Goal: Task Accomplishment & Management: Complete application form

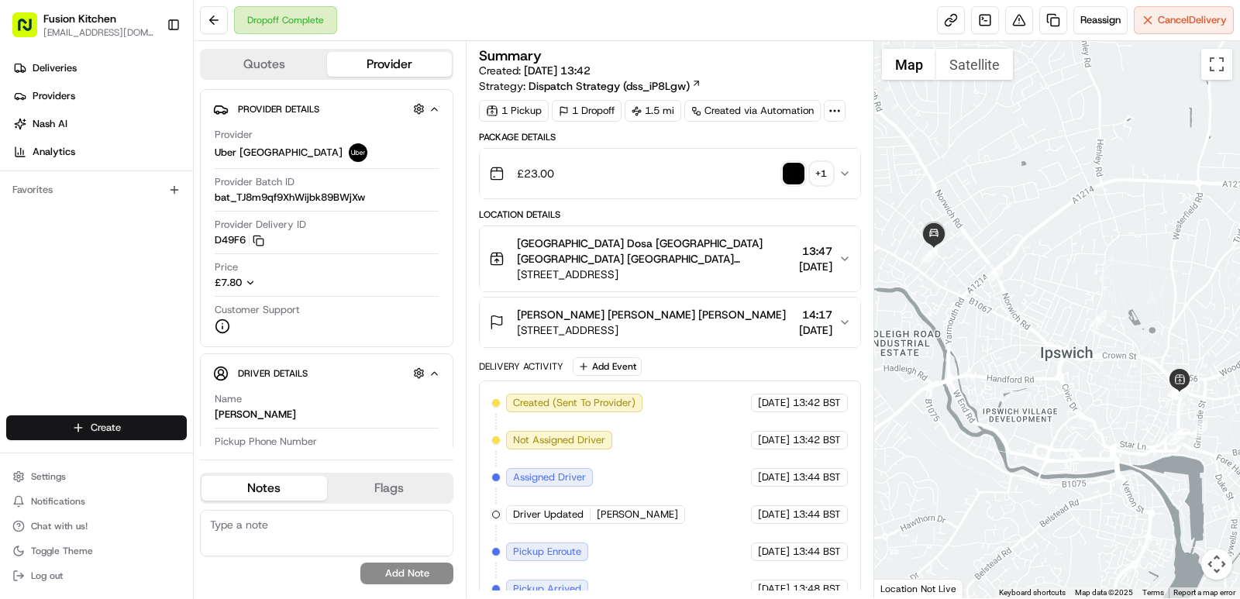
click at [103, 423] on html "Fusion Kitchen [EMAIL_ADDRESS][DOMAIN_NAME] Toggle Sidebar Deliveries Providers…" at bounding box center [620, 299] width 1240 height 599
click at [285, 452] on link "Delivery" at bounding box center [280, 456] width 173 height 28
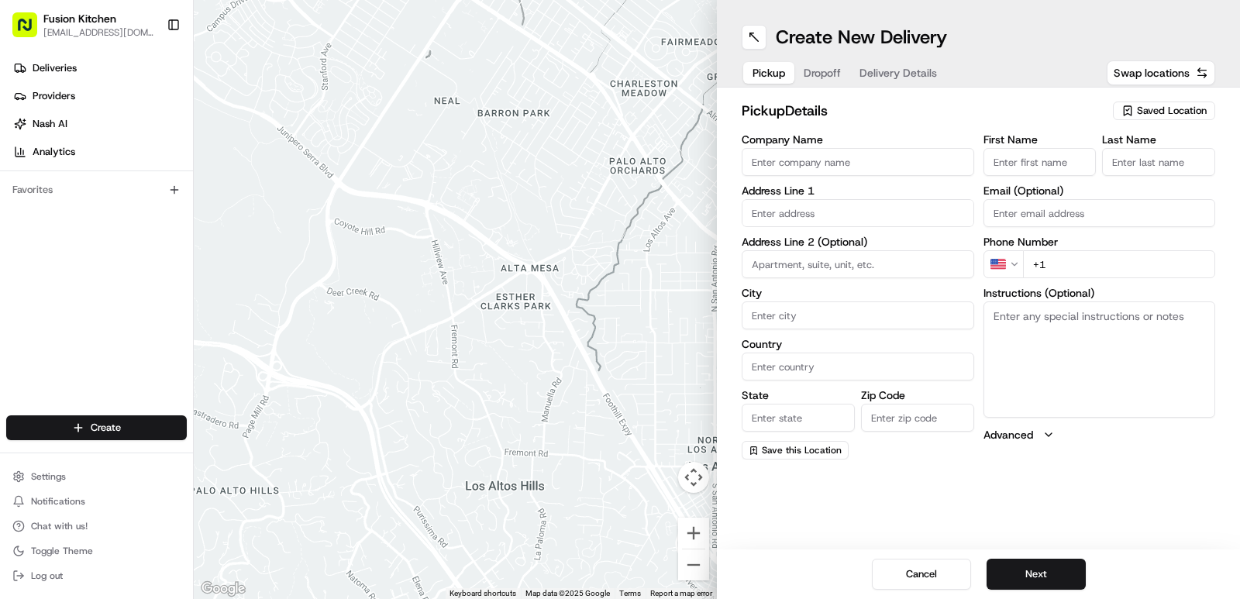
click at [839, 170] on input "Company Name" at bounding box center [857, 162] width 232 height 28
paste input "Chennai Dosa Ipswich"
type input "Chennai Dosa Ipswich"
click at [1031, 164] on input "First Name" at bounding box center [1039, 162] width 113 height 28
paste input "Chennai Dosa Ipswich"
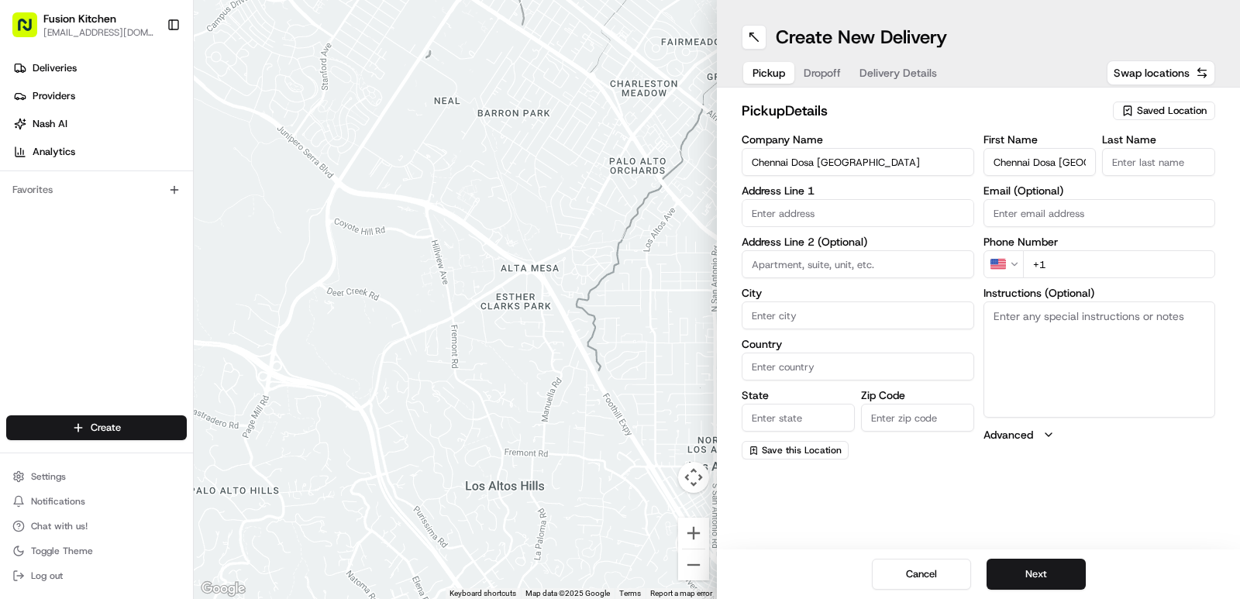
scroll to position [0, 8]
click at [1057, 164] on input "Chennai Dosa Ipswich" at bounding box center [1039, 162] width 113 height 28
type input "Chennai Dosa"
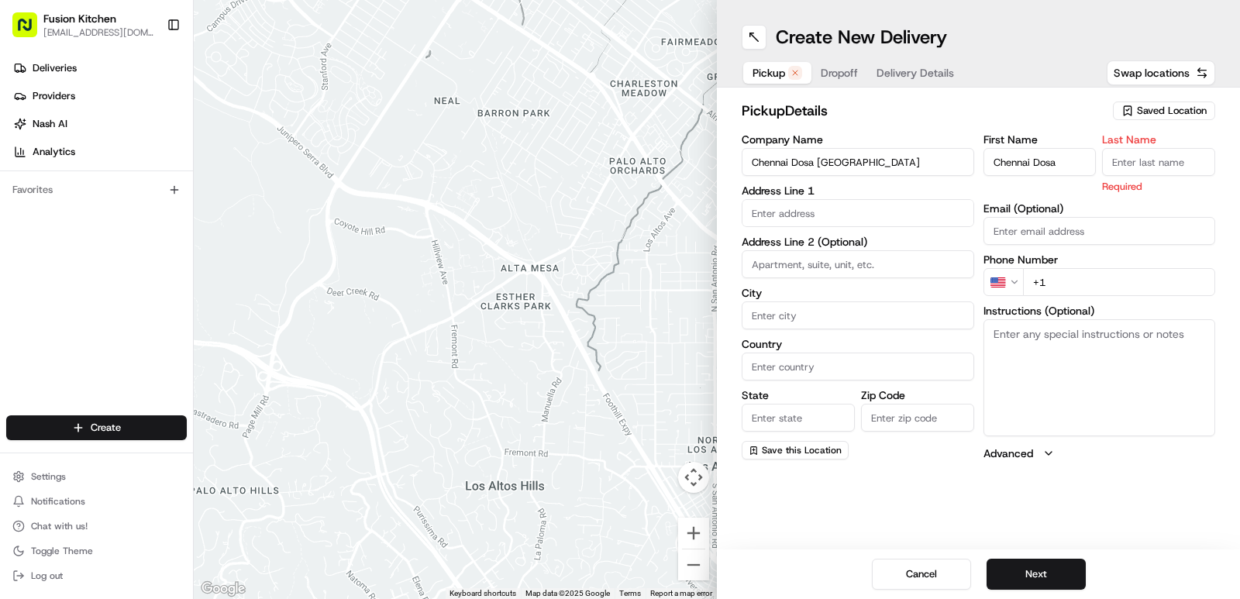
click at [1159, 158] on input "Last Name" at bounding box center [1158, 162] width 113 height 28
paste input "Ipswich"
type input "Ipswich"
click at [1067, 102] on h2 "pickup Details" at bounding box center [922, 111] width 362 height 22
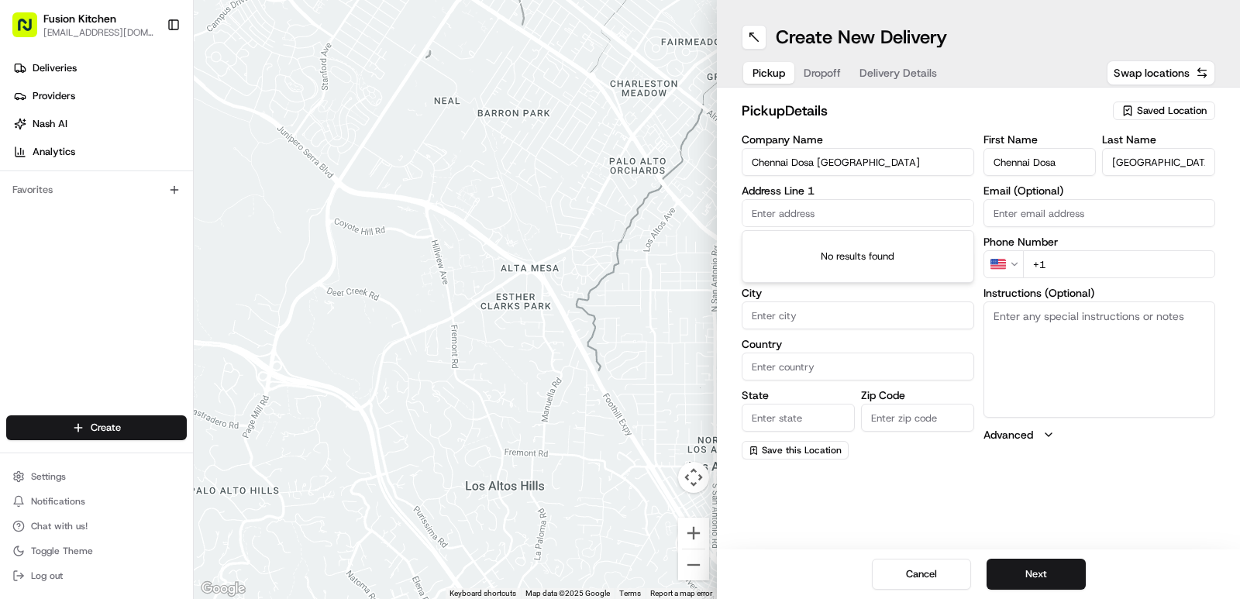
click at [806, 210] on input "text" at bounding box center [857, 213] width 232 height 28
paste input "24 St. Helen's St, Ipswich IP4 1HJ, United Kingdom"
click at [829, 247] on div "24 St. Helen's St, Ipswich IP4 1HJ, United Kingdom" at bounding box center [857, 245] width 225 height 23
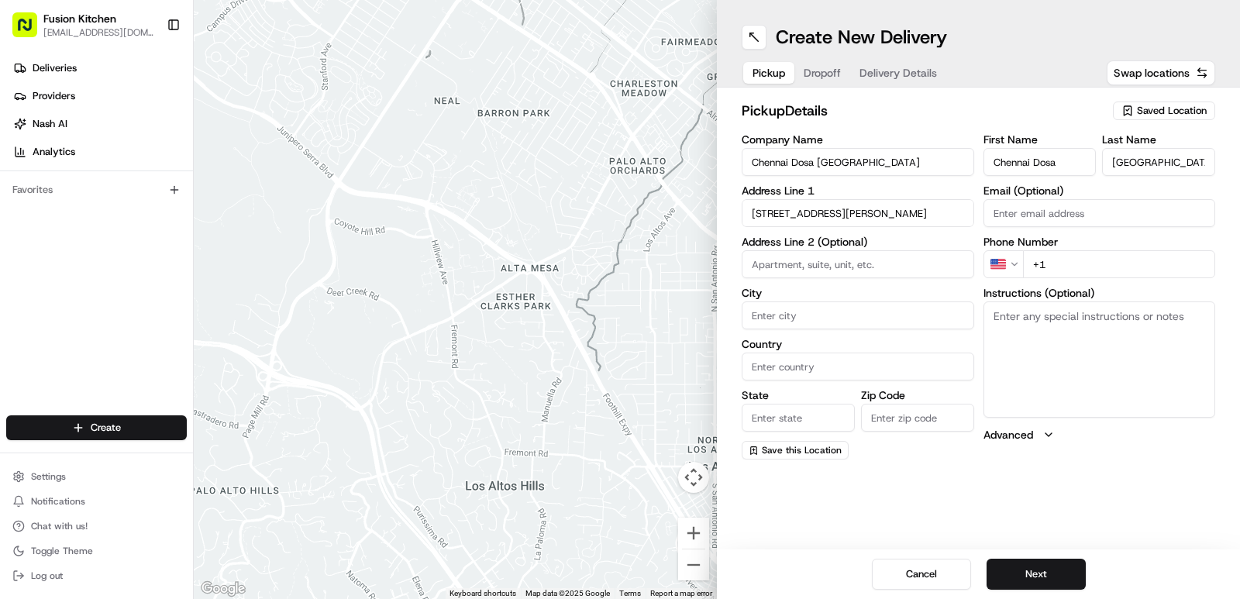
type input "[STREET_ADDRESS]"
type input "Ipswich"
type input "United Kingdom"
type input "England"
type input "IP4 1HJ"
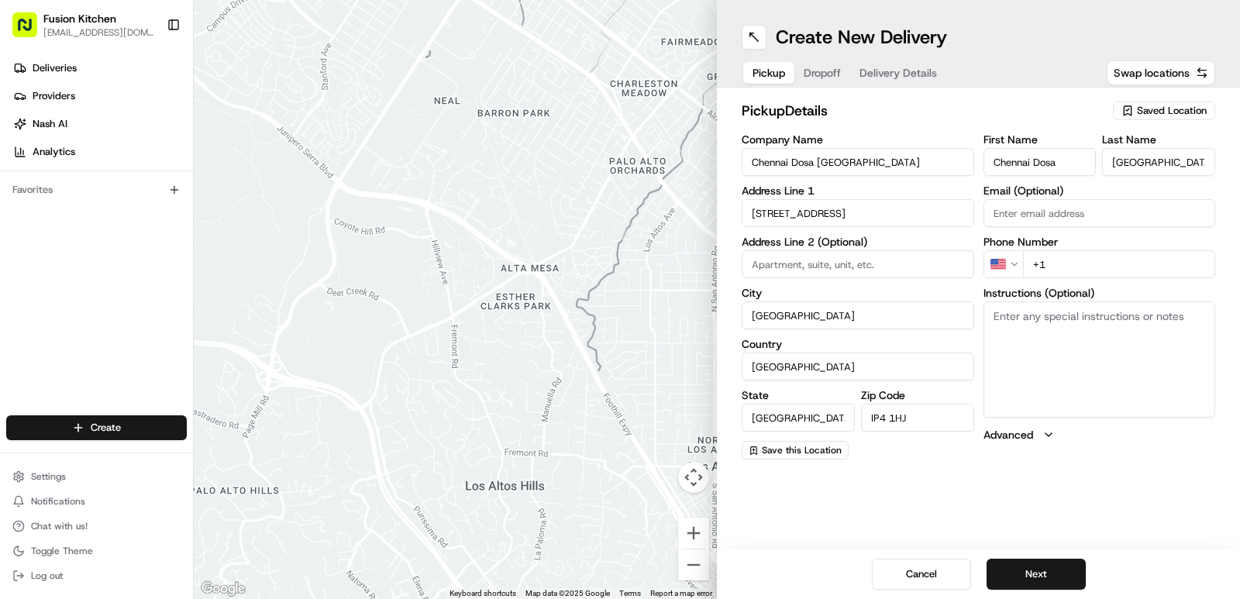
type input "24 Saint Helen's Street"
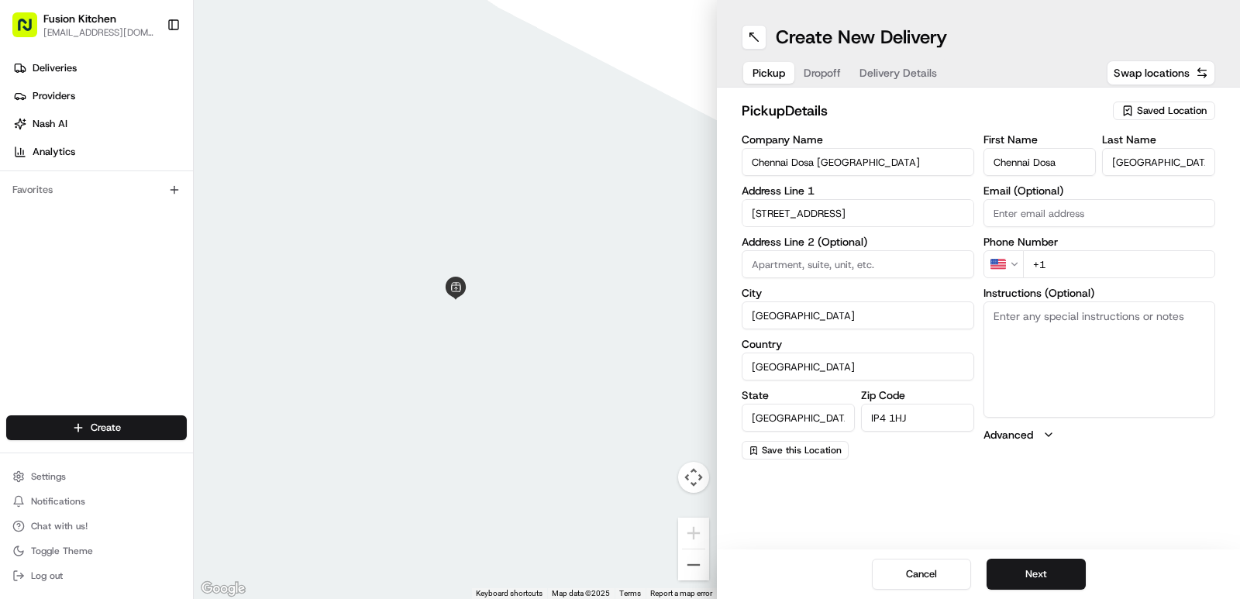
click at [1013, 269] on html "Fusion Kitchen hari@fusionpos.uk Toggle Sidebar Deliveries Providers Nash AI An…" at bounding box center [620, 299] width 1240 height 599
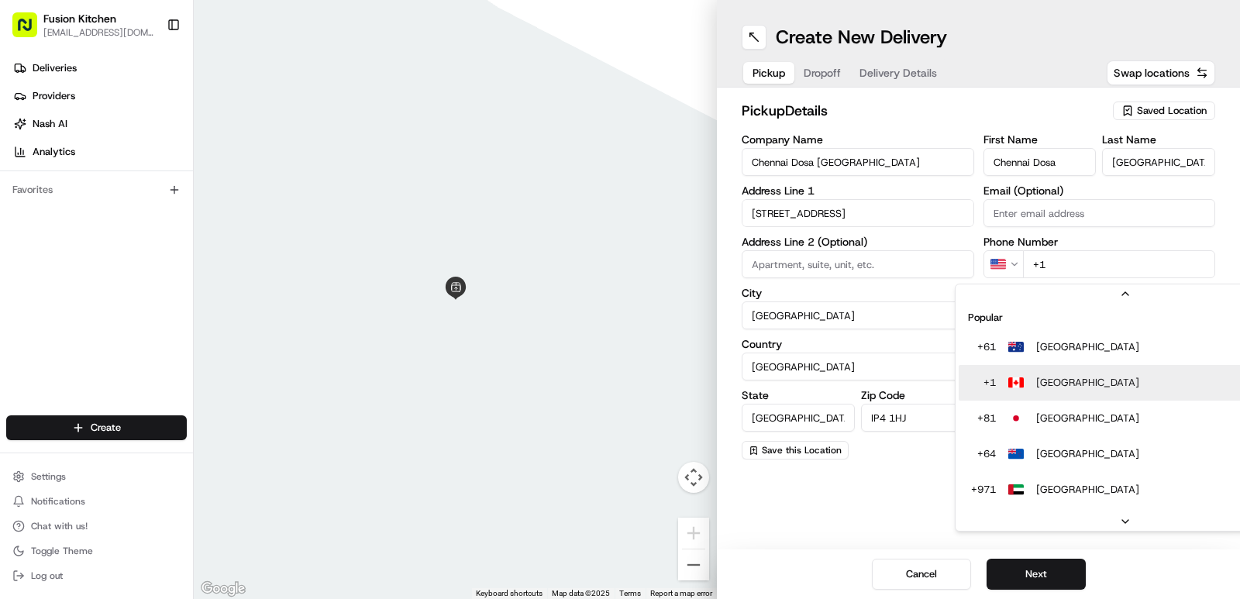
scroll to position [48, 0]
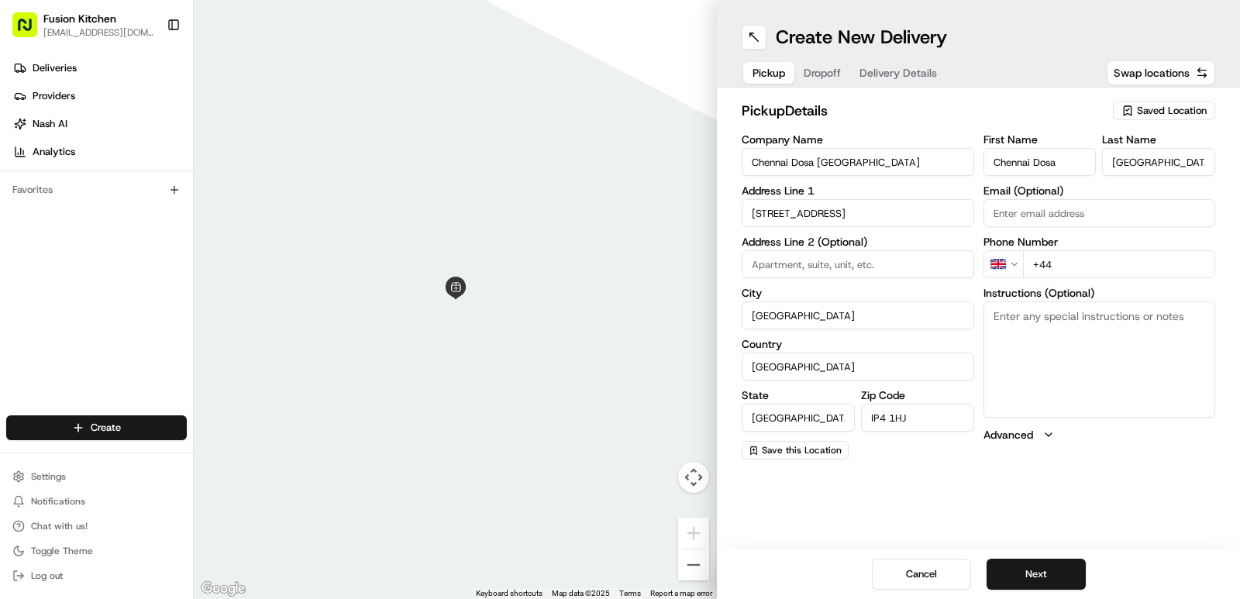
click at [1074, 277] on input "+44" at bounding box center [1119, 264] width 193 height 28
paste input "1473 288599"
type input "+44 1473 288599"
click at [1046, 569] on button "Next" at bounding box center [1035, 574] width 99 height 31
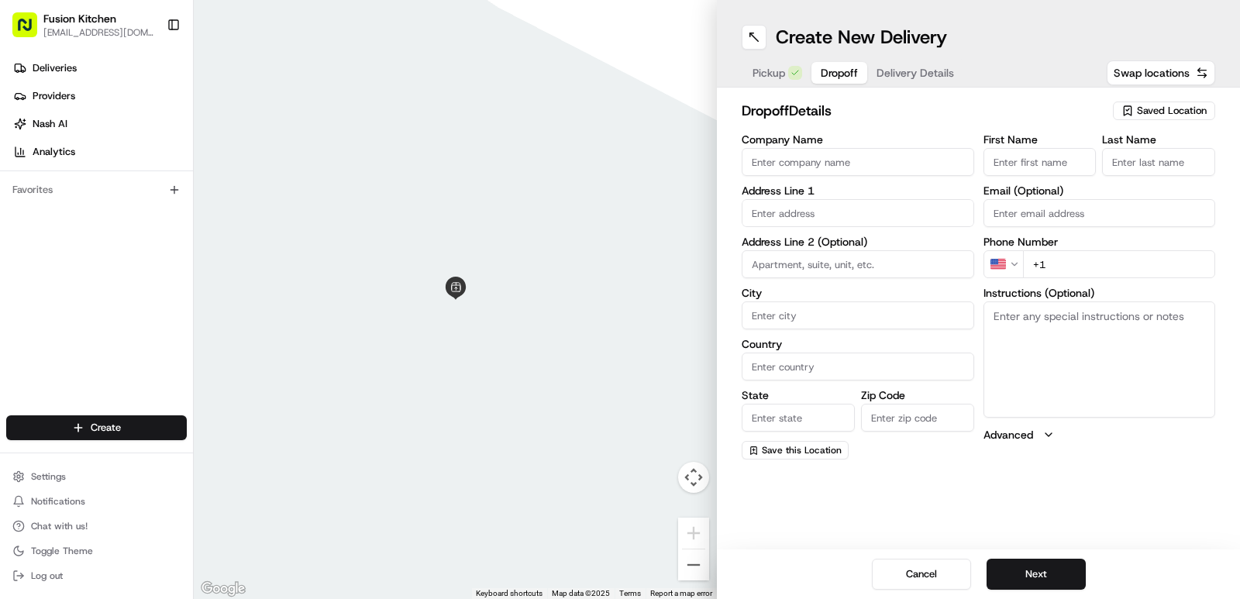
click at [836, 161] on input "Company Name" at bounding box center [857, 162] width 232 height 28
paste input "Vishnuprasad KR"
type input "Vishnuprasad KR"
click at [1037, 169] on input "First Name" at bounding box center [1039, 162] width 113 height 28
paste input "Vishnuprasad KR"
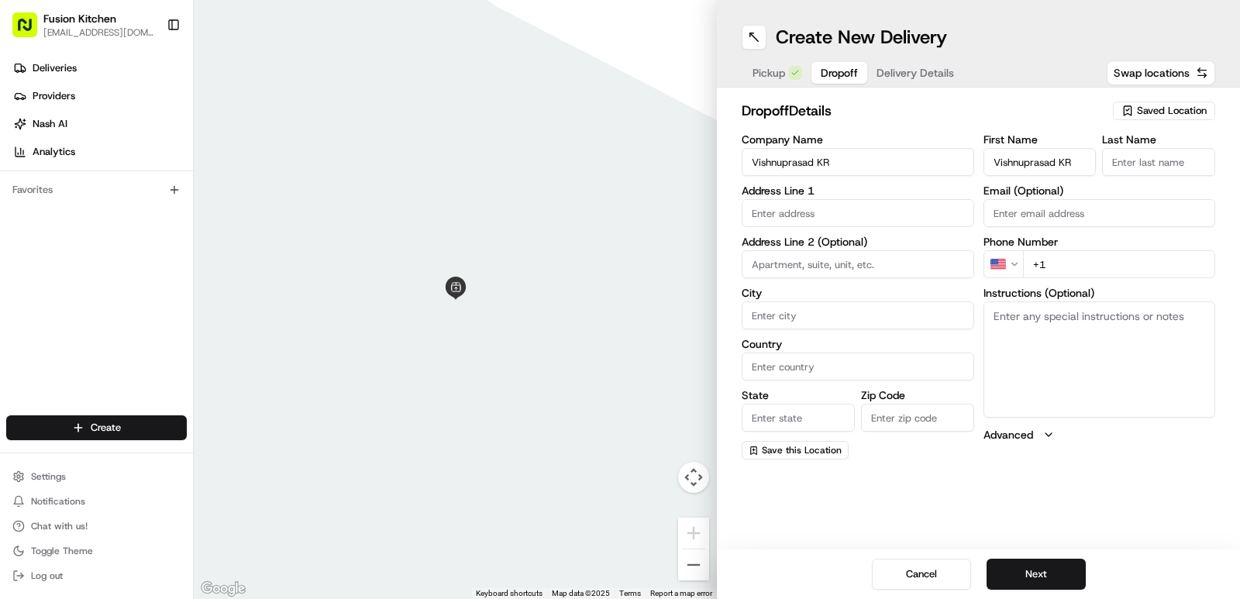
click at [1064, 160] on input "Vishnuprasad KR" at bounding box center [1039, 162] width 113 height 28
type input "Vishnuprasad"
click at [1189, 165] on input "Last Name" at bounding box center [1158, 162] width 113 height 28
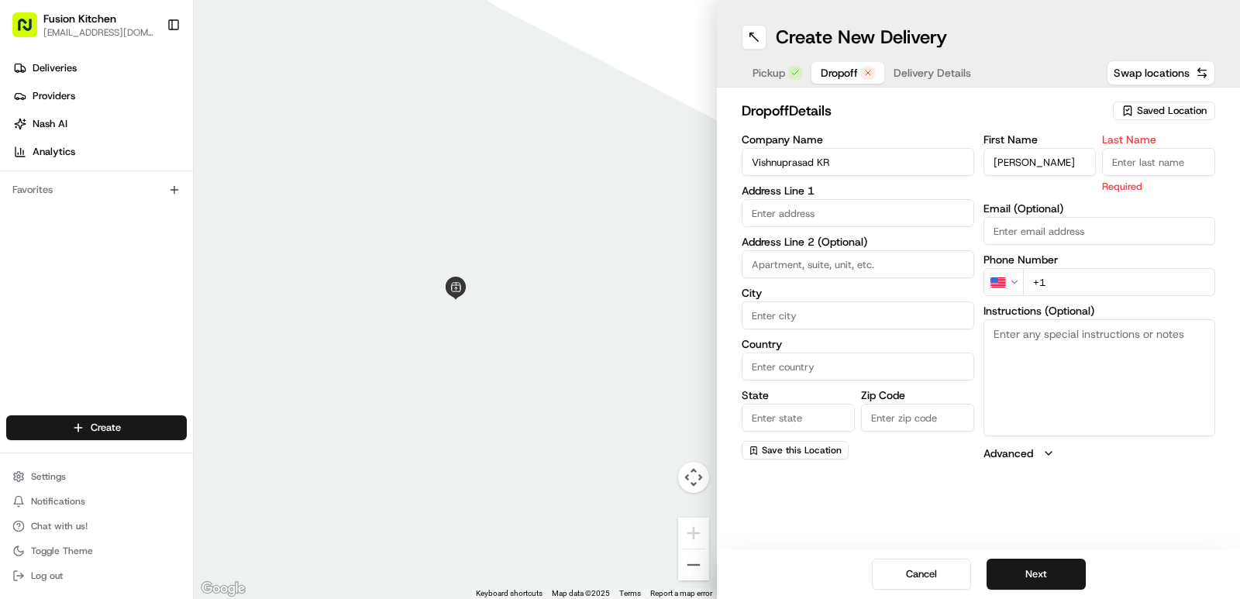
paste input "KR"
type input "KR"
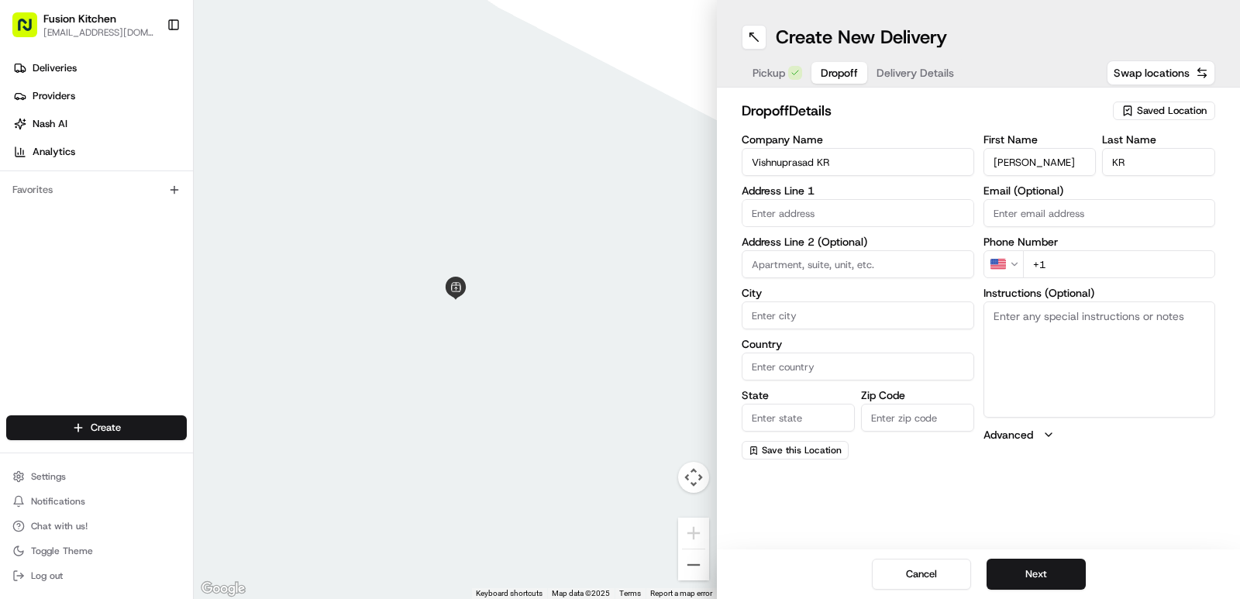
click at [1030, 105] on h2 "dropoff Details" at bounding box center [922, 111] width 362 height 22
click at [879, 221] on input "text" at bounding box center [857, 213] width 232 height 28
paste input "99, Cliff Lane, Ipswich, IP3 0PQ"
click at [877, 242] on div "99 Cliff Lane, Ipswich IP3 0PQ, UK" at bounding box center [857, 245] width 225 height 23
type input "[STREET_ADDRESS]"
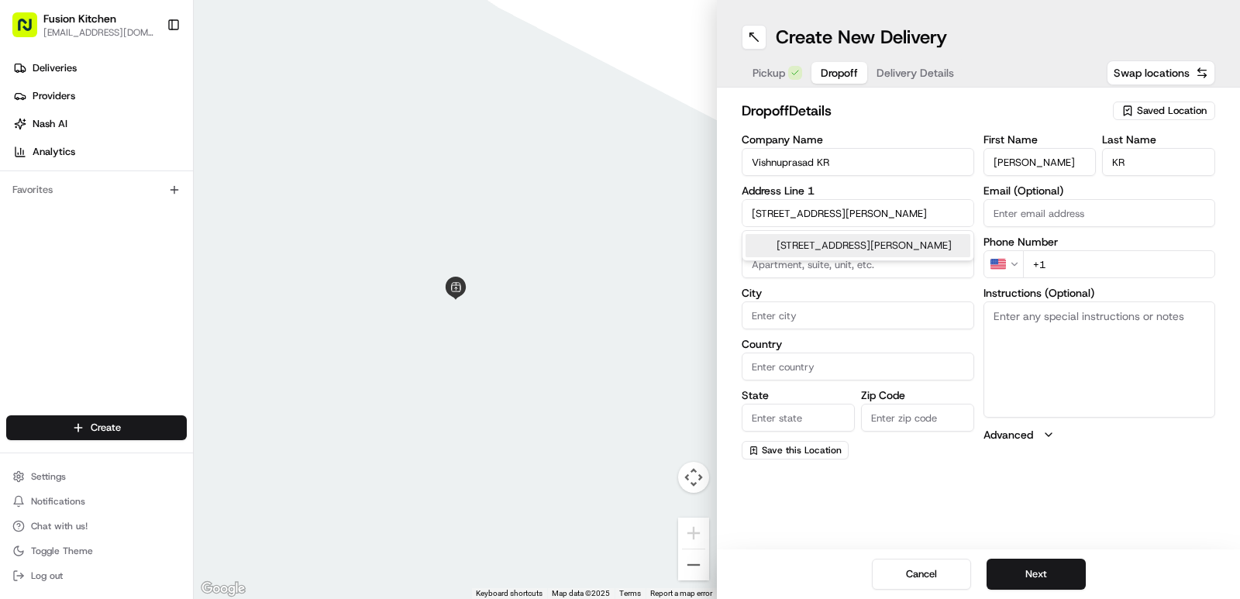
type input "Ipswich"
type input "United Kingdom"
type input "England"
type input "IP3 0PQ"
type input "99 Cliff Lane"
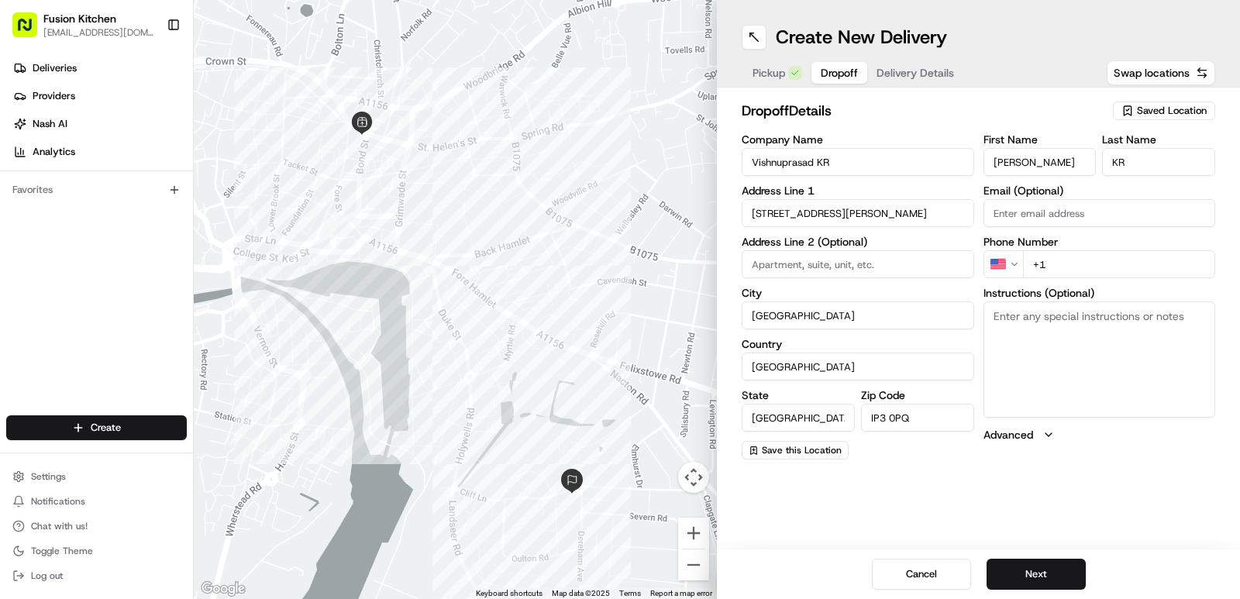
click at [1015, 270] on html "Fusion Kitchen hari@fusionpos.uk Toggle Sidebar Deliveries Providers Nash AI An…" at bounding box center [620, 299] width 1240 height 599
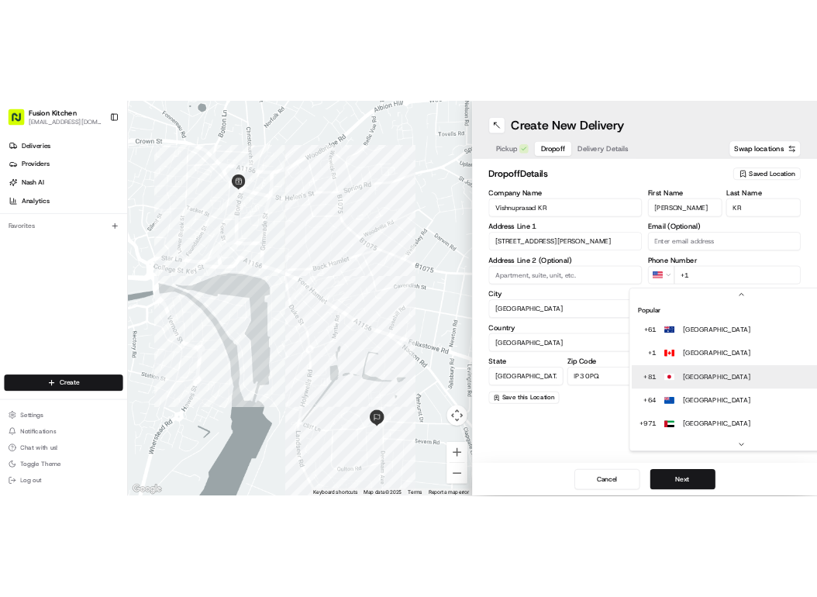
scroll to position [67, 0]
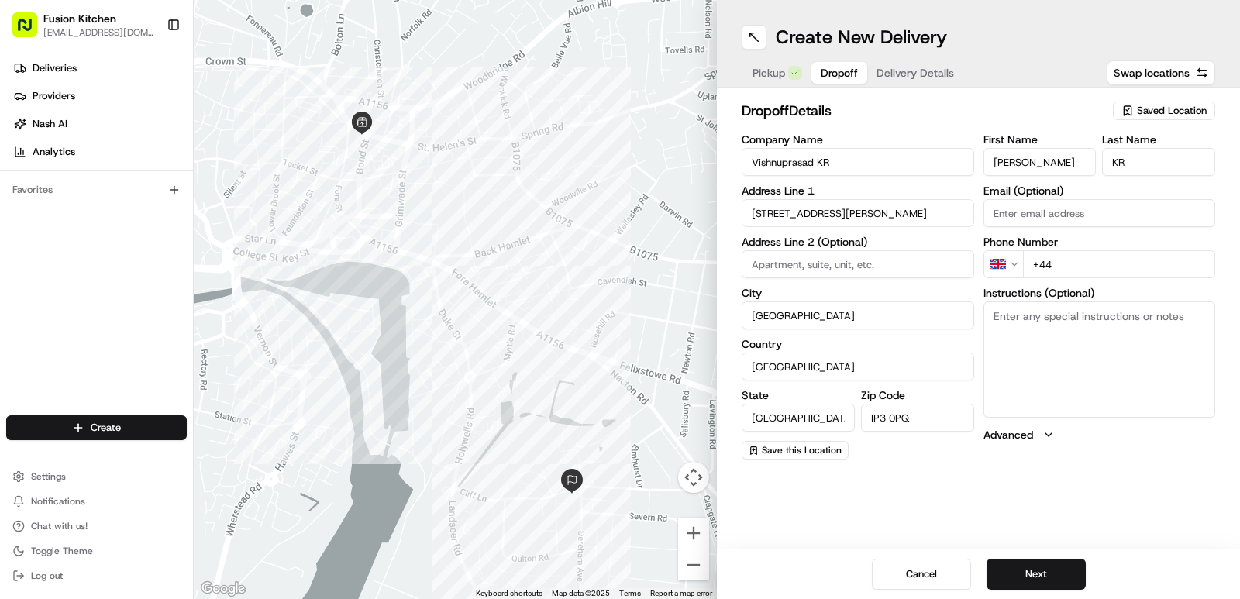
click at [1085, 276] on input "+44" at bounding box center [1119, 264] width 193 height 28
paste input "7395 187239"
type input "+44 7395 187239"
click at [1057, 352] on textarea "Instructions (Optional)" at bounding box center [1099, 359] width 232 height 116
click at [1061, 343] on textarea "Instructions (Optional)" at bounding box center [1099, 359] width 232 height 116
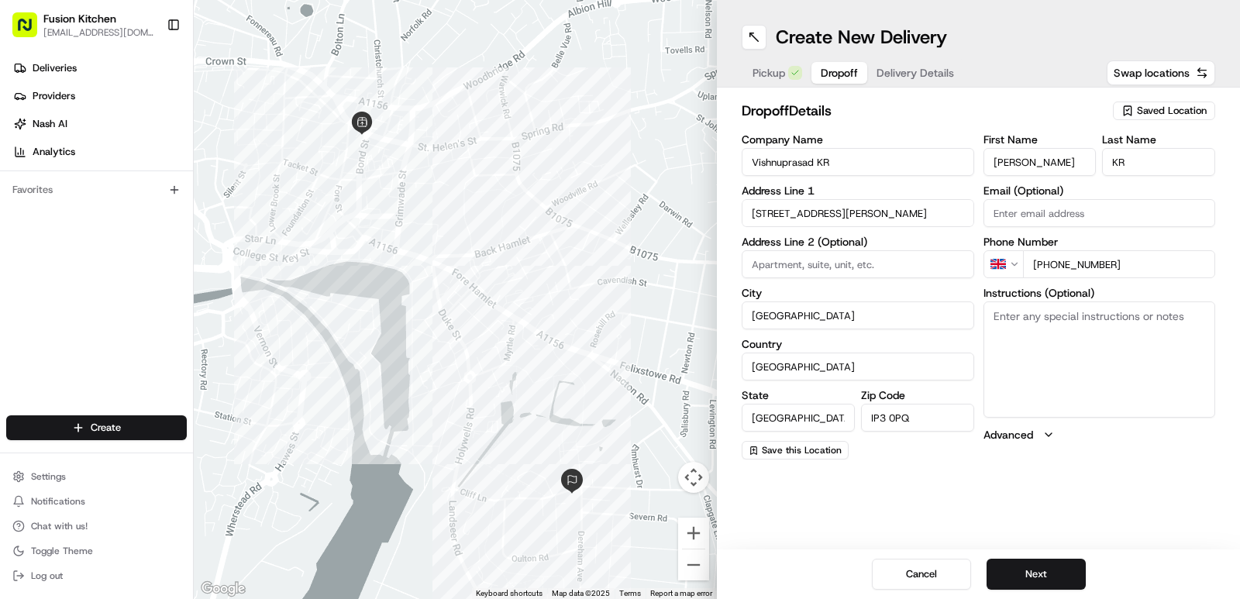
paste textarea "Vishnuprasad KR | 7395187239 99, Cliff Lane, Ipswich, IP3 0PQ"
type textarea "Vishnuprasad KR | 7395187239 99, Cliff Lane, Ipswich, IP3 0PQ"
click at [915, 77] on span "Delivery Details" at bounding box center [914, 72] width 77 height 15
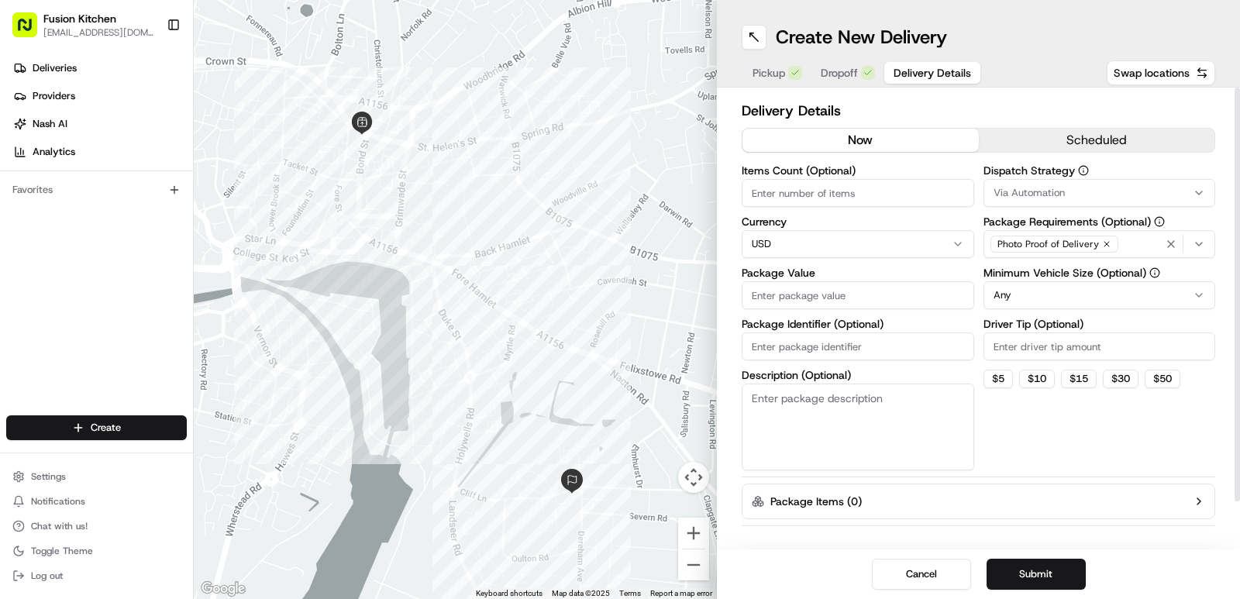
click at [860, 239] on html "Fusion Kitchen hari@fusionpos.uk Toggle Sidebar Deliveries Providers Nash AI An…" at bounding box center [620, 299] width 1240 height 599
click at [768, 300] on input "Package Value" at bounding box center [857, 295] width 232 height 28
type input "13.58"
click at [473, 141] on div at bounding box center [455, 299] width 523 height 599
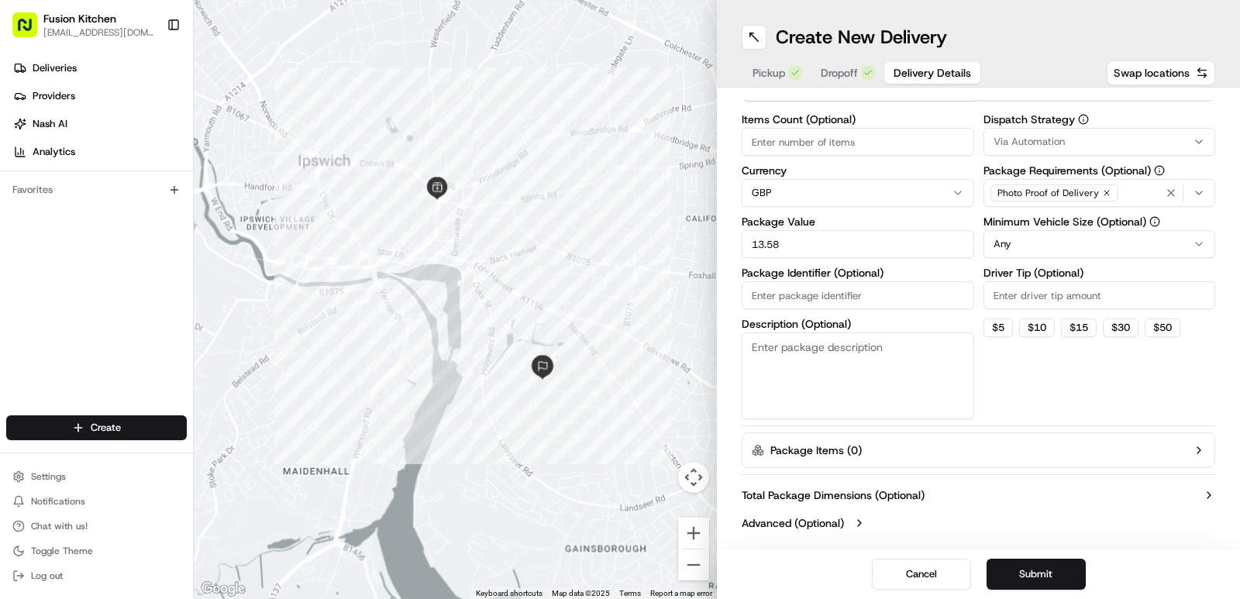
scroll to position [0, 0]
click at [1043, 578] on button "Submit" at bounding box center [1035, 574] width 99 height 31
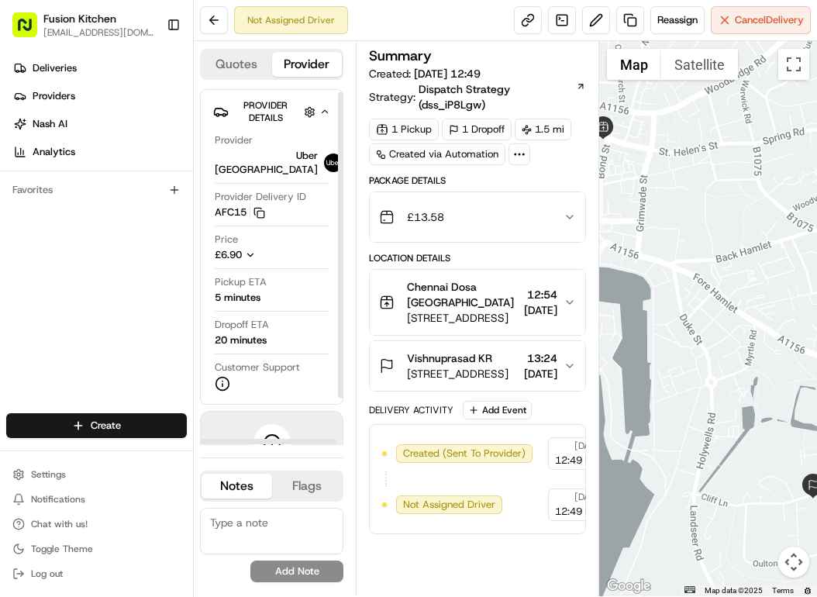
scroll to position [57, 0]
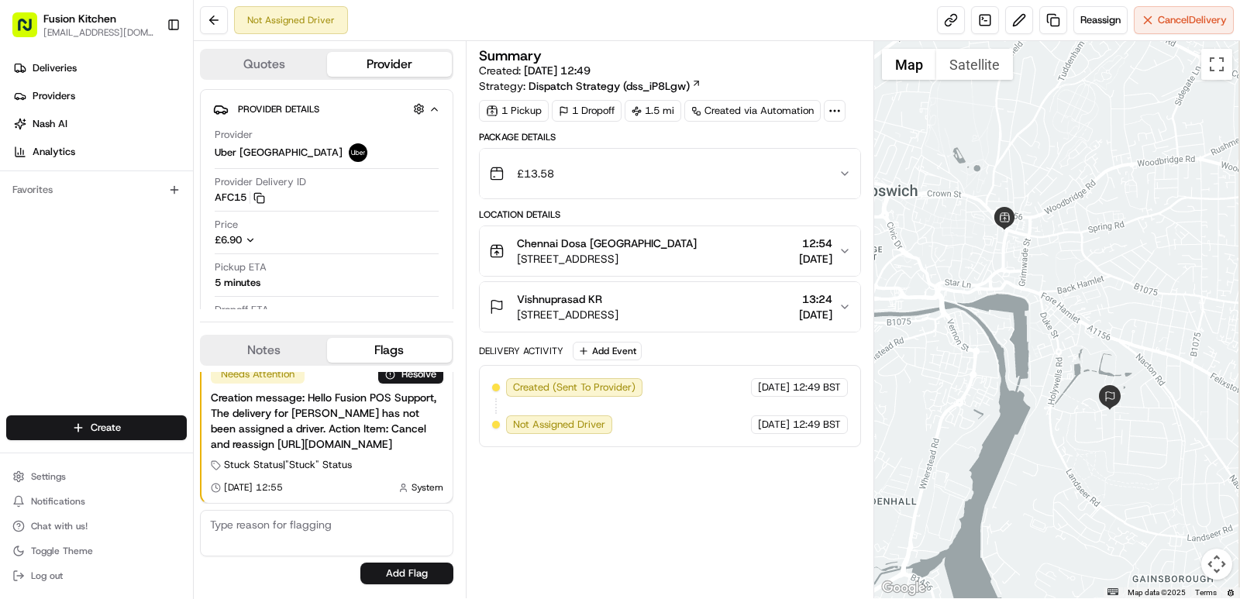
scroll to position [17, 0]
click at [349, 426] on div "Creation message: Hello Fusion POS Support, The delivery for Vishnuprasad has n…" at bounding box center [327, 421] width 232 height 62
drag, startPoint x: 310, startPoint y: 500, endPoint x: 411, endPoint y: 507, distance: 101.7
click at [411, 503] on div at bounding box center [425, 499] width 246 height 5
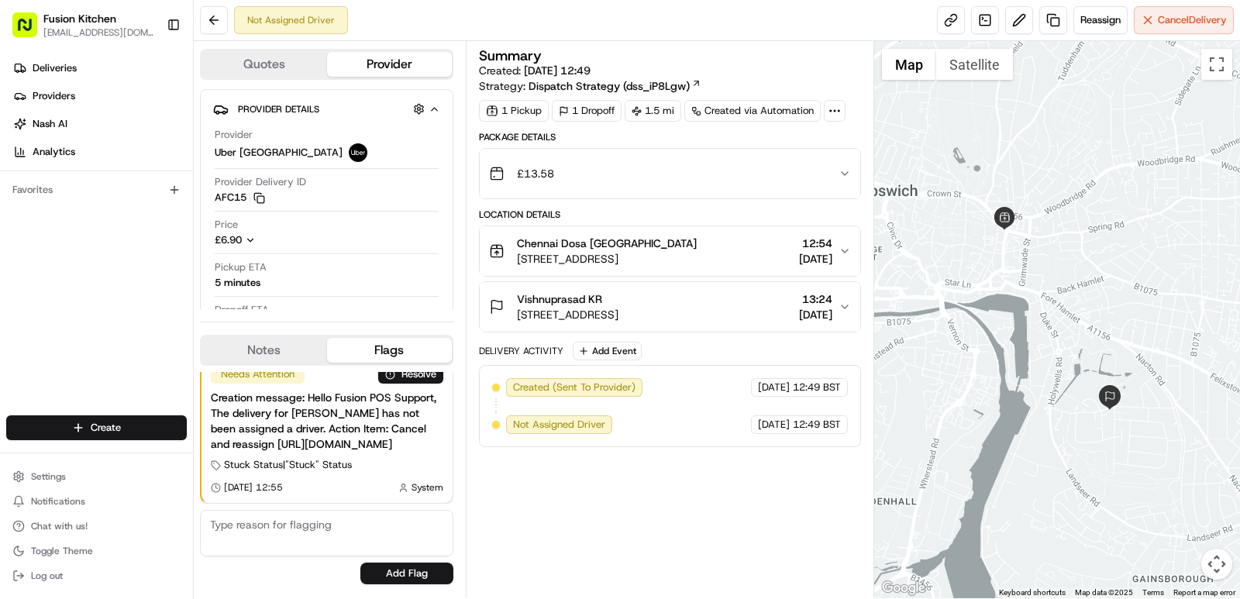
drag, startPoint x: 411, startPoint y: 507, endPoint x: 466, endPoint y: 507, distance: 55.0
click at [466, 507] on div "Quotes Provider Provider Details Hidden ( 2 ) Provider Uber UK Provider Deliver…" at bounding box center [534, 319] width 680 height 557
drag, startPoint x: 284, startPoint y: 504, endPoint x: 356, endPoint y: 495, distance: 72.6
click at [356, 495] on div "Needs Attention Resolve Creation message: Hello Fusion POS Support, The deliver…" at bounding box center [326, 478] width 253 height 225
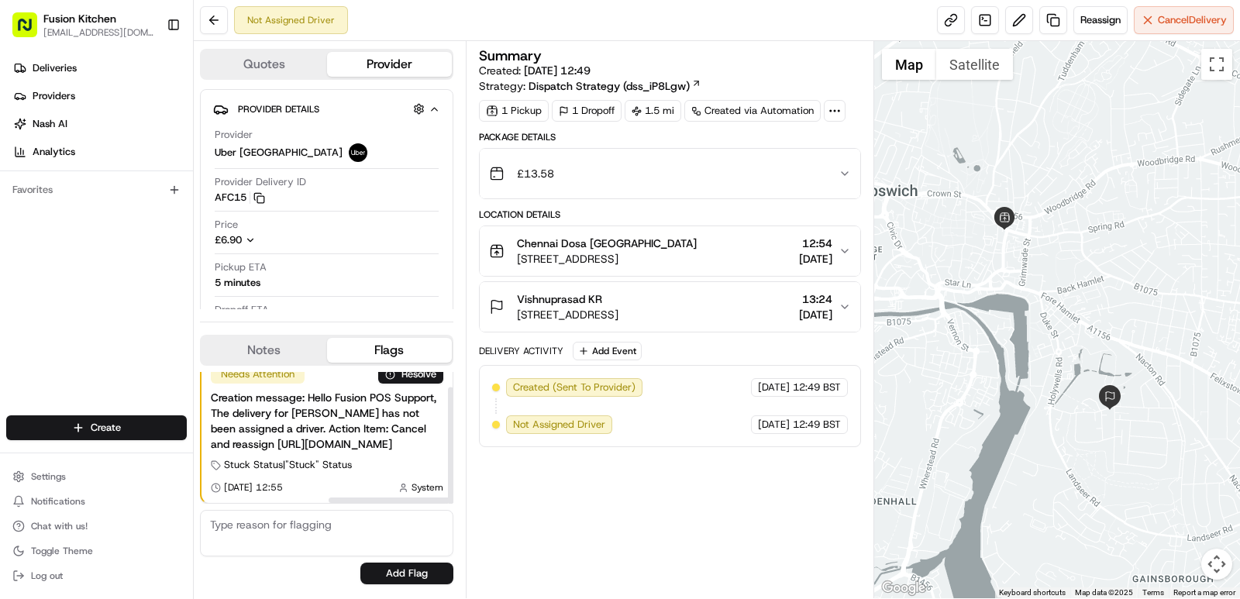
drag, startPoint x: 368, startPoint y: 500, endPoint x: 419, endPoint y: 499, distance: 51.2
click at [419, 499] on div at bounding box center [451, 499] width 246 height 5
click at [816, 20] on span "Cancel Delivery" at bounding box center [1191, 20] width 69 height 14
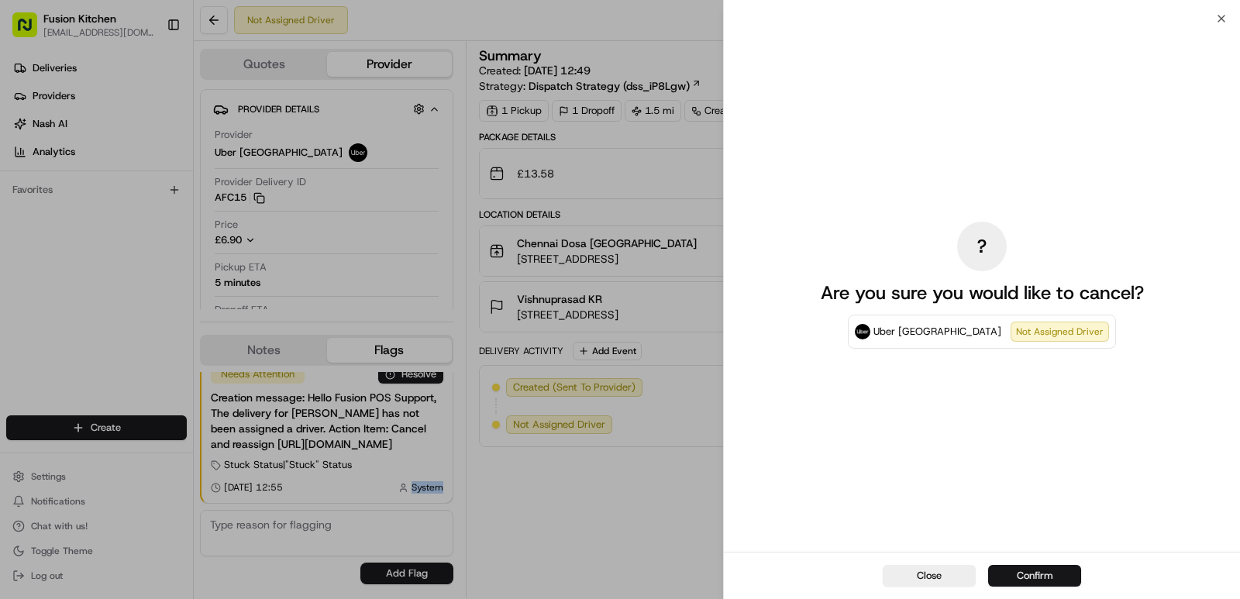
click at [816, 579] on button "Confirm" at bounding box center [1034, 576] width 93 height 22
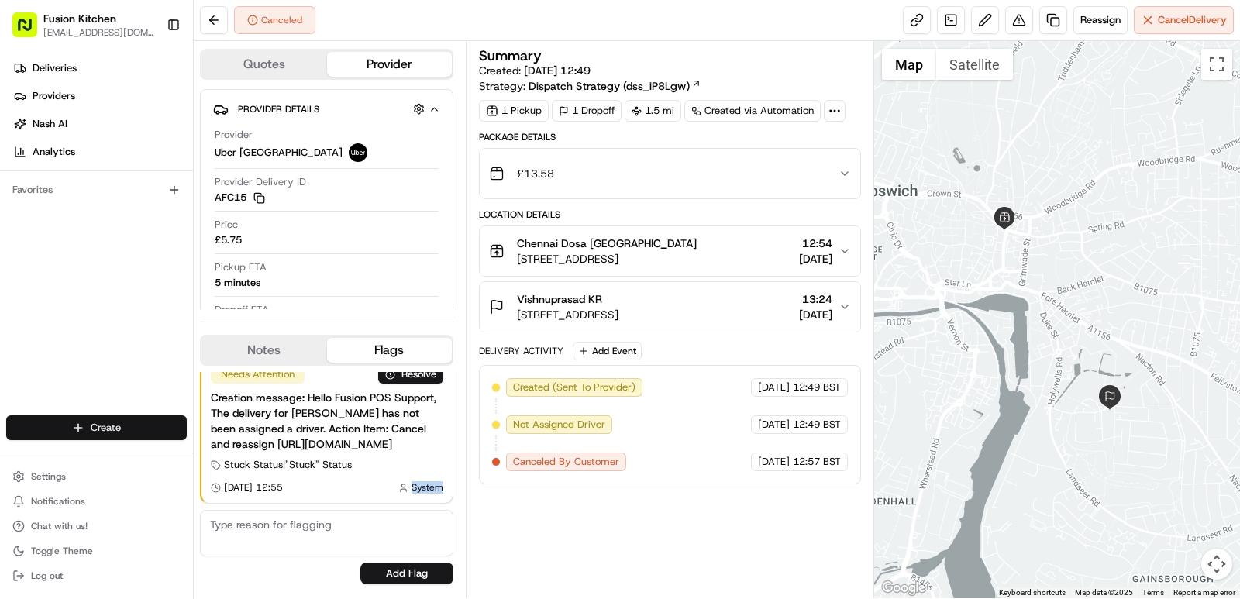
click at [146, 434] on html "Fusion Kitchen hari@fusionpos.uk Toggle Sidebar Deliveries Providers Nash AI An…" at bounding box center [620, 299] width 1240 height 599
click at [238, 449] on link "Delivery" at bounding box center [280, 456] width 173 height 28
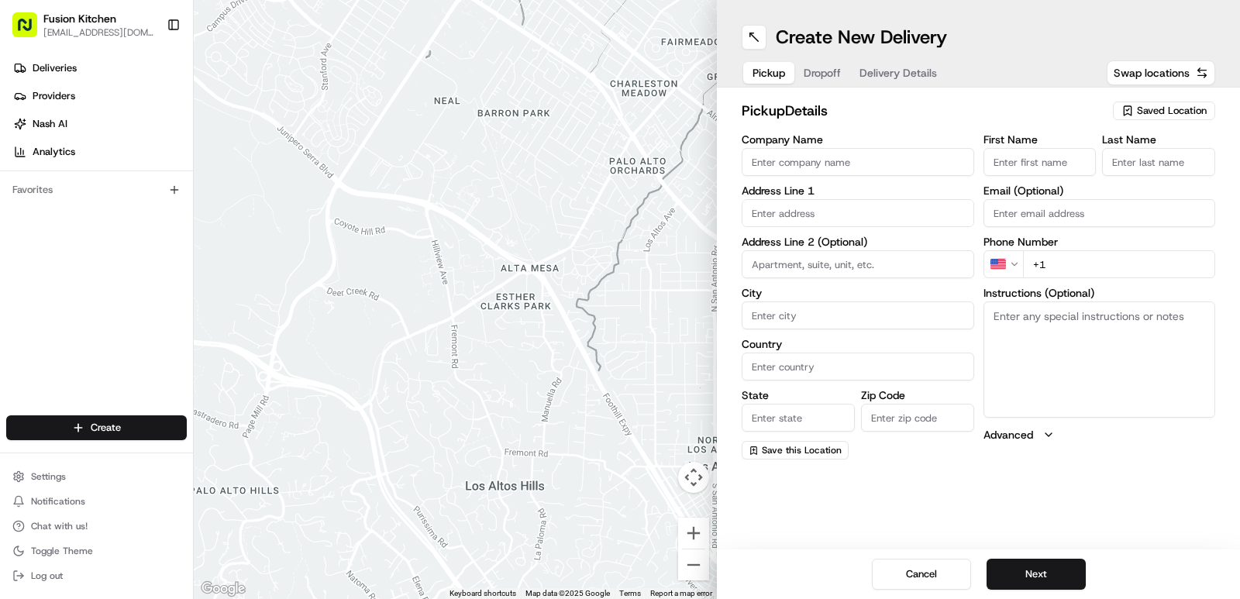
click at [812, 163] on input "Company Name" at bounding box center [857, 162] width 232 height 28
paste input "Chennai Dosa Ipswich"
type input "Chennai Dosa Ipswich"
click at [816, 153] on input "First Name" at bounding box center [1039, 162] width 113 height 28
paste input "Chennai Dosa Ipswich"
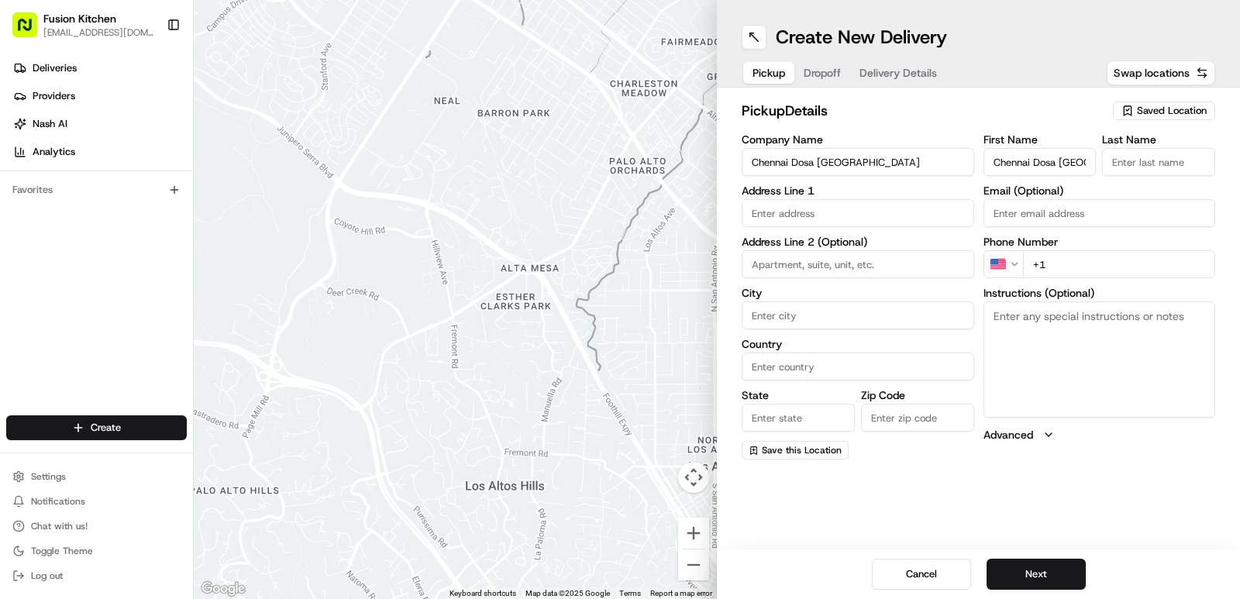
scroll to position [0, 8]
type input "Chennai Dosa Ipswich"
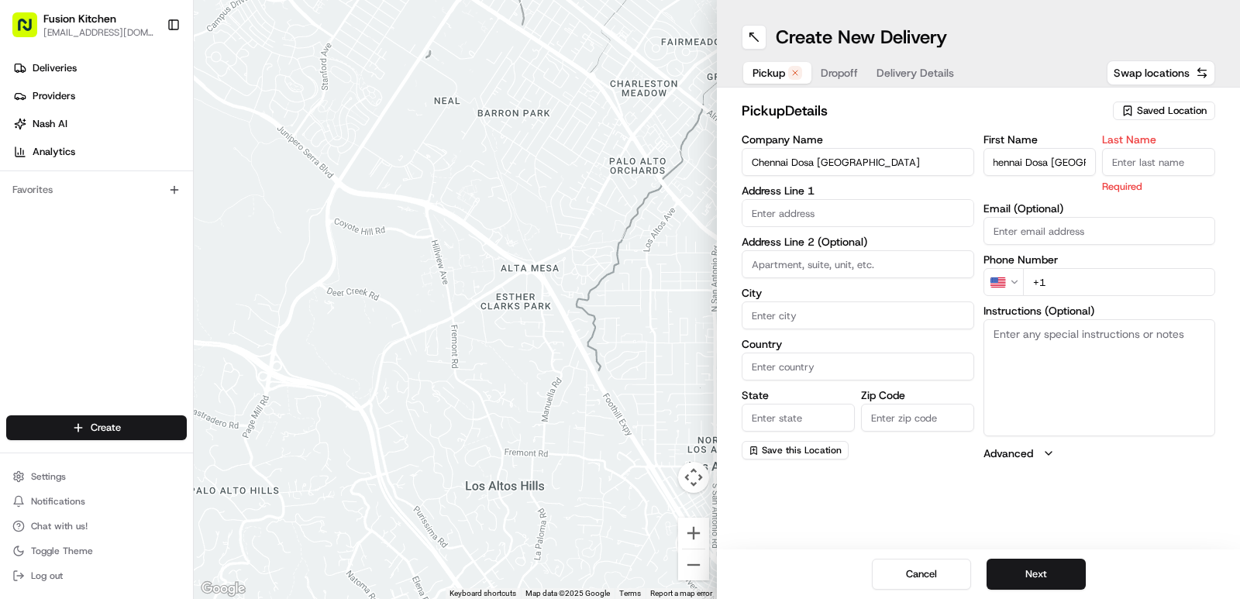
scroll to position [0, 0]
click at [816, 167] on input "Last Name" at bounding box center [1158, 162] width 113 height 28
paste input "Chennai Dosa Ipswich"
type input "Chennai Dosa Ipswich"
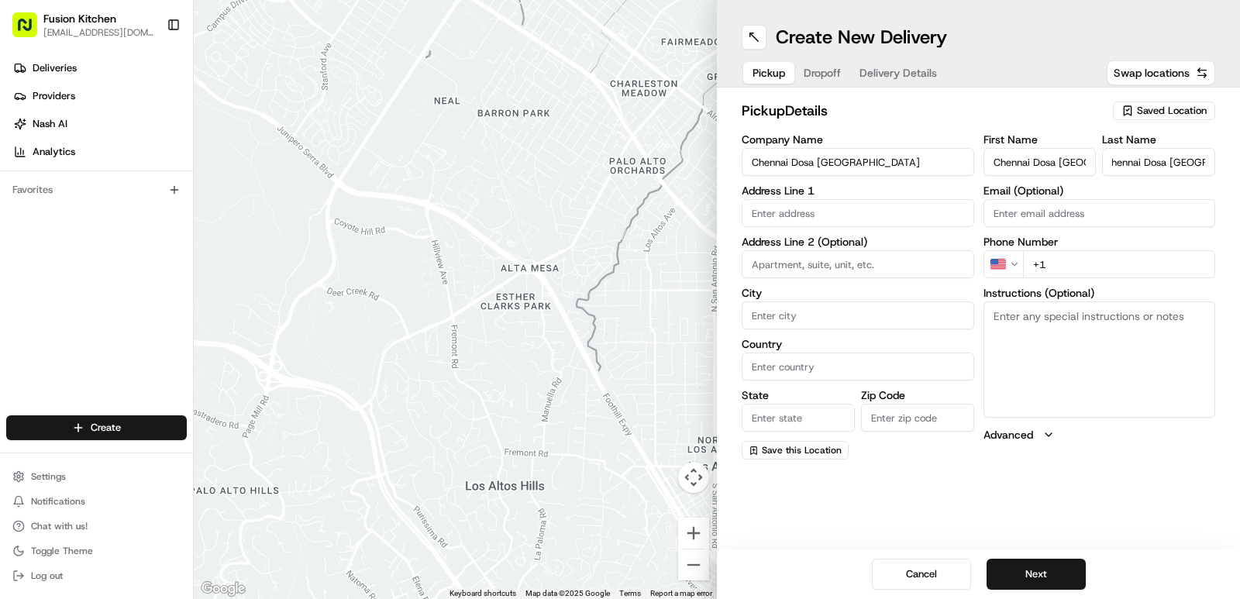
scroll to position [0, 0]
click at [812, 220] on input "text" at bounding box center [857, 213] width 232 height 28
paste input "24 St. Helen's St, Ipswich IP4 1HJ, United Kingdom"
click at [816, 249] on div "24 St. Helen's St, Ipswich IP4 1HJ, United Kingdom" at bounding box center [857, 245] width 225 height 23
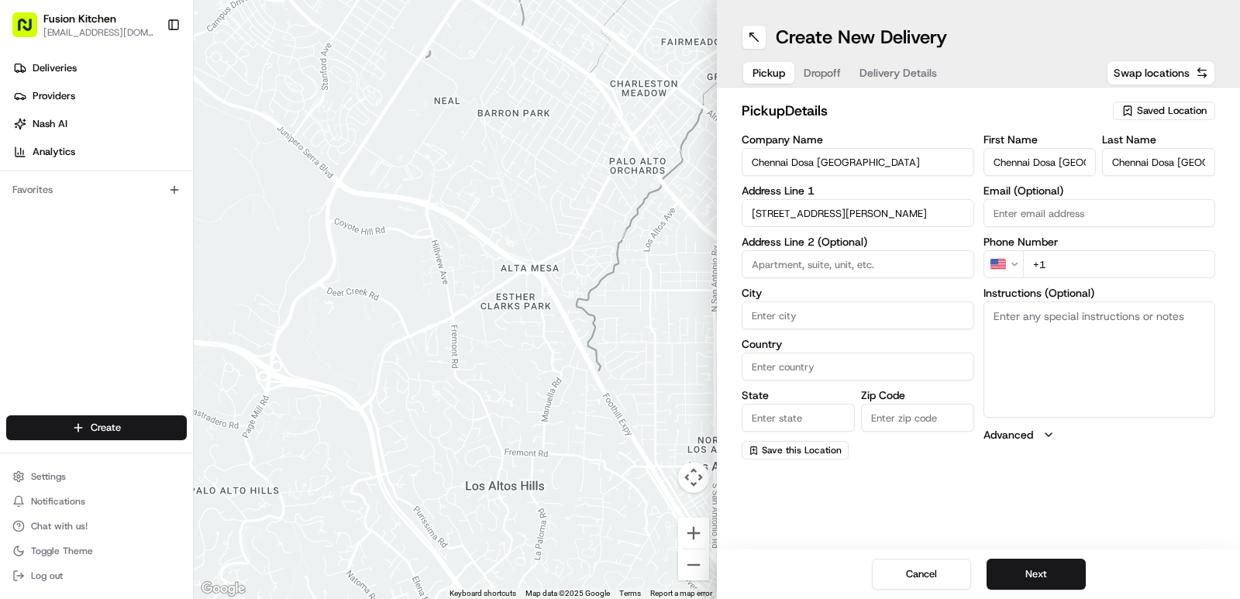
type input "[STREET_ADDRESS]"
type input "Ipswich"
type input "United Kingdom"
type input "England"
type input "IP4 1HJ"
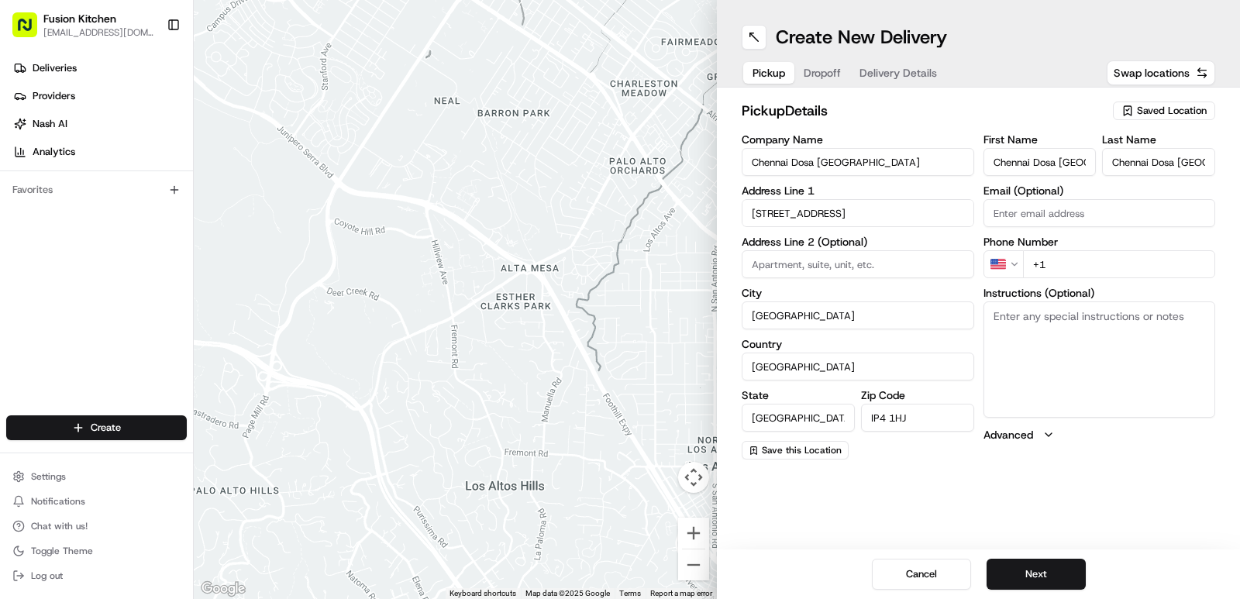
type input "24 Saint Helen's Street"
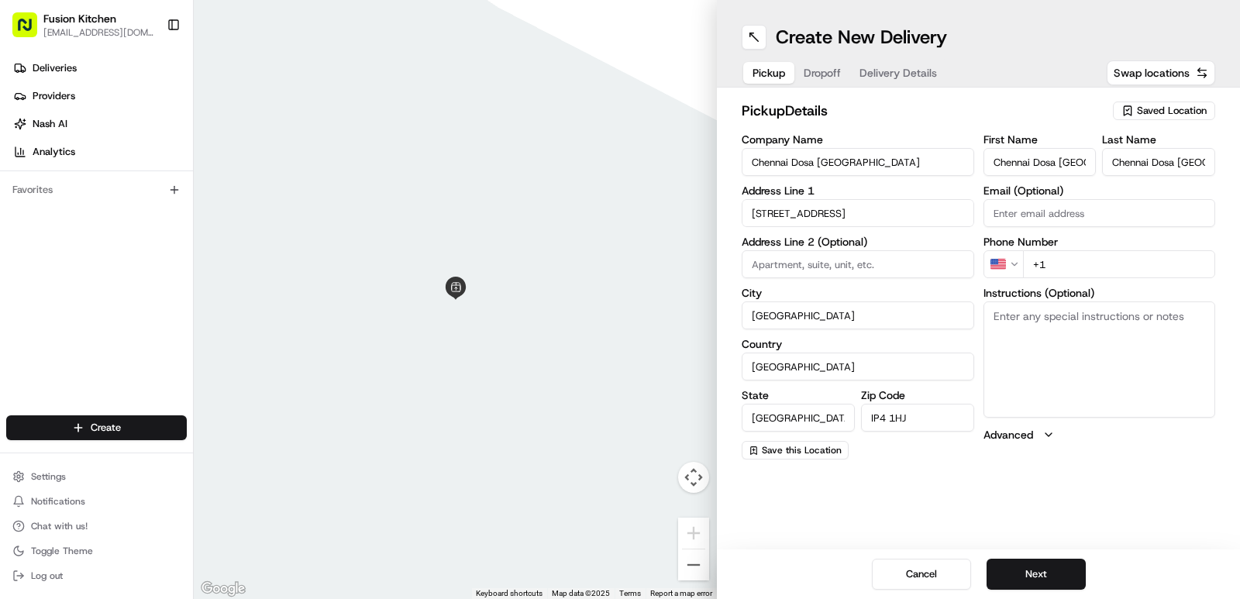
drag, startPoint x: 1072, startPoint y: 268, endPoint x: 1005, endPoint y: 266, distance: 67.4
click at [816, 266] on div "US +1" at bounding box center [1099, 264] width 232 height 28
paste input "44 1473 288599"
type input "+44 1473 288599"
click at [816, 503] on div "Create New Delivery Pickup Dropoff Delivery Details Swap locations pickup Detai…" at bounding box center [978, 299] width 523 height 599
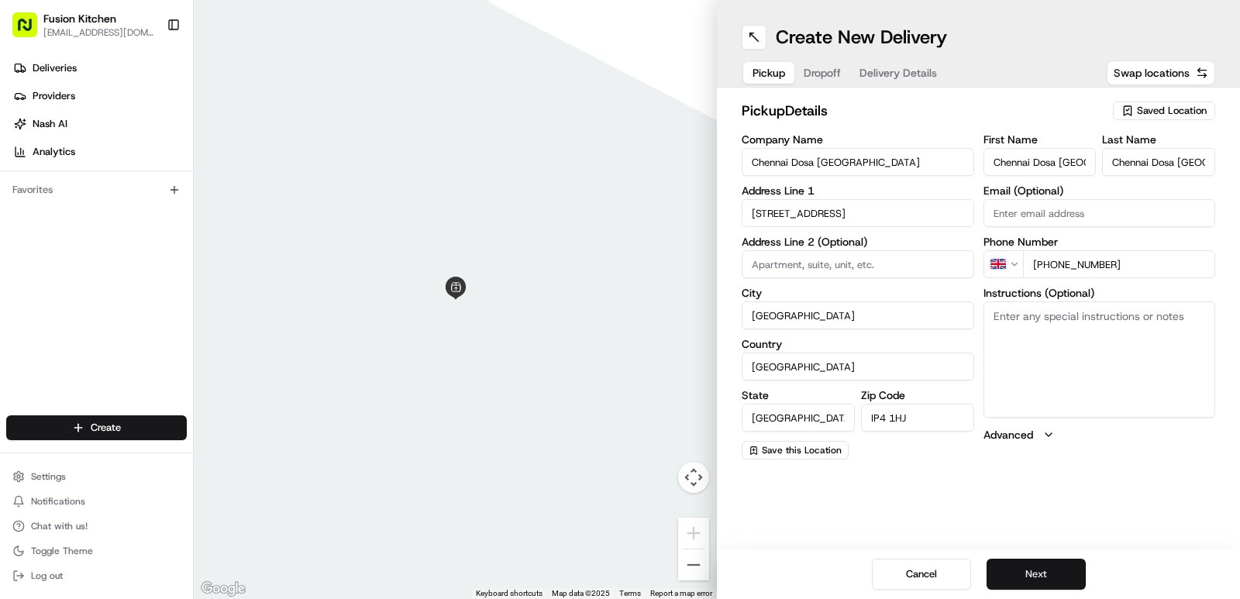
click at [816, 572] on button "Next" at bounding box center [1035, 574] width 99 height 31
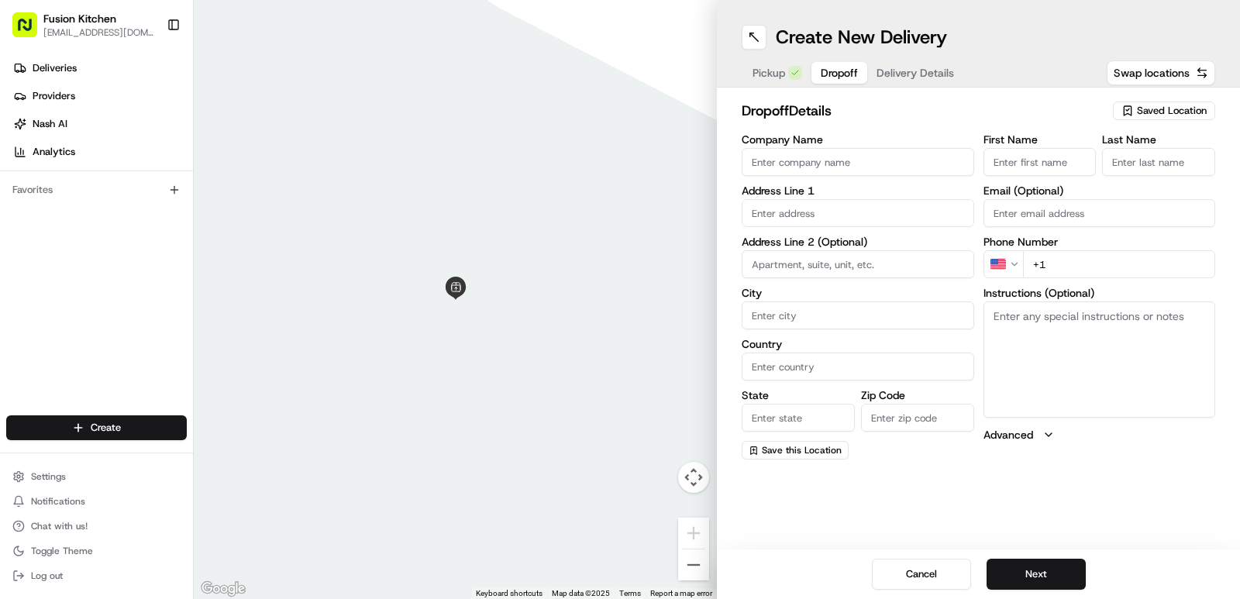
click at [816, 167] on input "First Name" at bounding box center [1039, 162] width 113 height 28
paste input "Vishnuprasad"
type input "Vishnuprasad"
click at [816, 163] on input "Last Name" at bounding box center [1158, 162] width 113 height 28
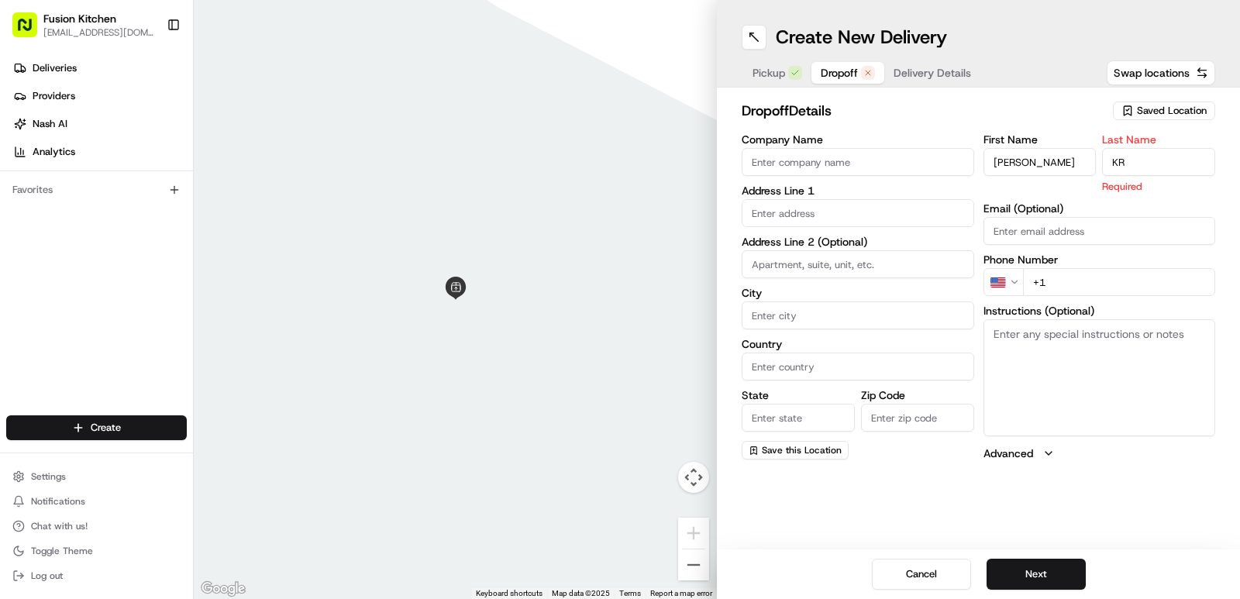
type input "KR"
click at [816, 158] on input "Company Name" at bounding box center [857, 162] width 232 height 28
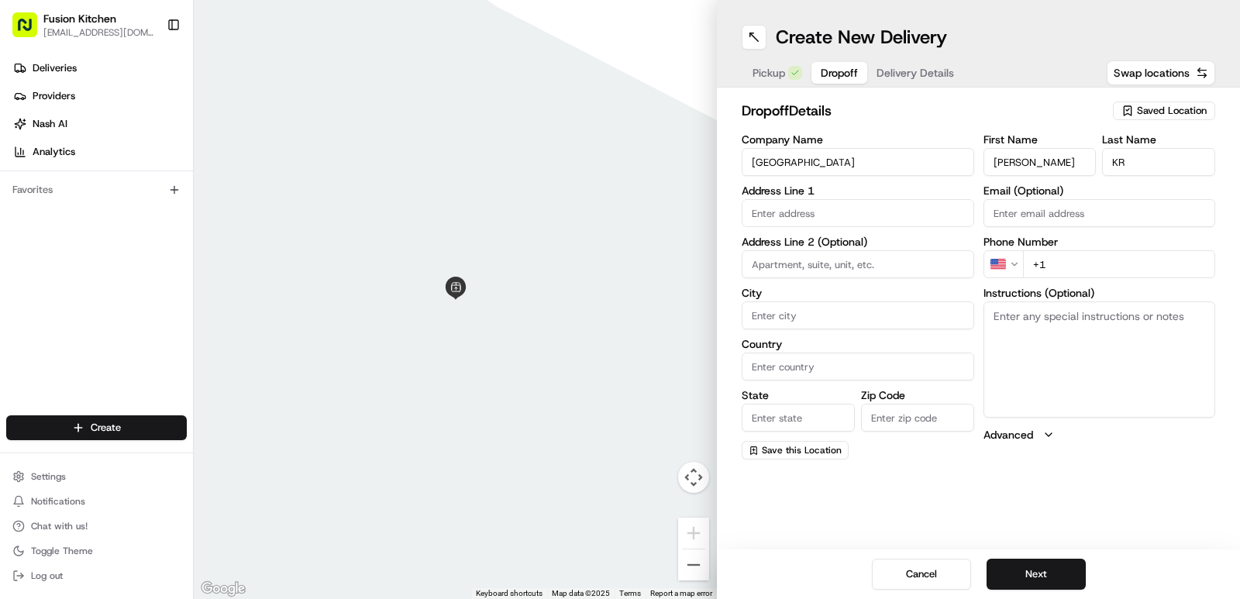
type input "Chennai dosa"
click at [816, 223] on input "text" at bounding box center [857, 213] width 232 height 28
paste input "99, Cliff Lane, Ipswich, IP3 0PQ"
click at [816, 244] on div "99 Cliff Lane, Ipswich IP3 0PQ, UK" at bounding box center [857, 245] width 225 height 23
type input "[STREET_ADDRESS]"
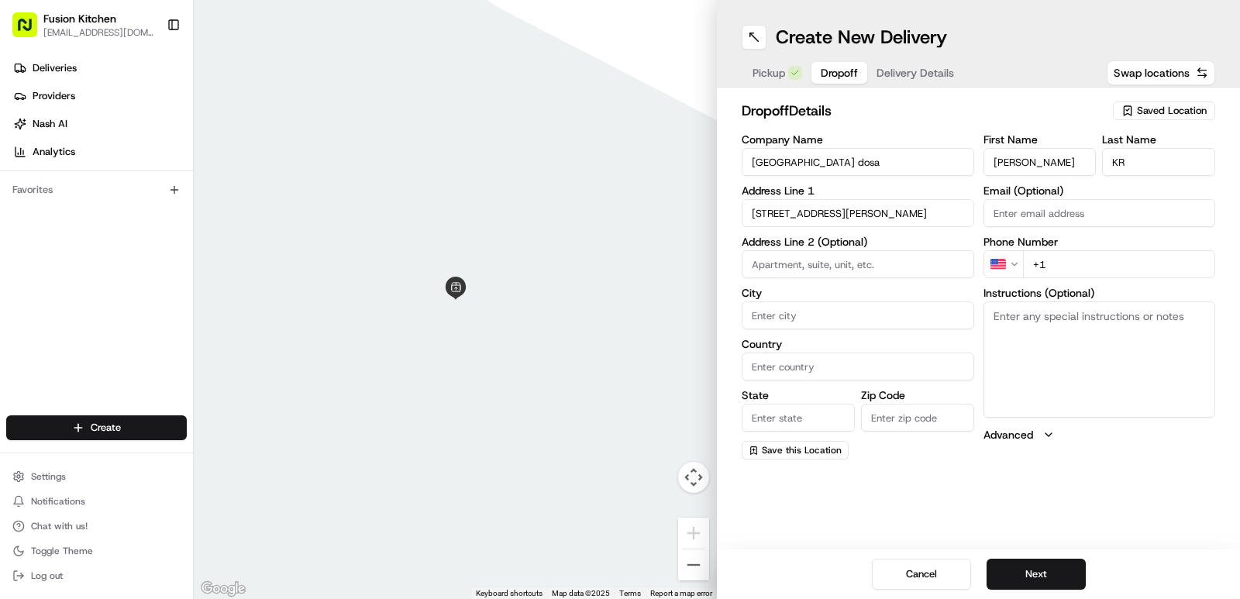
type input "Ipswich"
type input "United Kingdom"
type input "England"
type input "IP3 0PQ"
type input "99 Cliff Lane"
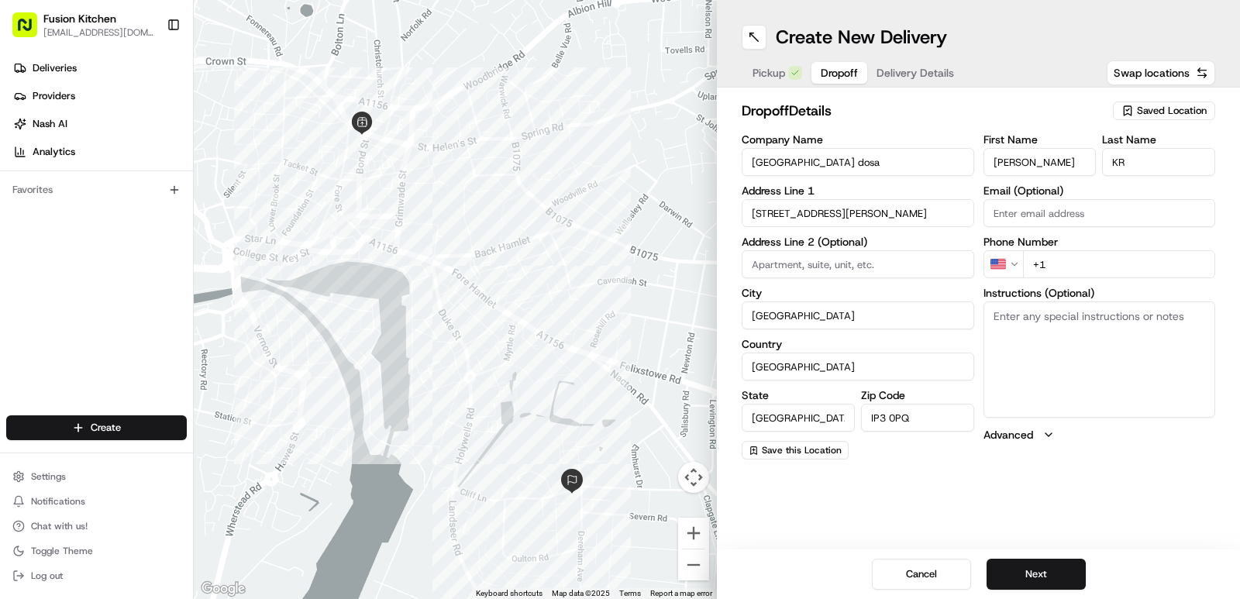
click at [816, 268] on html "Fusion Kitchen hari@fusionpos.uk Toggle Sidebar Deliveries Providers Nash AI An…" at bounding box center [620, 299] width 1240 height 599
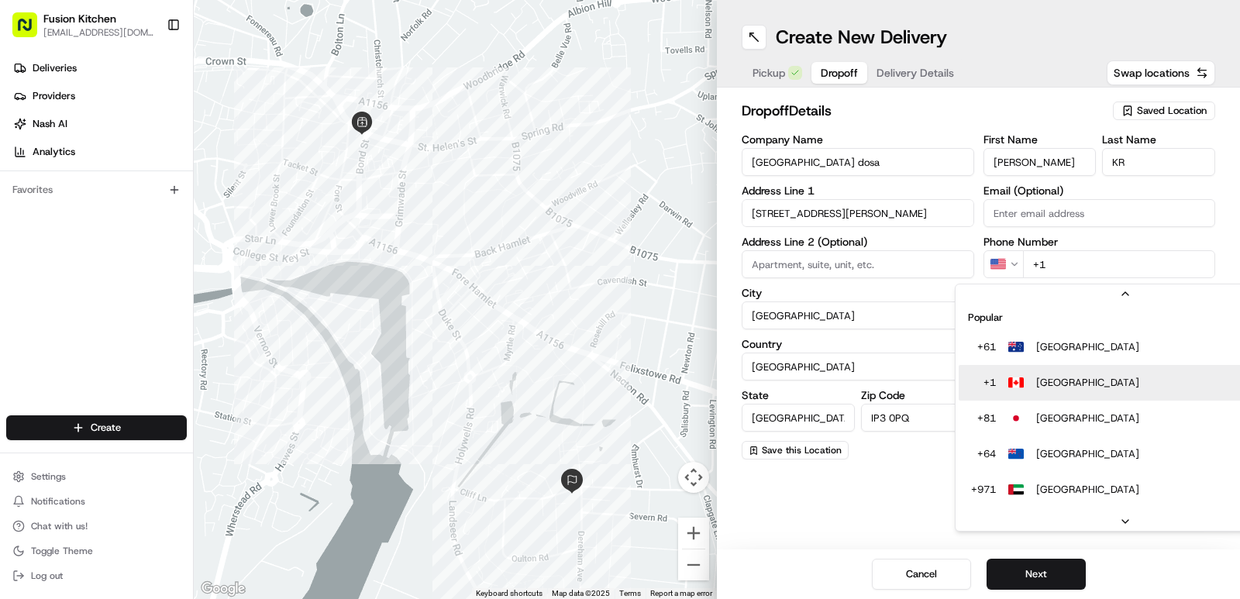
scroll to position [48, 0]
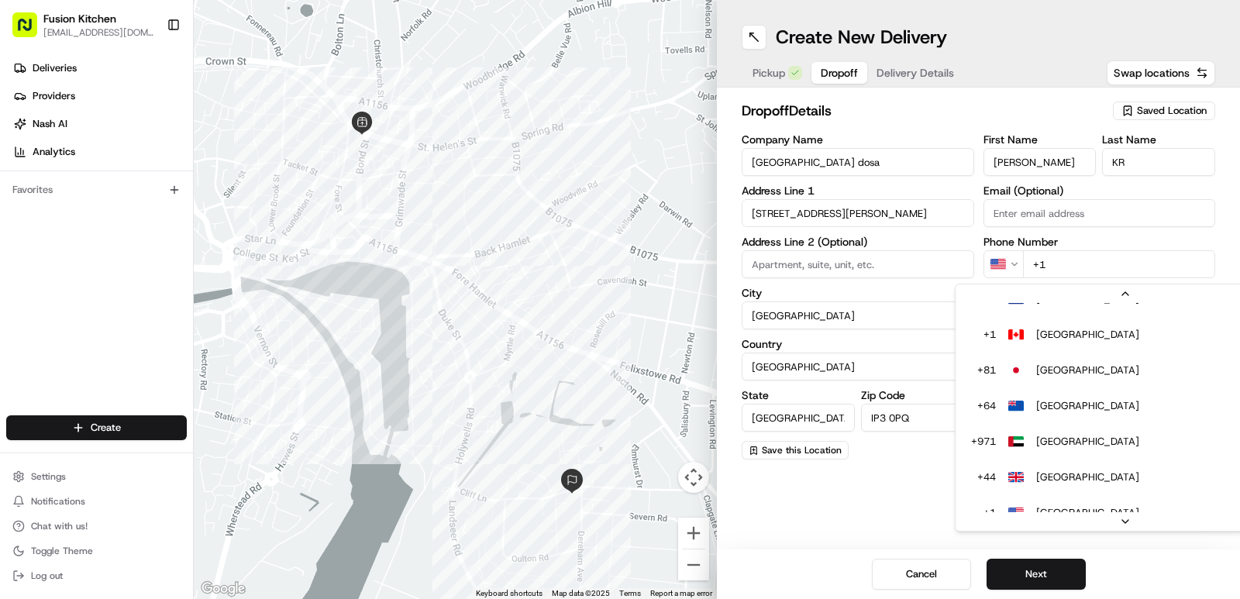
drag, startPoint x: 1042, startPoint y: 475, endPoint x: 1049, endPoint y: 419, distance: 56.2
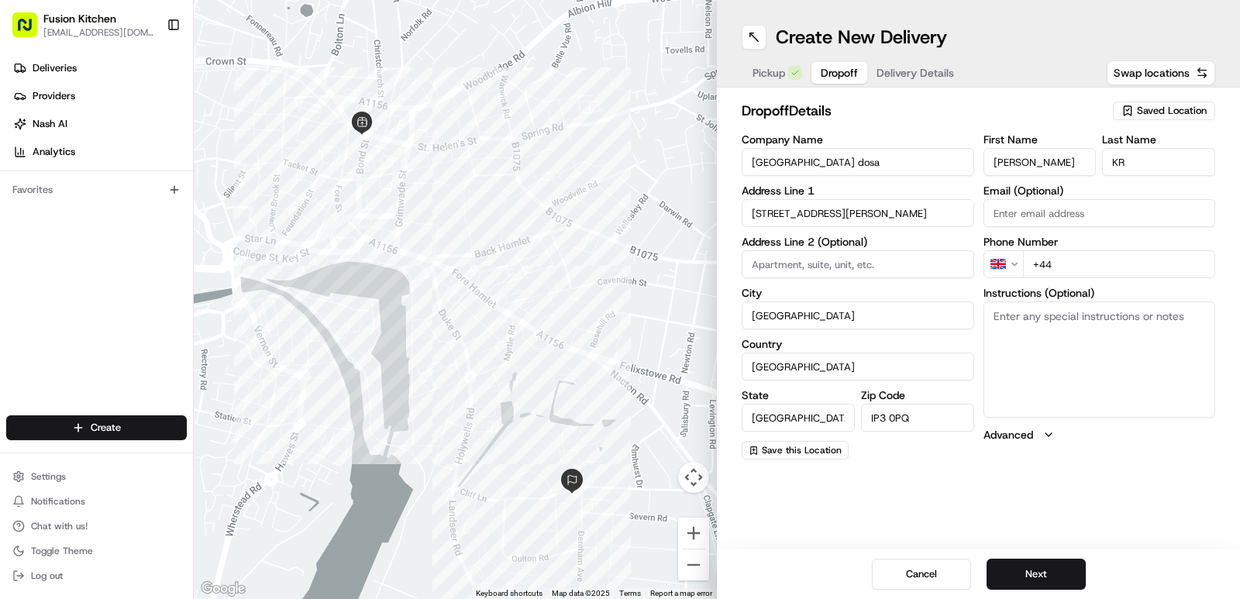
click at [816, 247] on div "Phone Number GB +44" at bounding box center [1099, 257] width 232 height 42
click at [816, 261] on input "+44" at bounding box center [1119, 264] width 193 height 28
paste input "7395 187239"
type input "+44 7395 187239"
click at [816, 568] on button "Next" at bounding box center [1035, 574] width 99 height 31
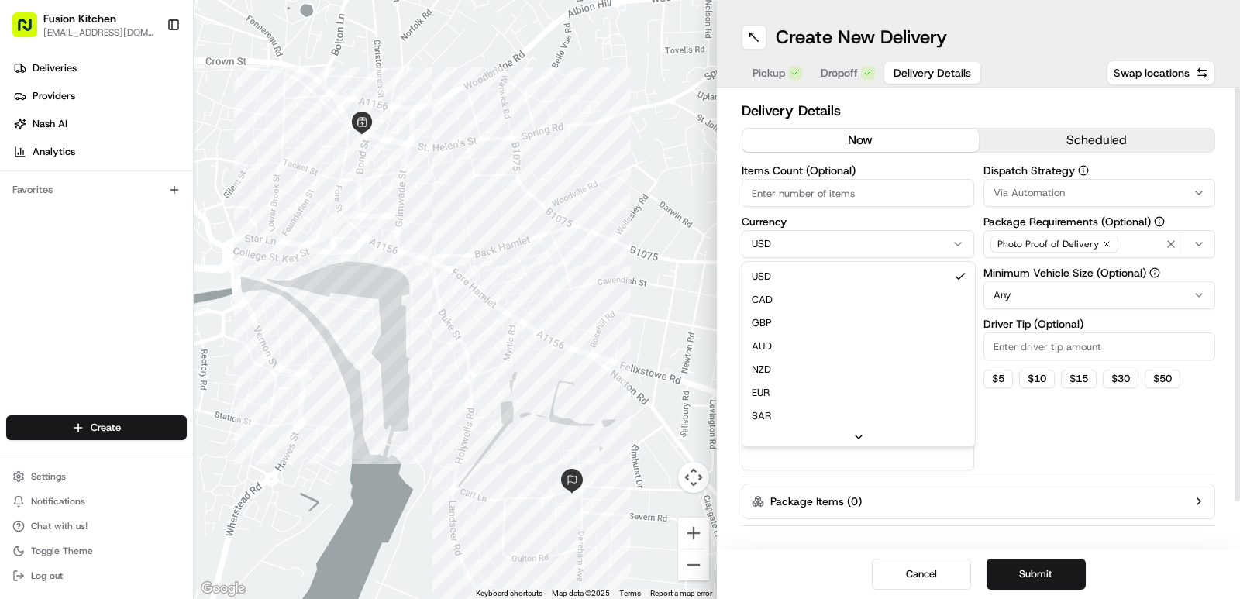
click at [813, 232] on html "Fusion Kitchen hari@fusionpos.uk Toggle Sidebar Deliveries Providers Nash AI An…" at bounding box center [620, 299] width 1240 height 599
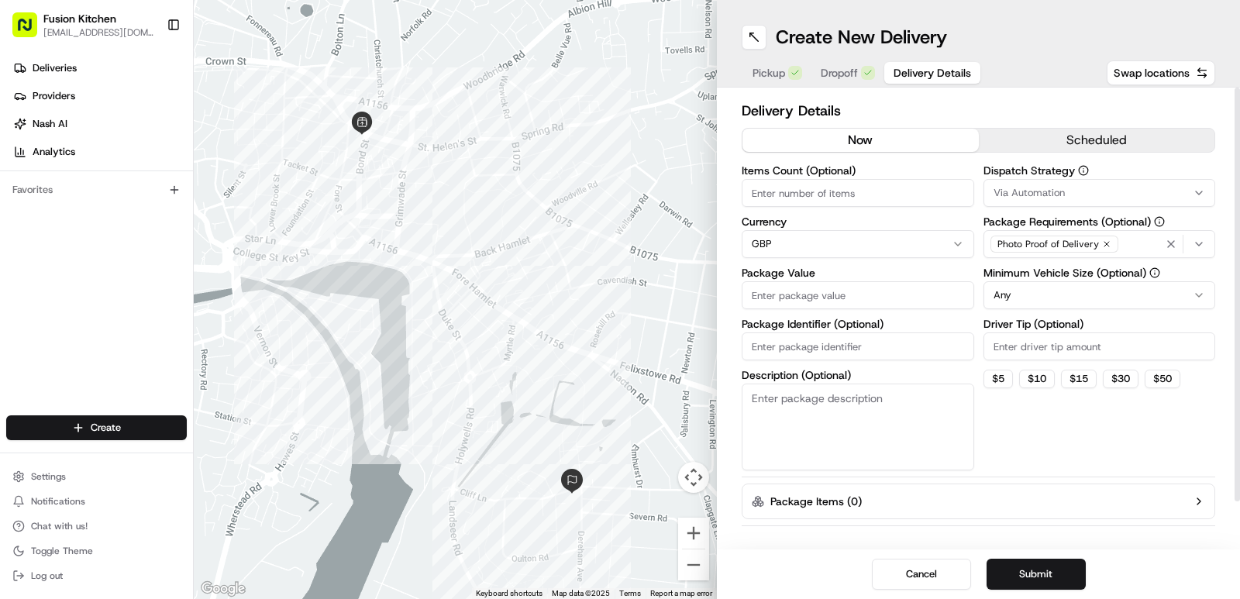
click at [813, 303] on input "Package Value" at bounding box center [857, 295] width 232 height 28
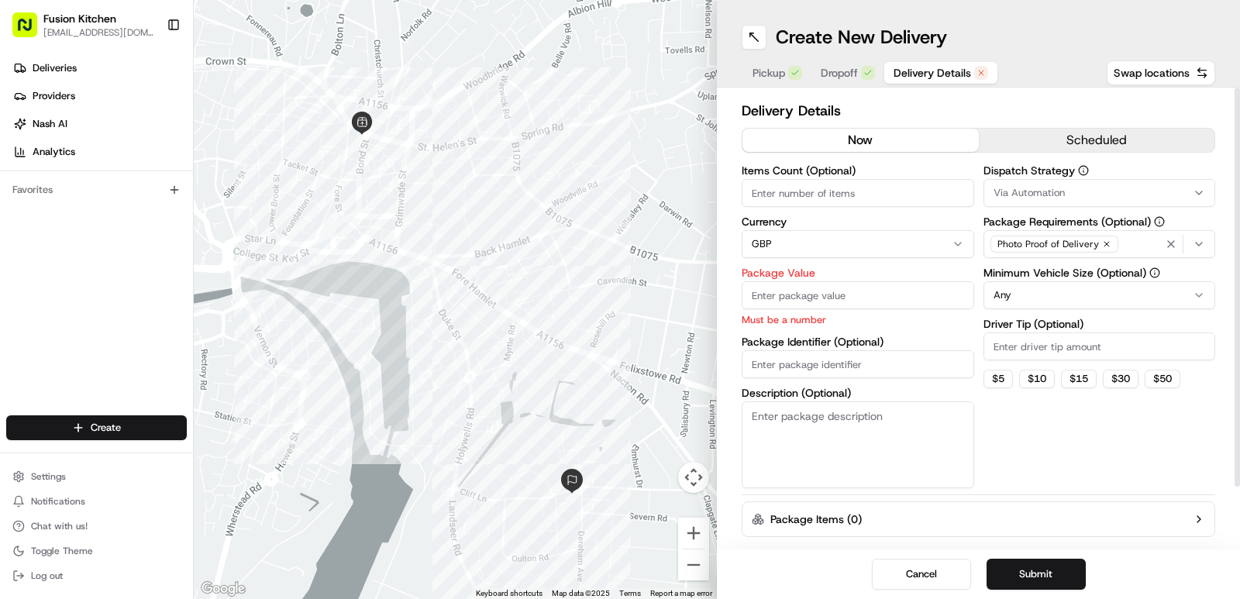
click at [787, 303] on input "Package Value" at bounding box center [857, 295] width 232 height 28
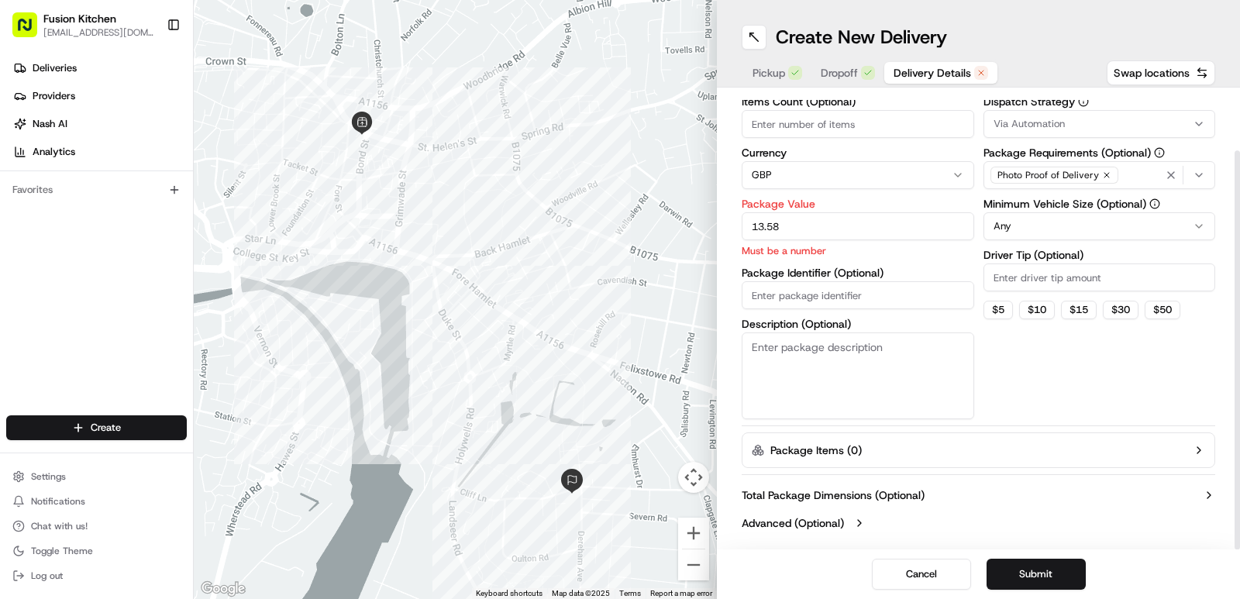
type input "13.58"
click at [816, 418] on div "Dispatch Strategy Via Automation Package Requirements (Optional) Photo Proof of…" at bounding box center [1099, 257] width 232 height 323
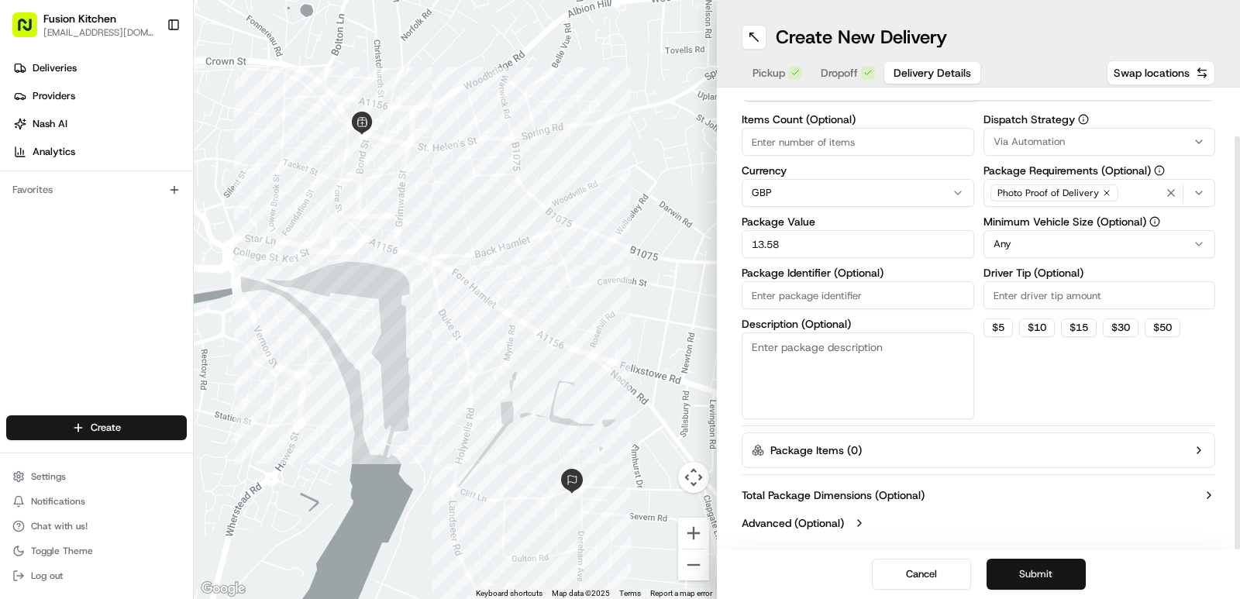
click at [816, 569] on button "Submit" at bounding box center [1035, 574] width 99 height 31
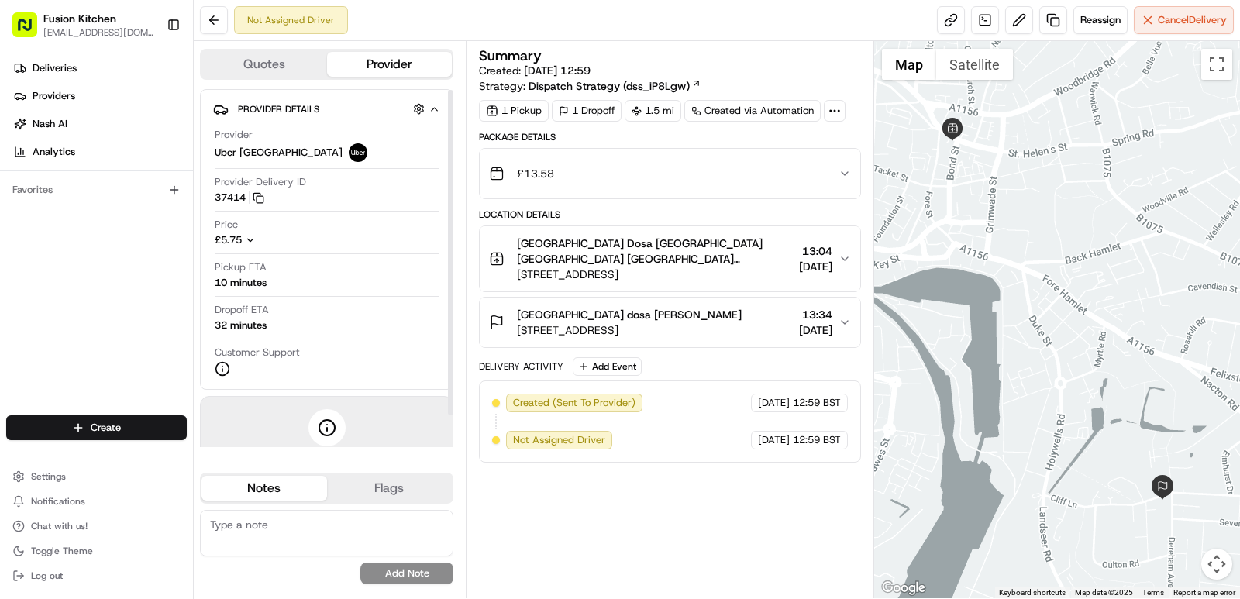
scroll to position [36, 0]
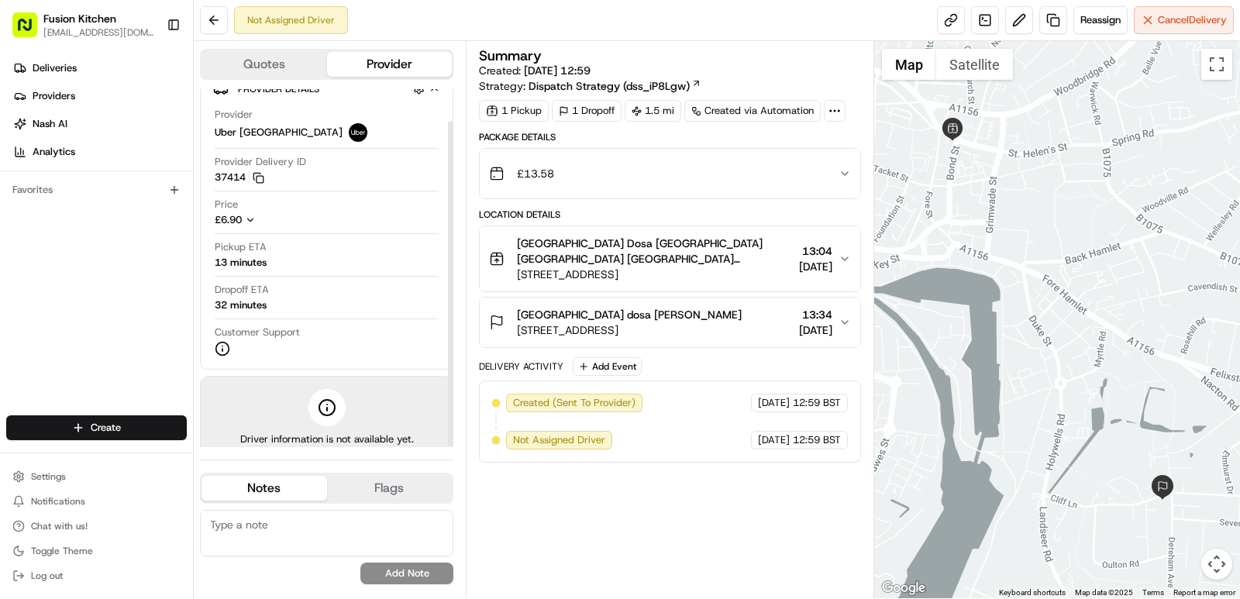
scroll to position [36, 0]
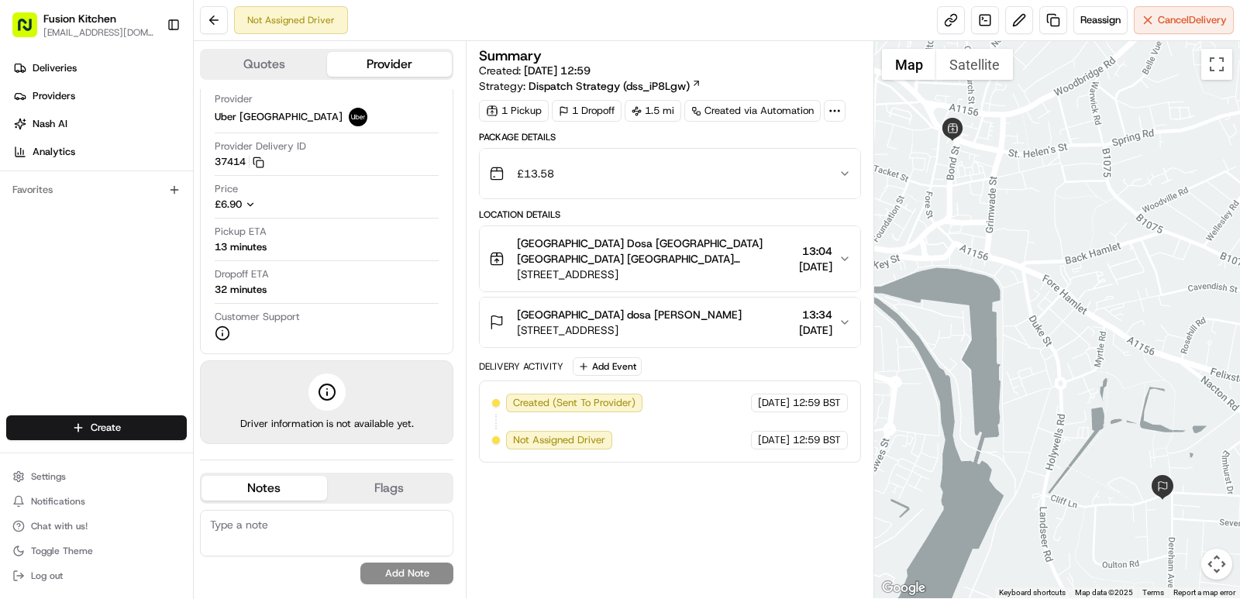
click at [706, 322] on div "Chennai dosa Vishnuprasad KR 99 Cliff Ln, Ipswich IP3 0PQ, UK 13:34 22/08/2025" at bounding box center [663, 322] width 349 height 31
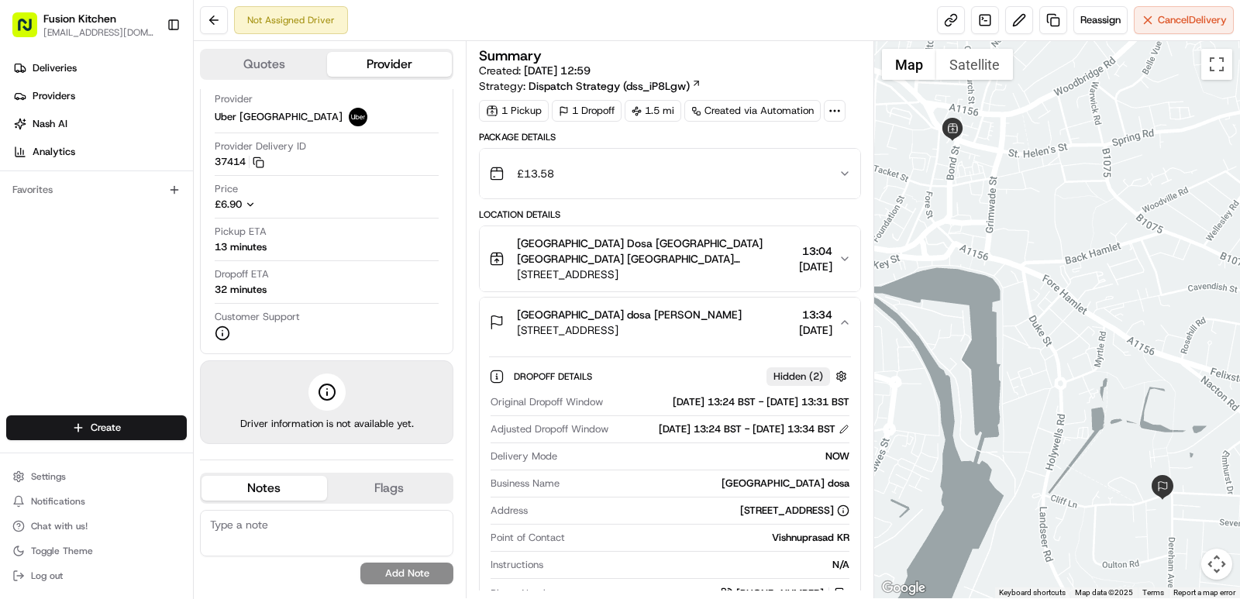
click at [706, 321] on div "Chennai dosa Vishnuprasad KR 99 Cliff Ln, Ipswich IP3 0PQ, UK 13:34 22/08/2025" at bounding box center [663, 322] width 349 height 31
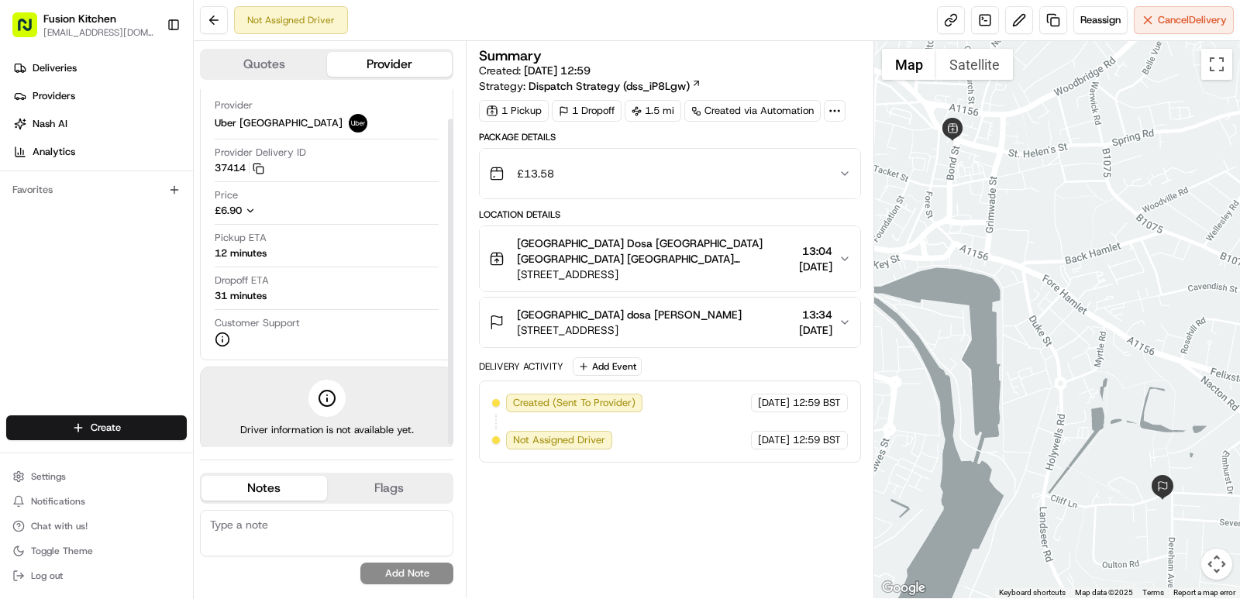
scroll to position [36, 0]
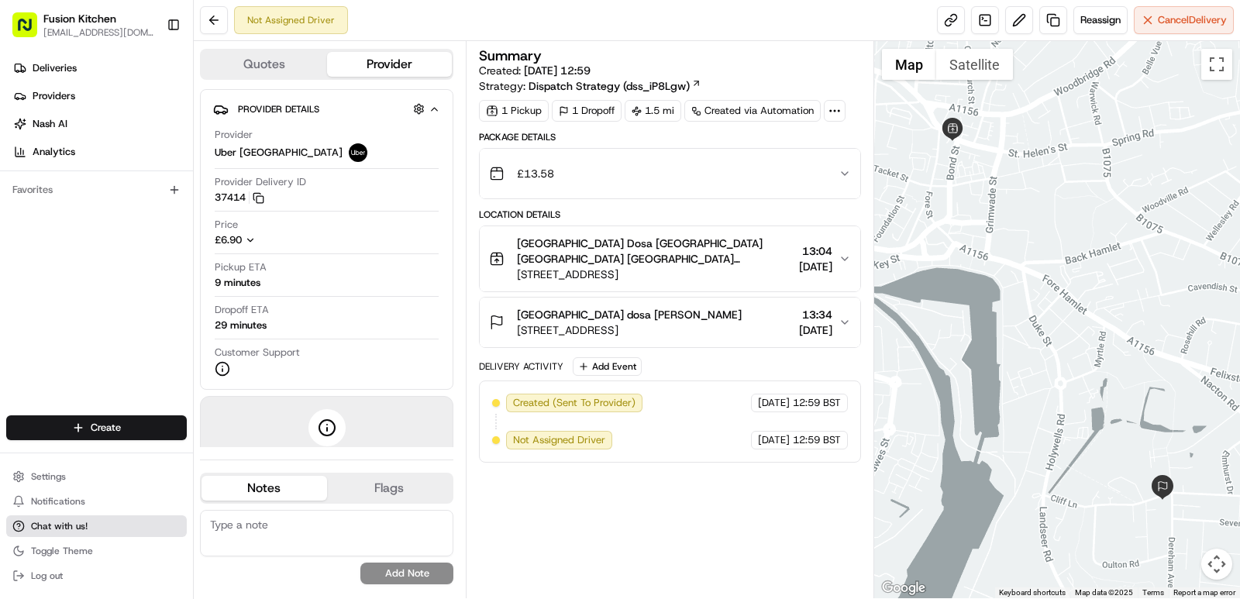
click at [111, 522] on button "Chat with us!" at bounding box center [96, 526] width 181 height 22
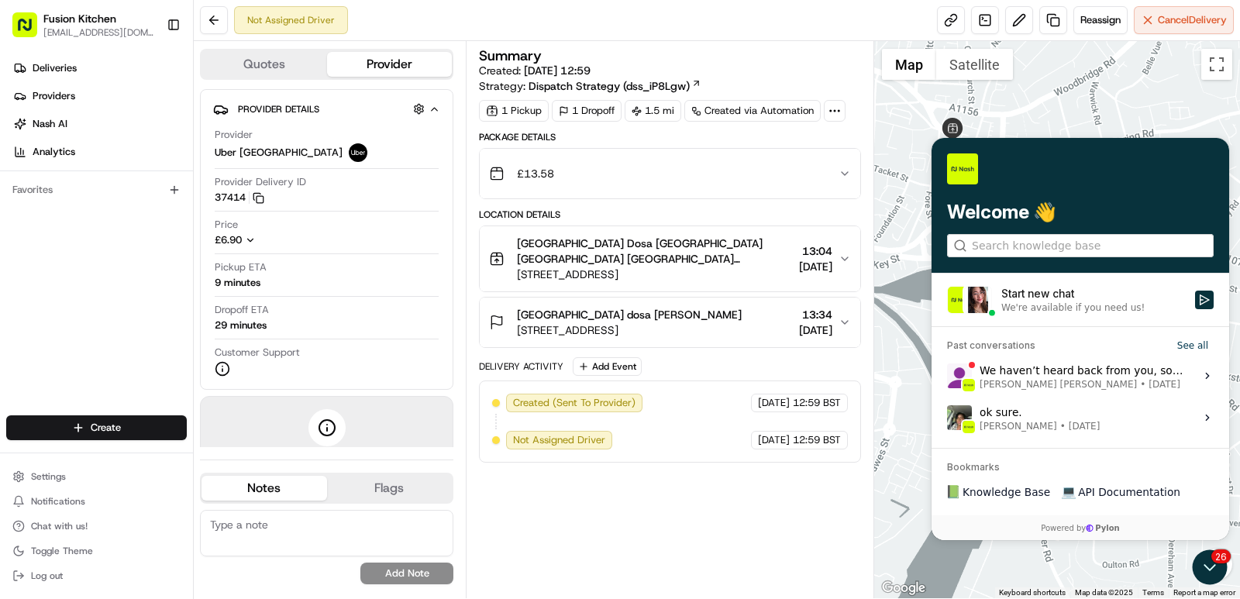
click at [1025, 408] on div "ok sure. [PERSON_NAME] • [DATE]" at bounding box center [1039, 417] width 120 height 29
click at [947, 418] on button "View issue" at bounding box center [946, 418] width 1 height 1
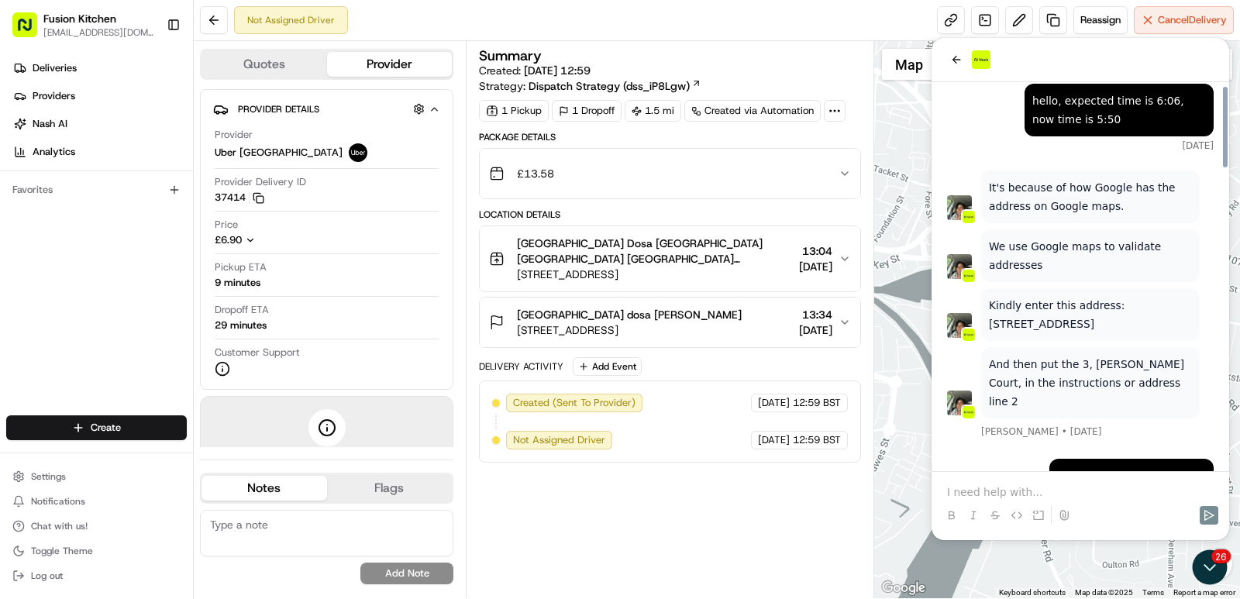
scroll to position [1439, 0]
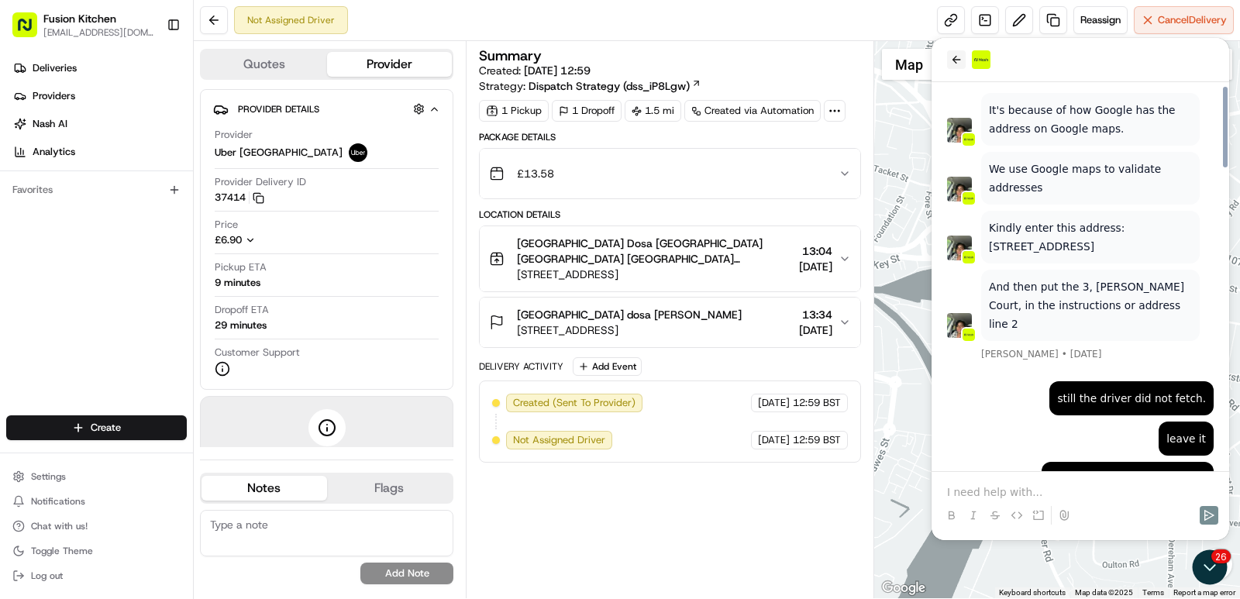
click at [956, 59] on icon "back" at bounding box center [956, 59] width 12 height 12
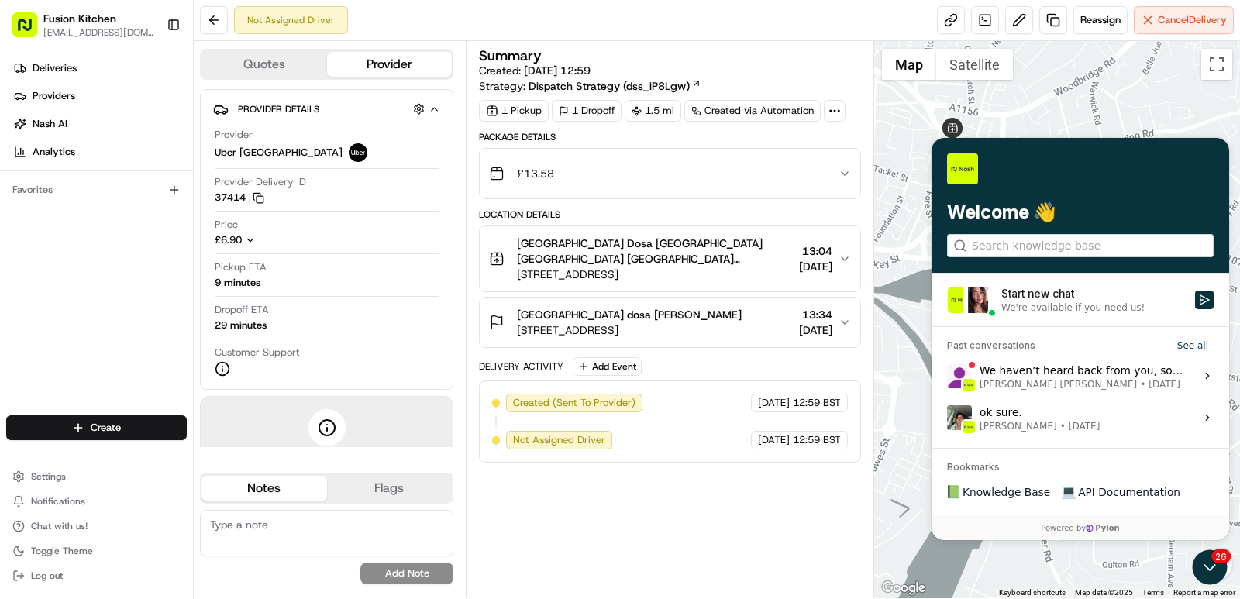
click at [1083, 300] on div "Start new chat" at bounding box center [1093, 293] width 184 height 15
click at [1195, 300] on button "Start new chat We're available if you need us!" at bounding box center [1204, 300] width 19 height 19
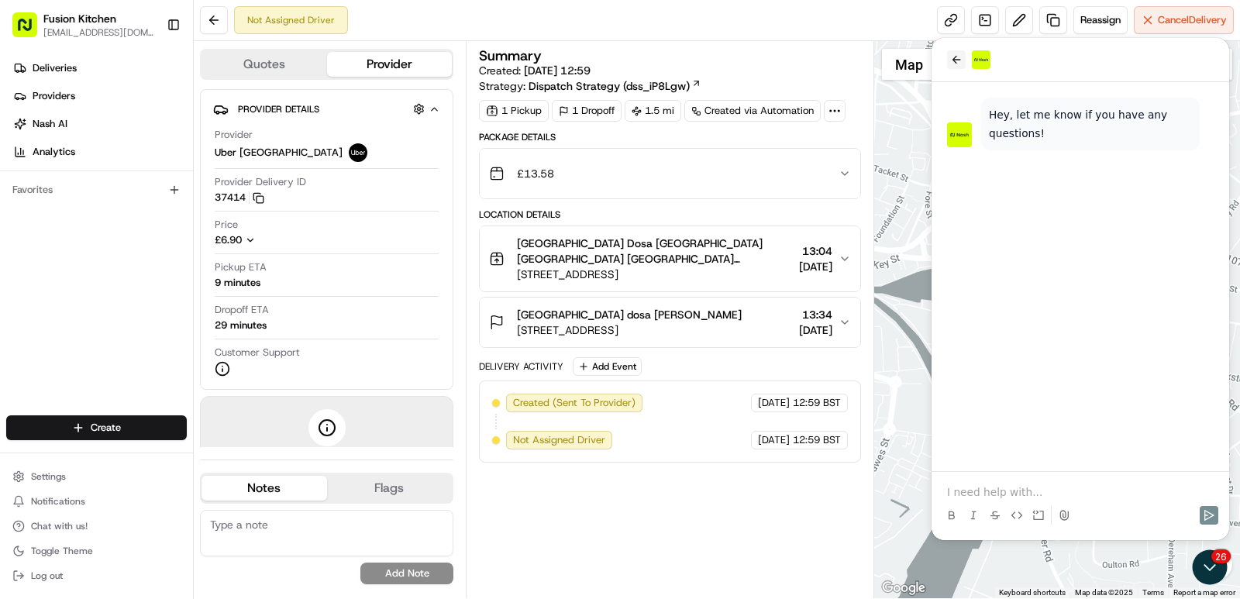
click at [952, 56] on icon "back" at bounding box center [956, 59] width 12 height 12
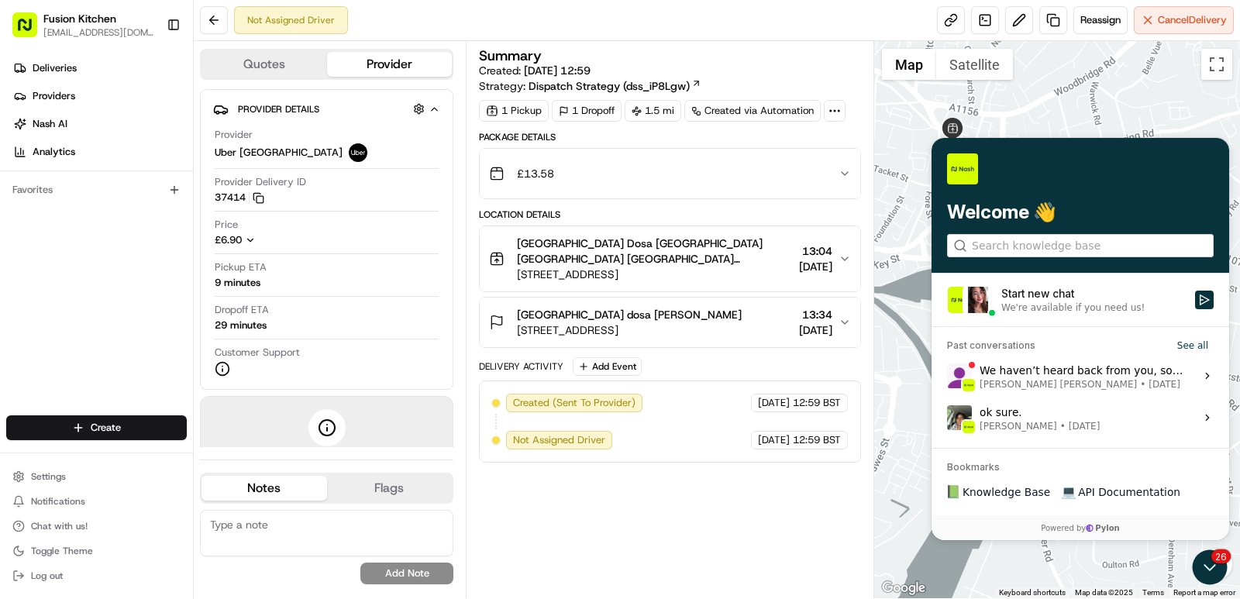
click at [1042, 381] on span "[PERSON_NAME] [PERSON_NAME]" at bounding box center [1057, 384] width 157 height 12
click at [947, 376] on button "View issue" at bounding box center [946, 376] width 1 height 1
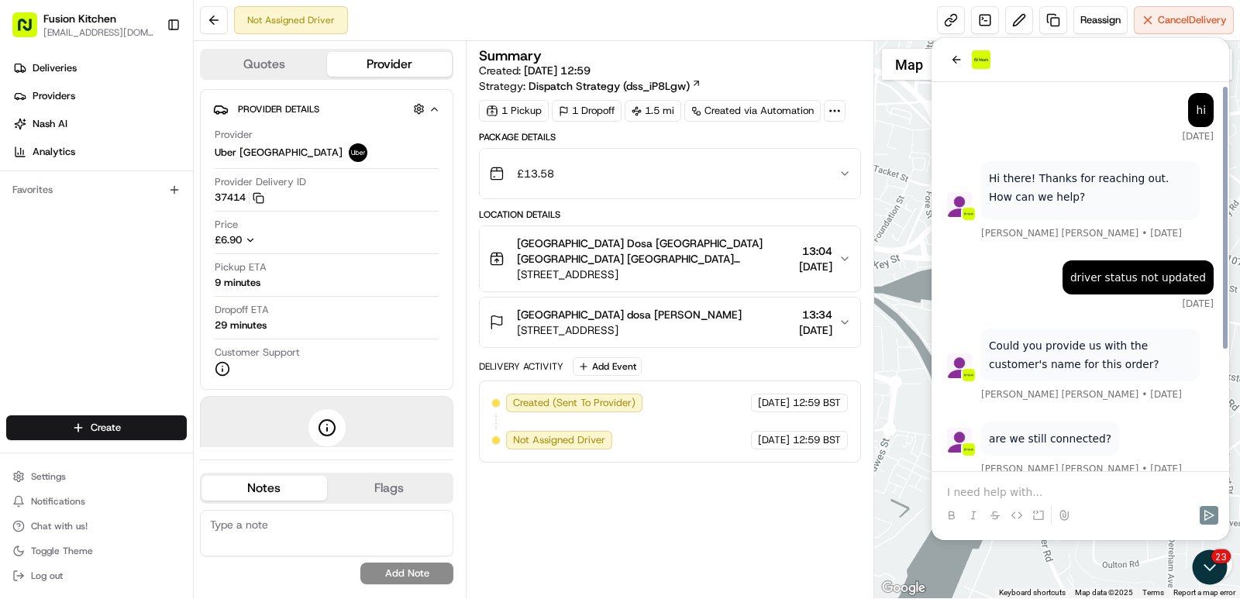
scroll to position [0, 0]
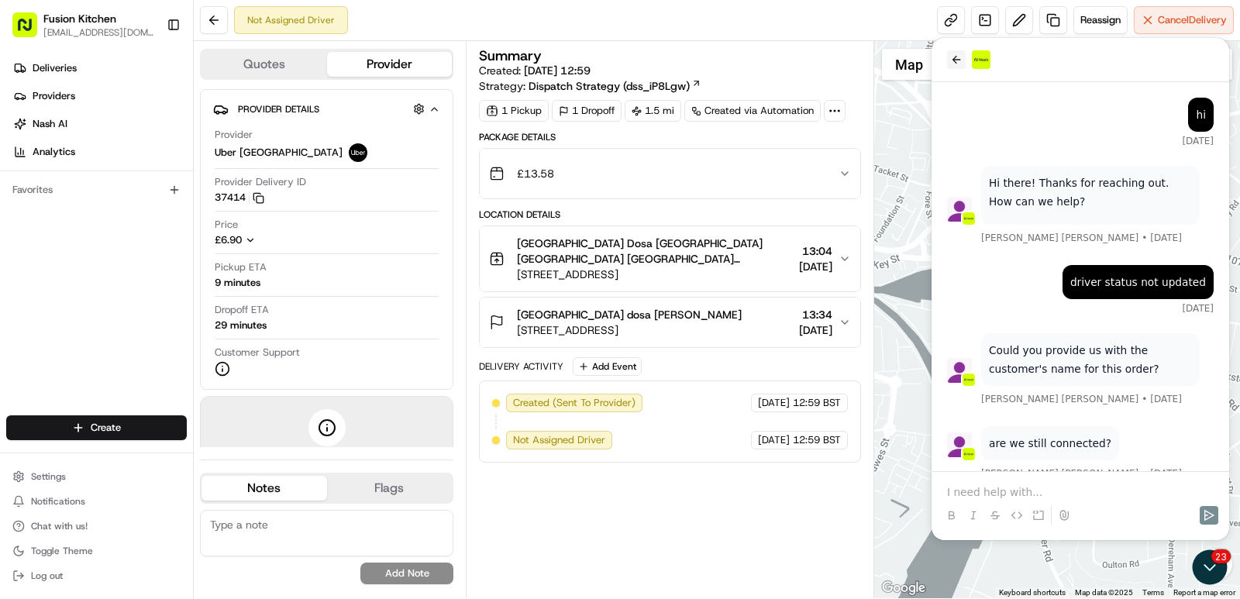
drag, startPoint x: 956, startPoint y: 66, endPoint x: 1914, endPoint y: 165, distance: 963.4
click at [956, 66] on button "back" at bounding box center [956, 59] width 19 height 19
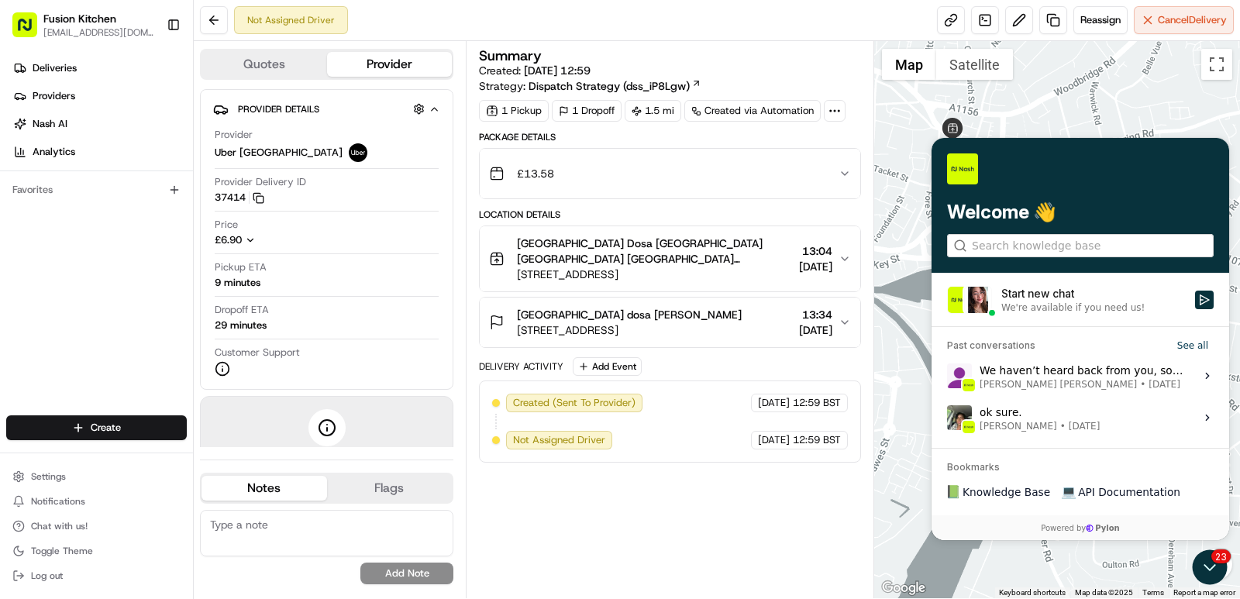
click at [1027, 304] on div "We're available if you need us!" at bounding box center [1072, 307] width 143 height 12
click at [1195, 304] on button "Start new chat We're available if you need us!" at bounding box center [1204, 300] width 19 height 19
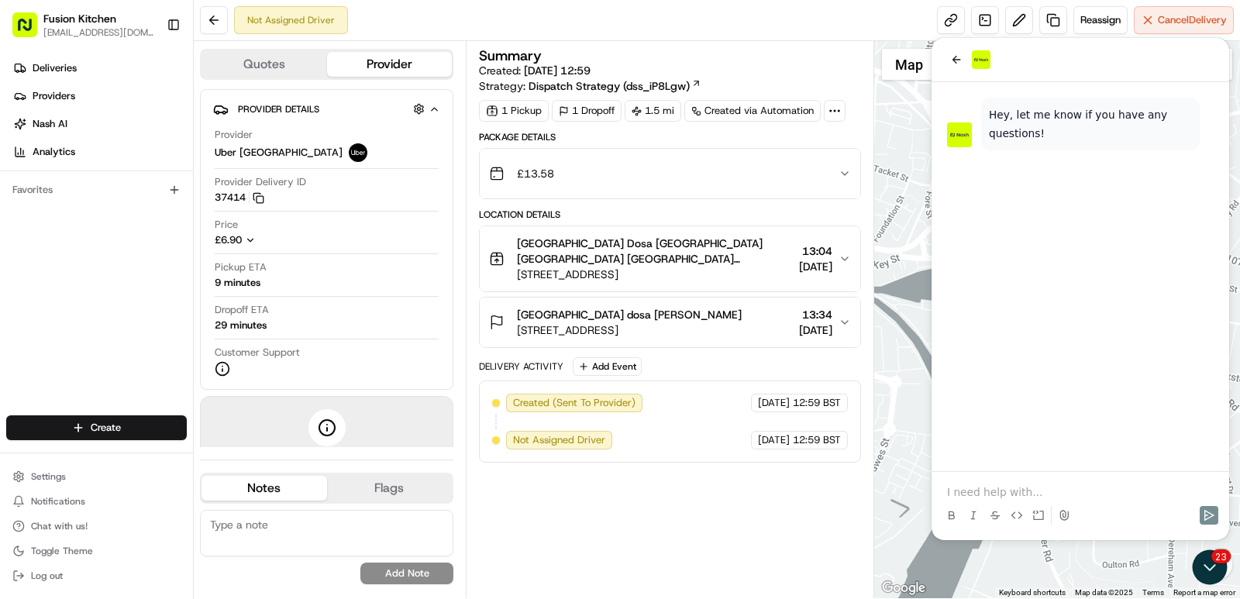
click at [975, 494] on p at bounding box center [1080, 491] width 266 height 15
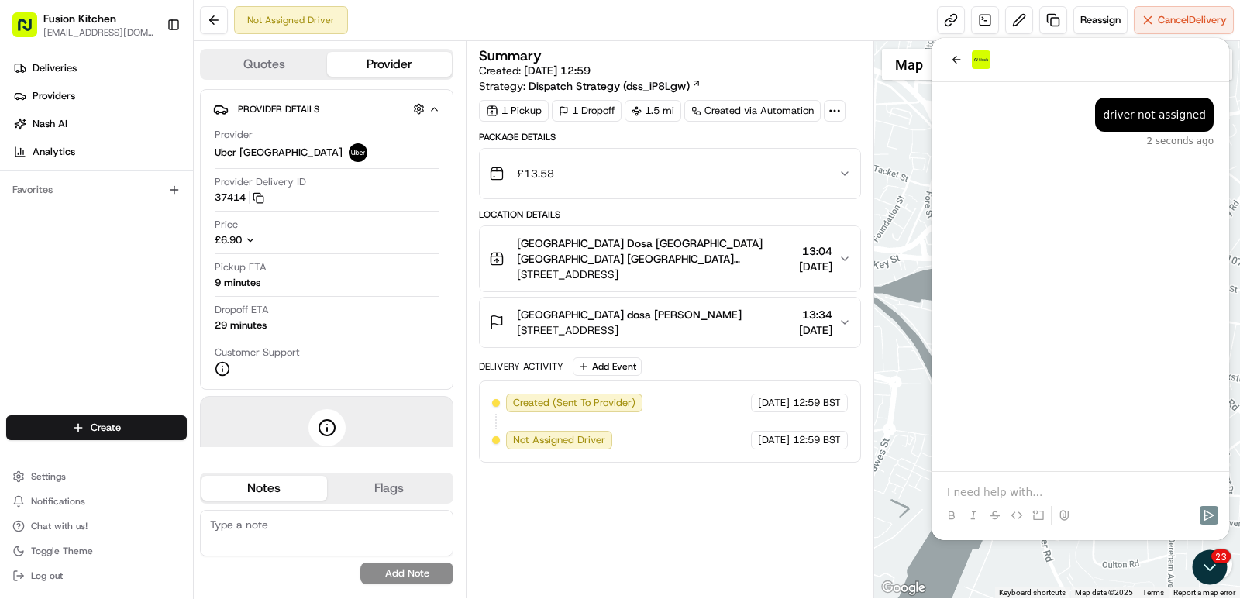
click at [975, 494] on p at bounding box center [1080, 491] width 266 height 15
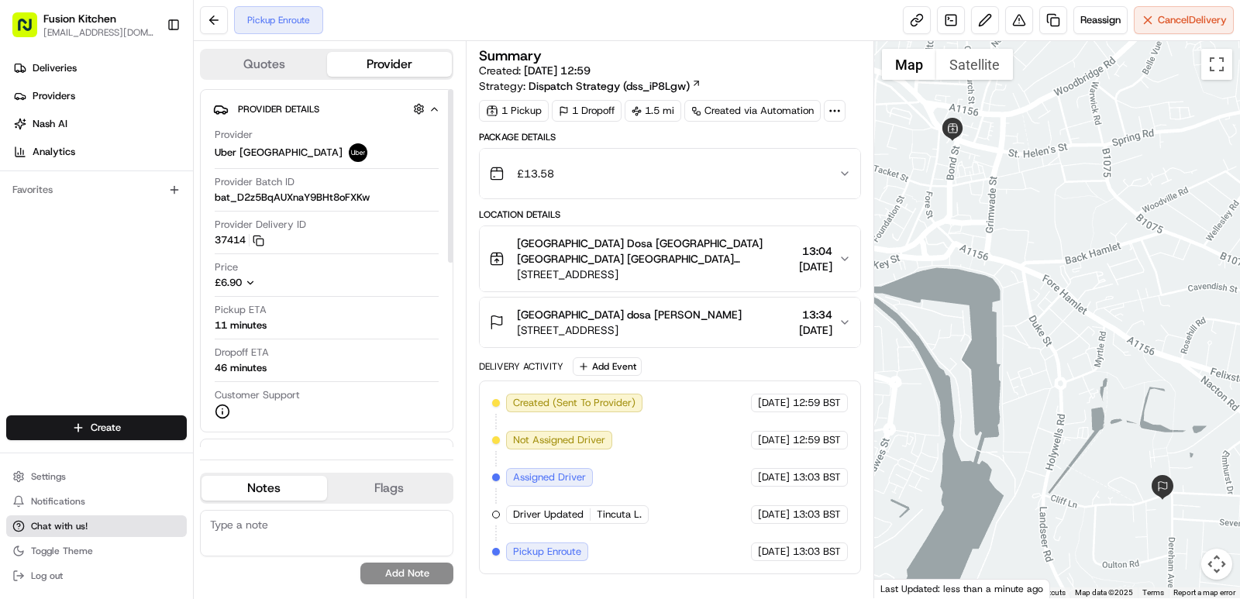
click at [52, 528] on span "Chat with us!" at bounding box center [59, 526] width 57 height 12
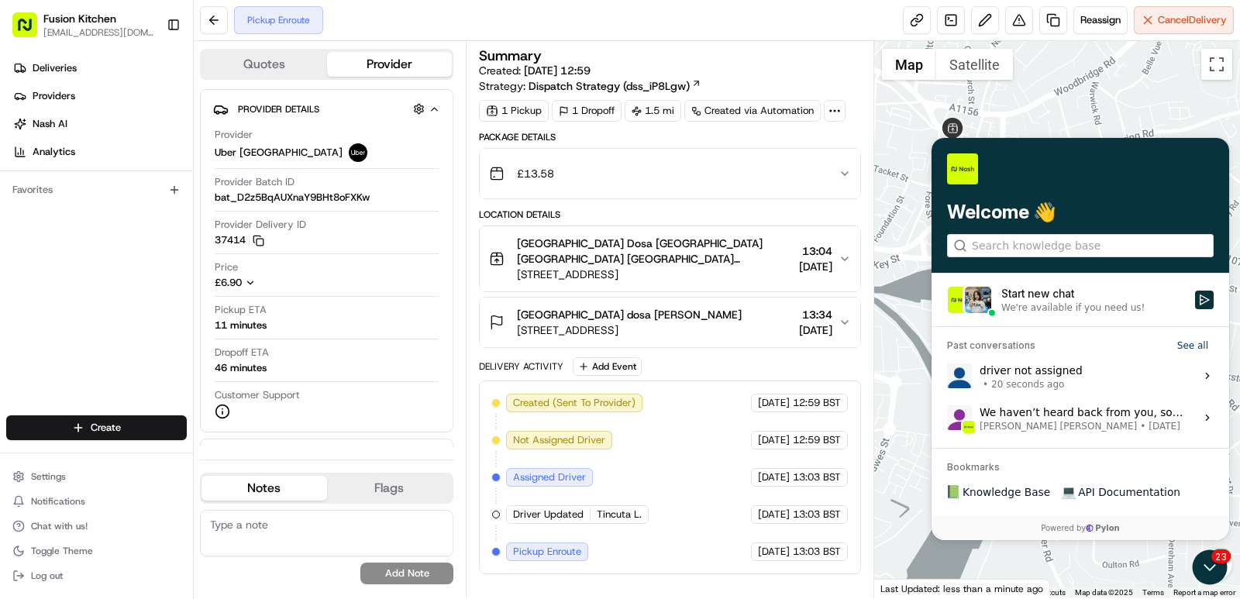
click at [1137, 309] on div "We're available if you need us!" at bounding box center [1093, 307] width 184 height 12
click at [1195, 309] on button "Start new chat We're available if you need us!" at bounding box center [1204, 300] width 19 height 19
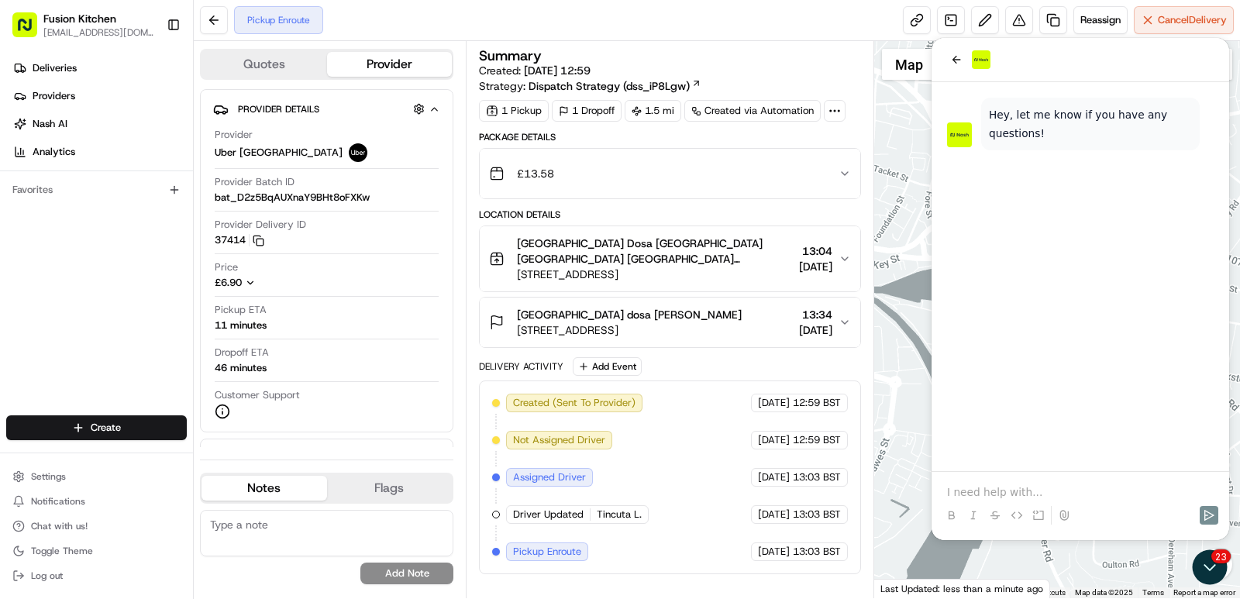
click at [944, 53] on div at bounding box center [1079, 60] width 297 height 44
click at [961, 64] on icon "back" at bounding box center [956, 59] width 12 height 12
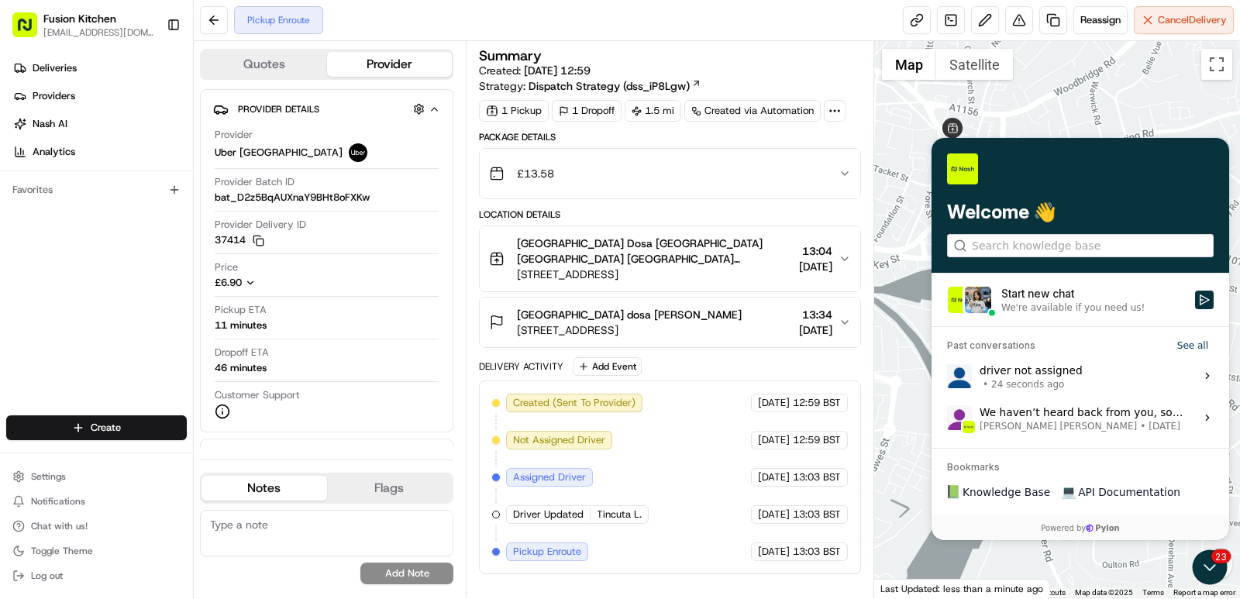
click at [1076, 378] on label "driver not assigned • 24 seconds ago View issue" at bounding box center [1079, 376] width 279 height 42
click at [947, 376] on button "View issue" at bounding box center [946, 376] width 1 height 1
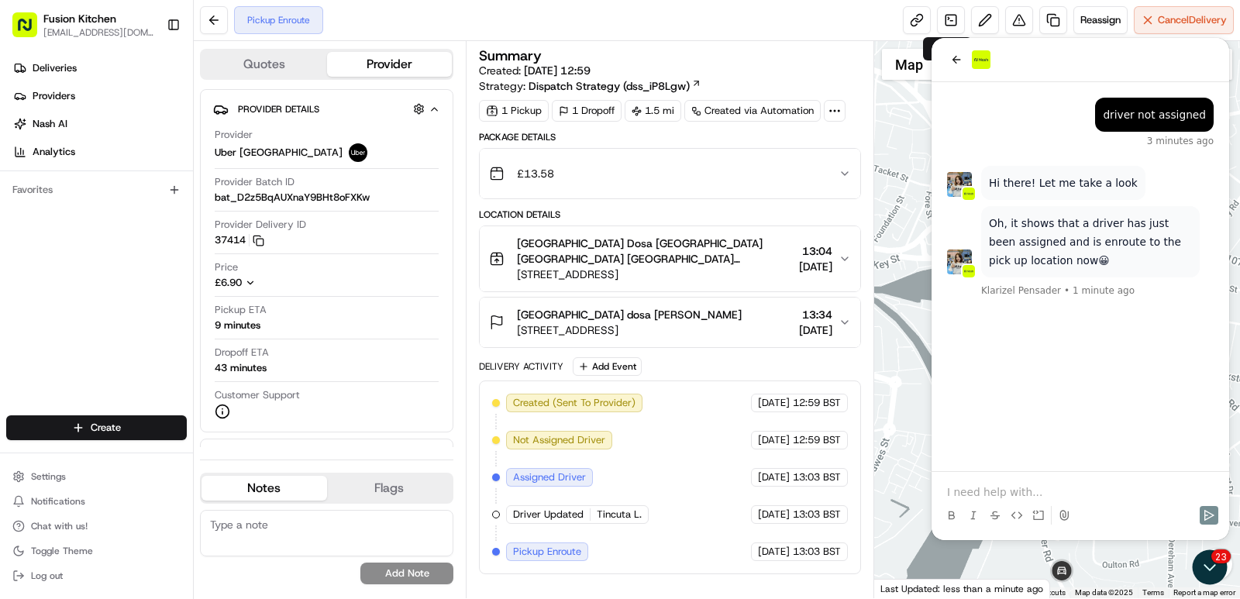
click at [974, 489] on p at bounding box center [1080, 491] width 266 height 15
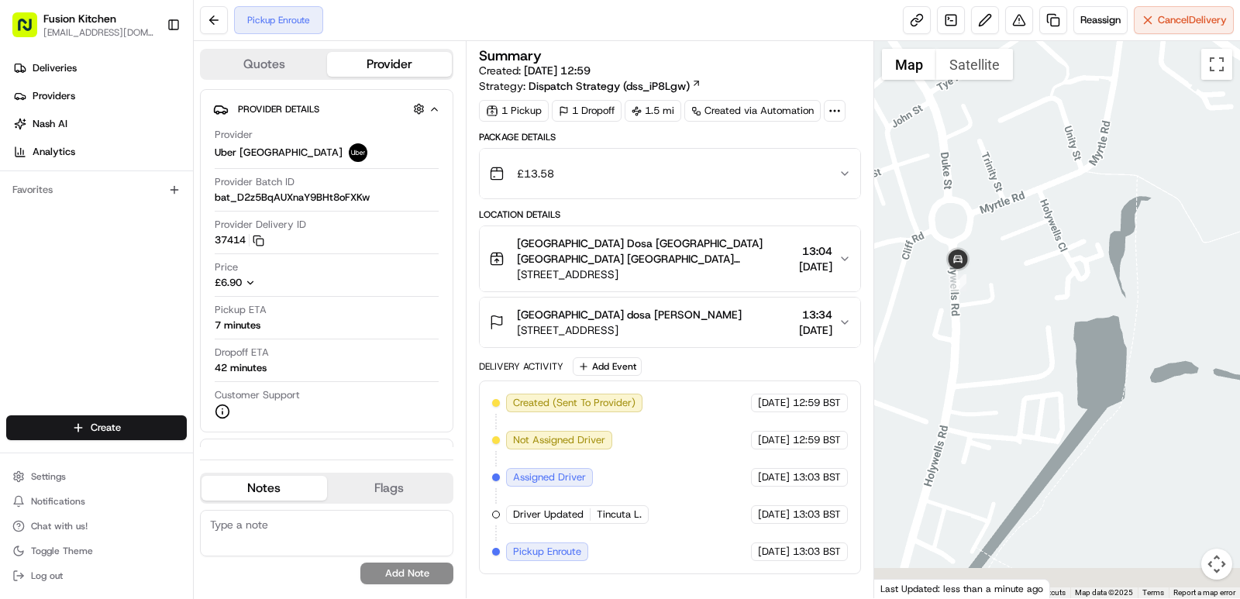
drag, startPoint x: 1023, startPoint y: 393, endPoint x: 1051, endPoint y: 270, distance: 125.5
click at [1051, 287] on div at bounding box center [1057, 319] width 366 height 557
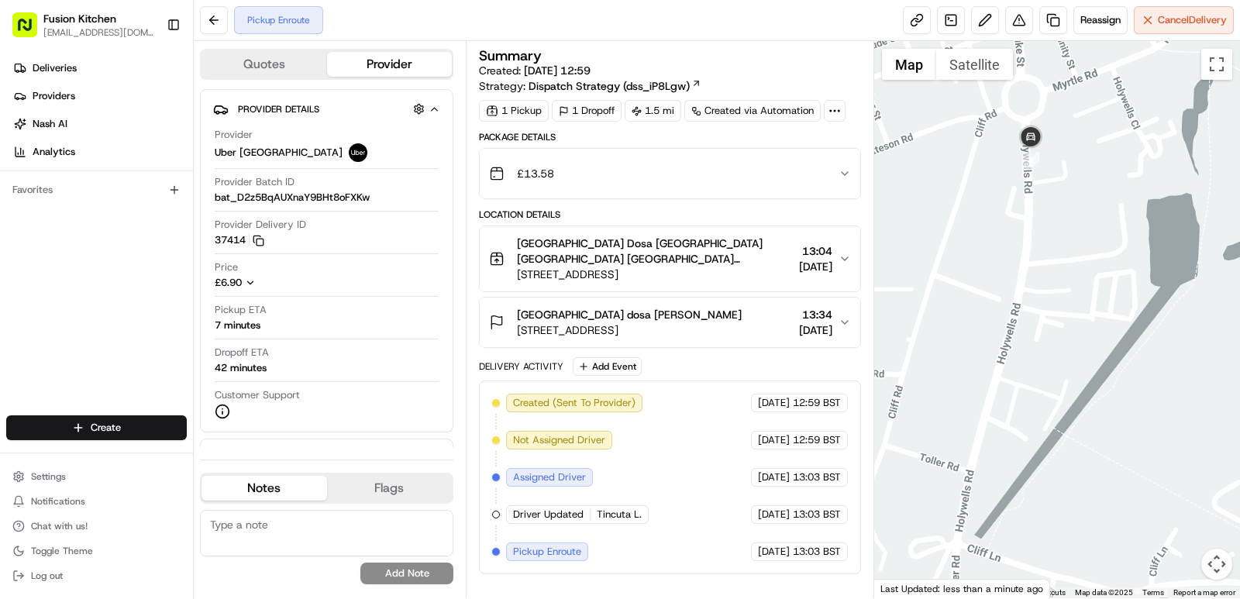
drag, startPoint x: 1028, startPoint y: 344, endPoint x: 1092, endPoint y: 272, distance: 96.1
click at [1092, 272] on div at bounding box center [1057, 319] width 366 height 557
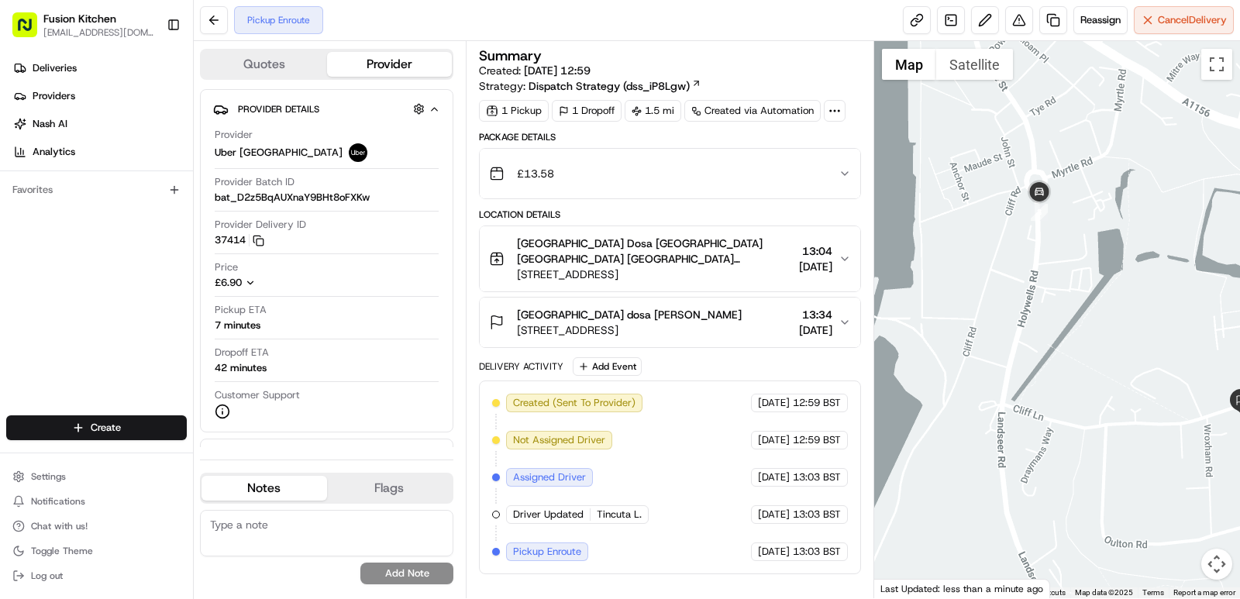
drag, startPoint x: 1092, startPoint y: 285, endPoint x: 1057, endPoint y: 273, distance: 36.3
click at [1057, 273] on div at bounding box center [1057, 319] width 366 height 557
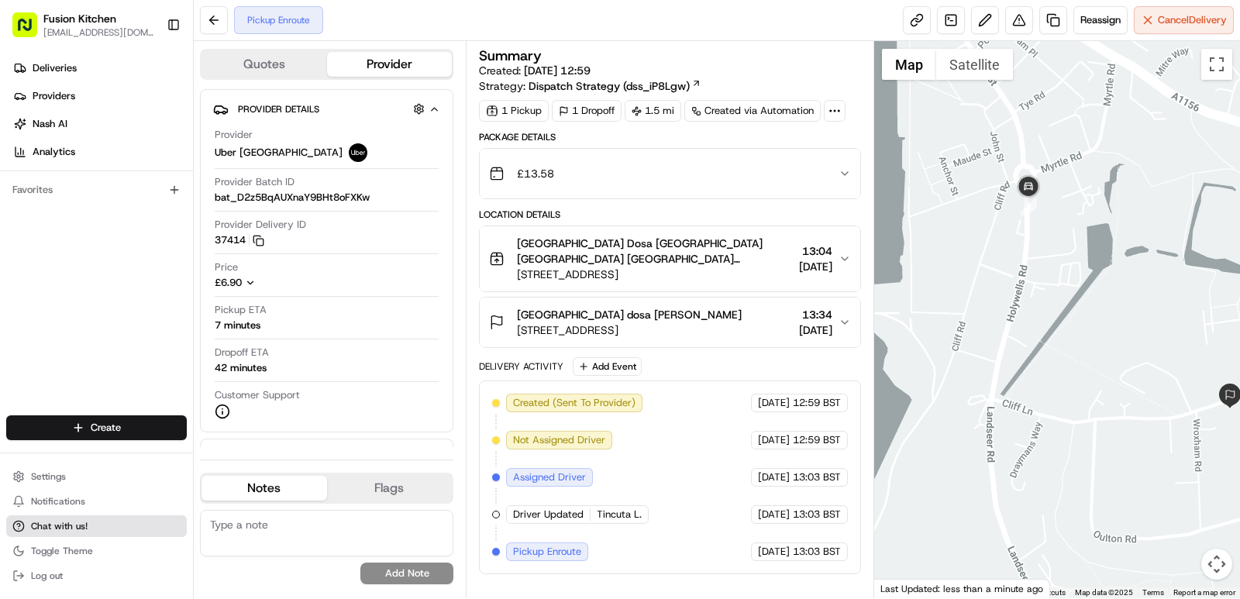
click at [84, 528] on span "Chat with us!" at bounding box center [59, 526] width 57 height 12
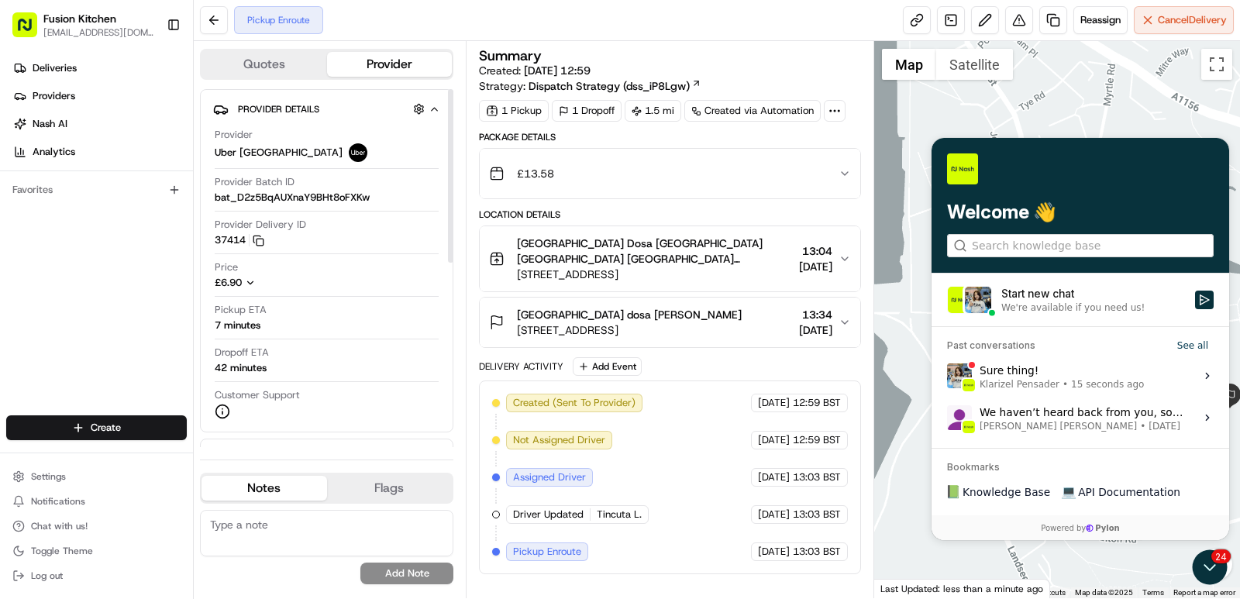
click at [1054, 374] on div "Sure thing! Klarizel Pensader • 15 seconds ago" at bounding box center [1061, 375] width 164 height 29
click at [947, 376] on button "View issue" at bounding box center [946, 376] width 1 height 1
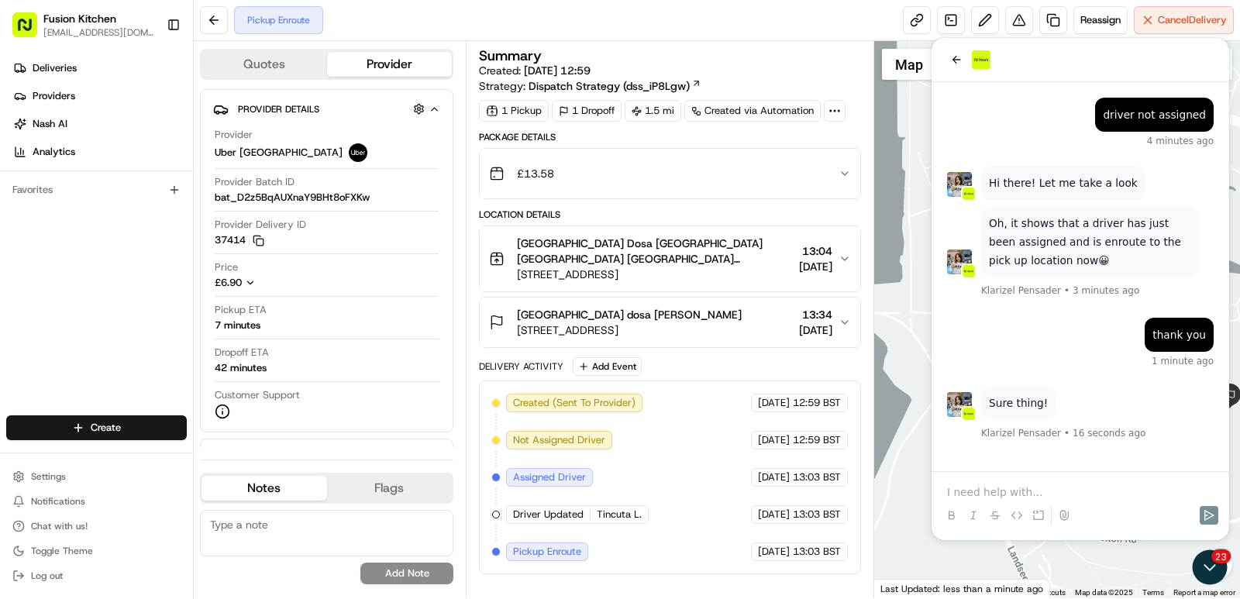
click at [971, 492] on p at bounding box center [1080, 491] width 266 height 15
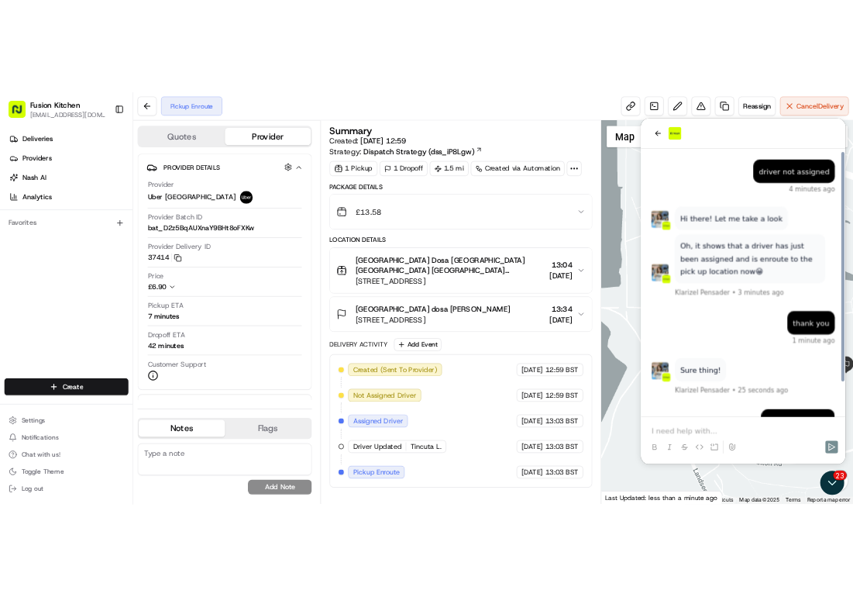
scroll to position [54, 0]
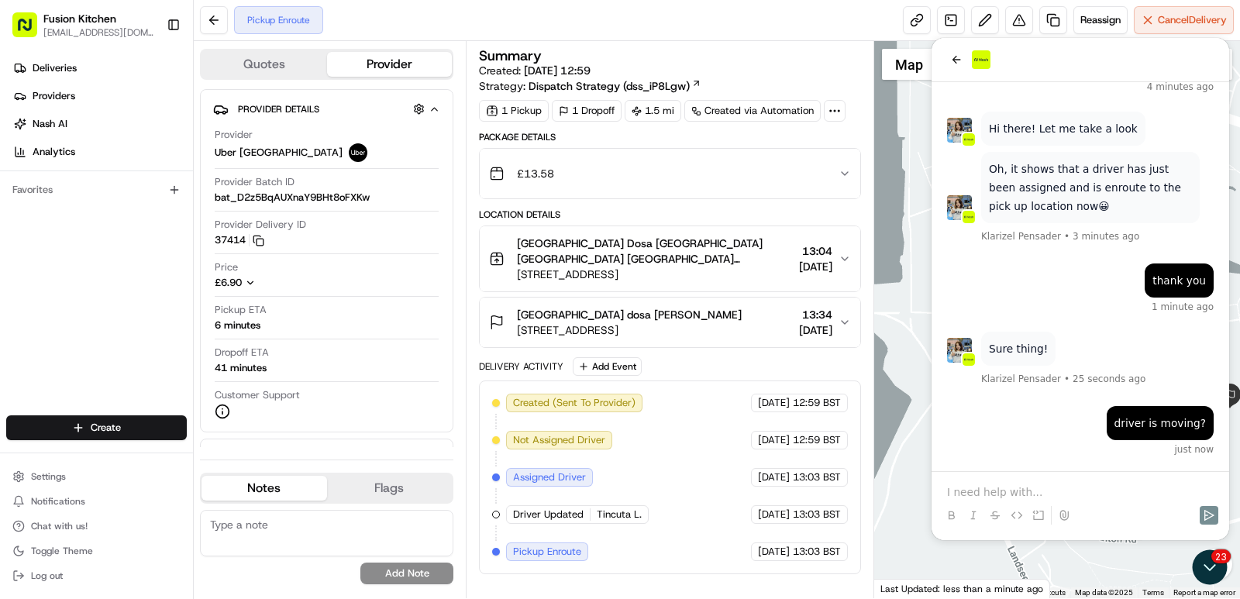
click at [956, 132] on img at bounding box center [959, 130] width 25 height 25
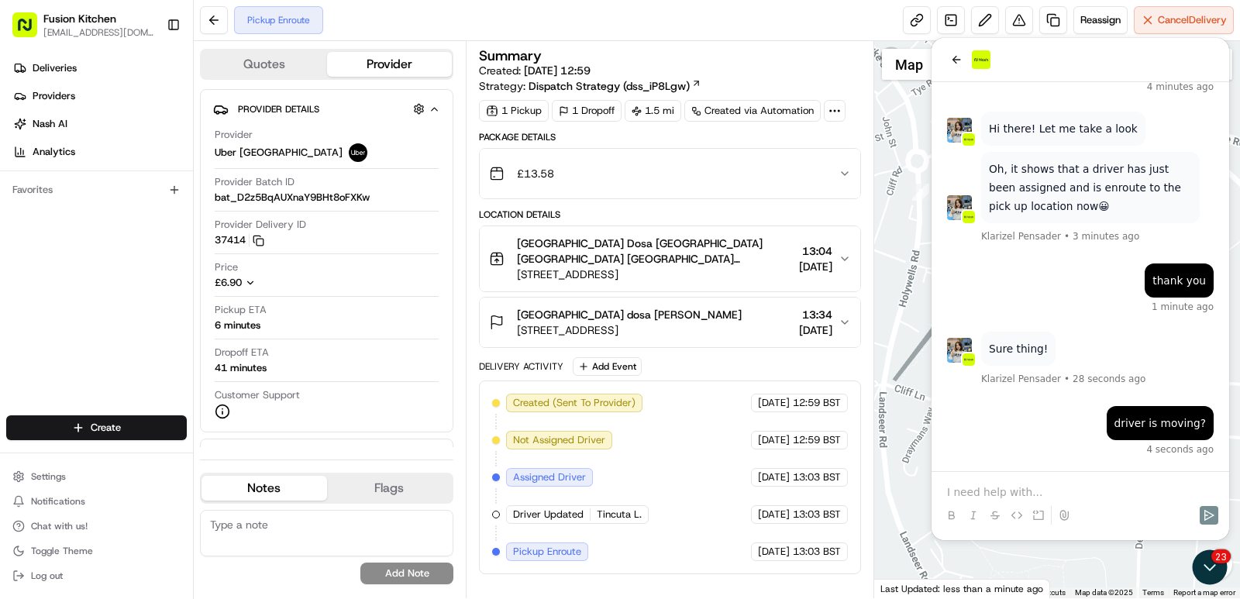
drag, startPoint x: 889, startPoint y: 252, endPoint x: 775, endPoint y: 235, distance: 115.1
click at [775, 235] on div "Quotes Provider Provider Details Hidden ( 1 ) Provider Uber UK Provider Batch I…" at bounding box center [717, 319] width 1046 height 557
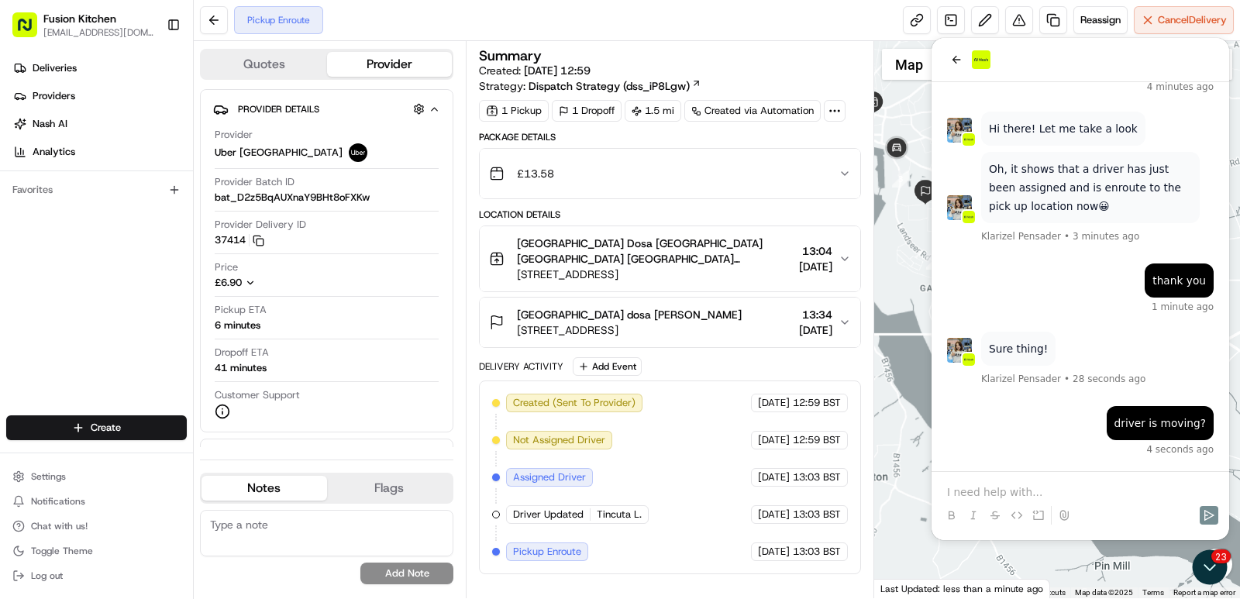
drag, startPoint x: 897, startPoint y: 244, endPoint x: 872, endPoint y: 204, distance: 47.3
click at [872, 204] on div "Quotes Provider Provider Details Hidden ( 1 ) Provider Uber UK Provider Batch I…" at bounding box center [717, 319] width 1046 height 557
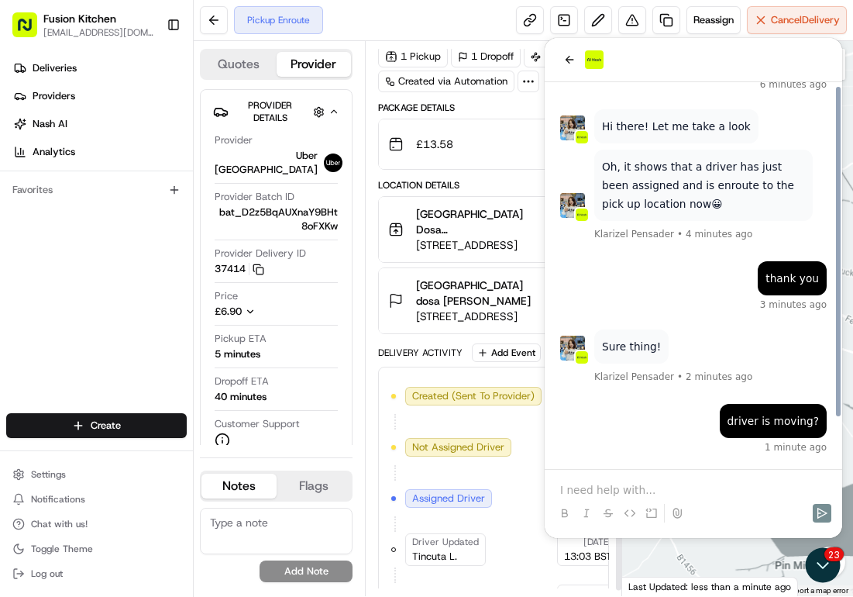
scroll to position [99, 0]
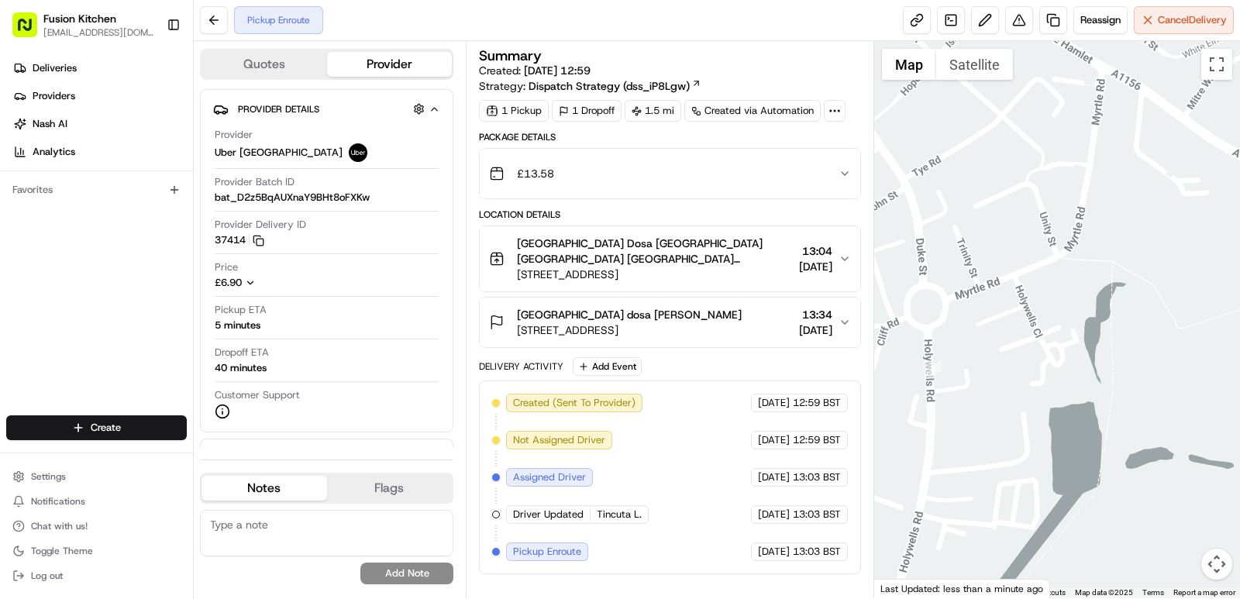
drag, startPoint x: 1069, startPoint y: 410, endPoint x: 1111, endPoint y: 428, distance: 45.8
click at [852, 428] on div at bounding box center [1057, 319] width 366 height 557
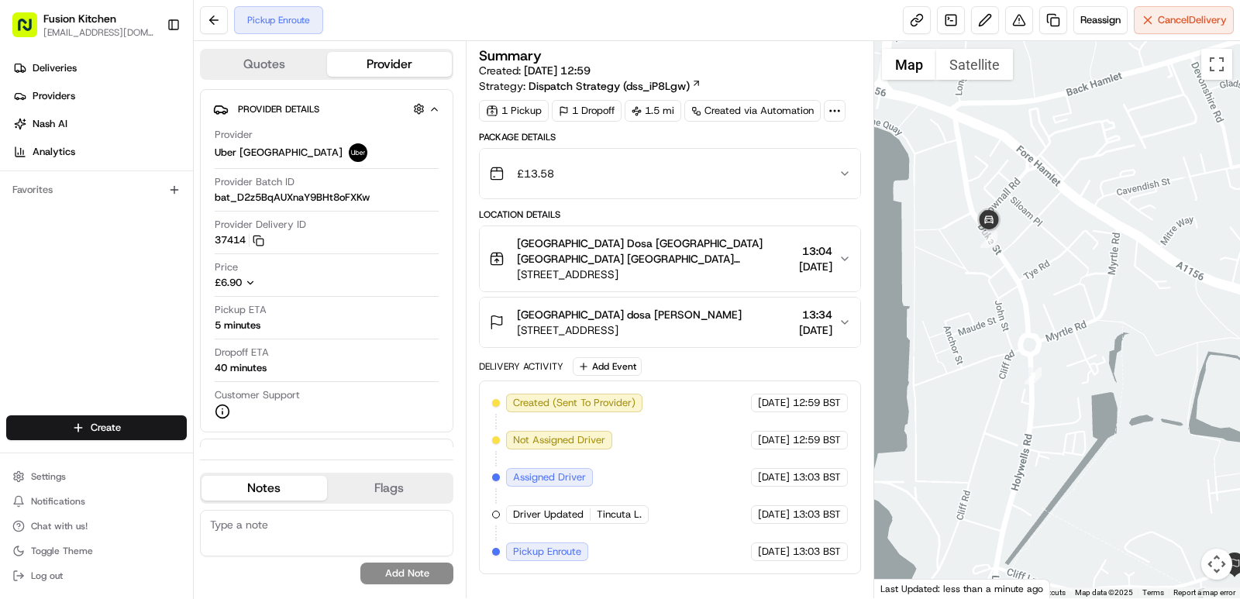
drag, startPoint x: 1111, startPoint y: 428, endPoint x: 1051, endPoint y: 278, distance: 161.0
click at [852, 281] on div at bounding box center [1057, 319] width 366 height 557
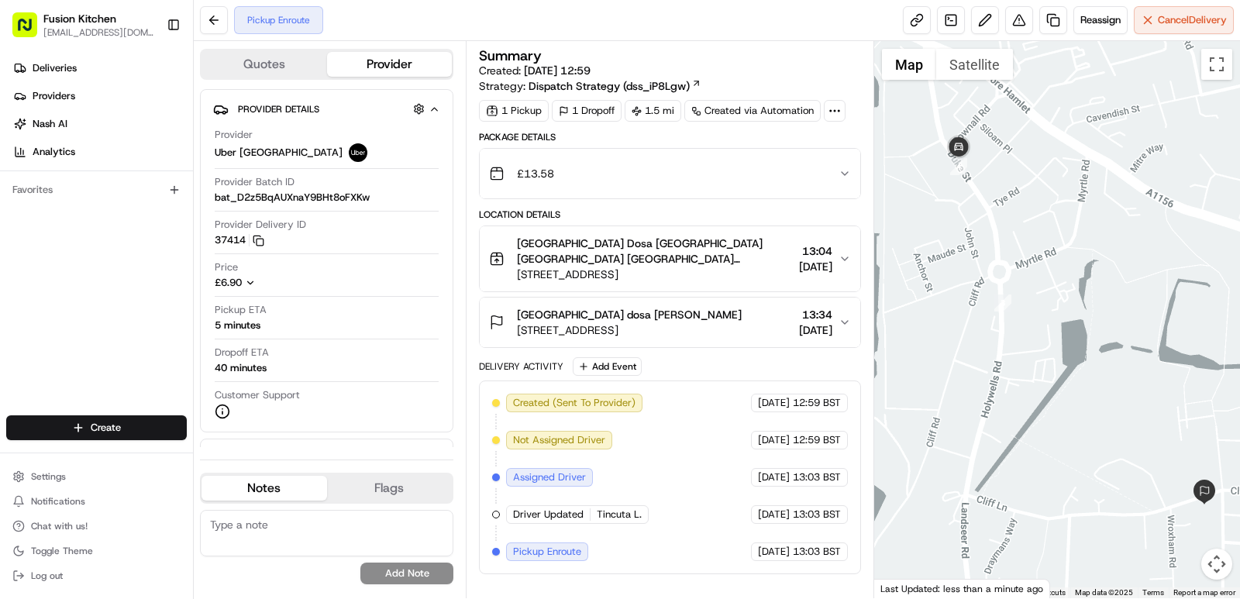
drag, startPoint x: 1067, startPoint y: 313, endPoint x: 1095, endPoint y: 390, distance: 81.9
click at [852, 390] on div at bounding box center [1057, 319] width 366 height 557
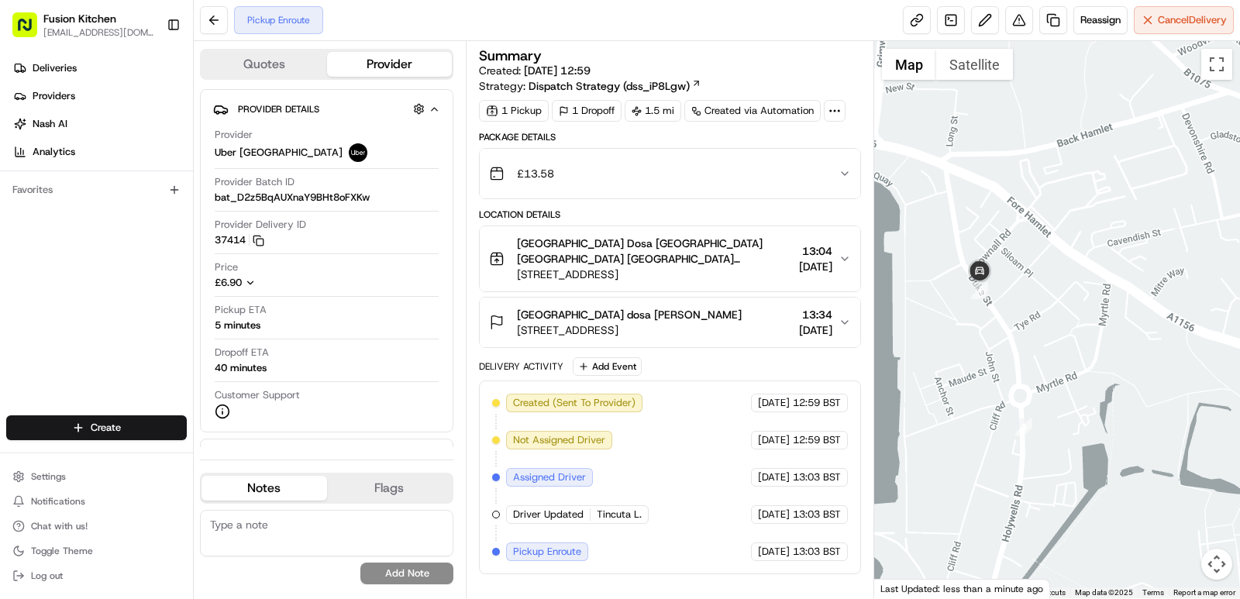
drag, startPoint x: 1069, startPoint y: 286, endPoint x: 1079, endPoint y: 349, distance: 63.6
click at [852, 349] on div at bounding box center [1057, 319] width 366 height 557
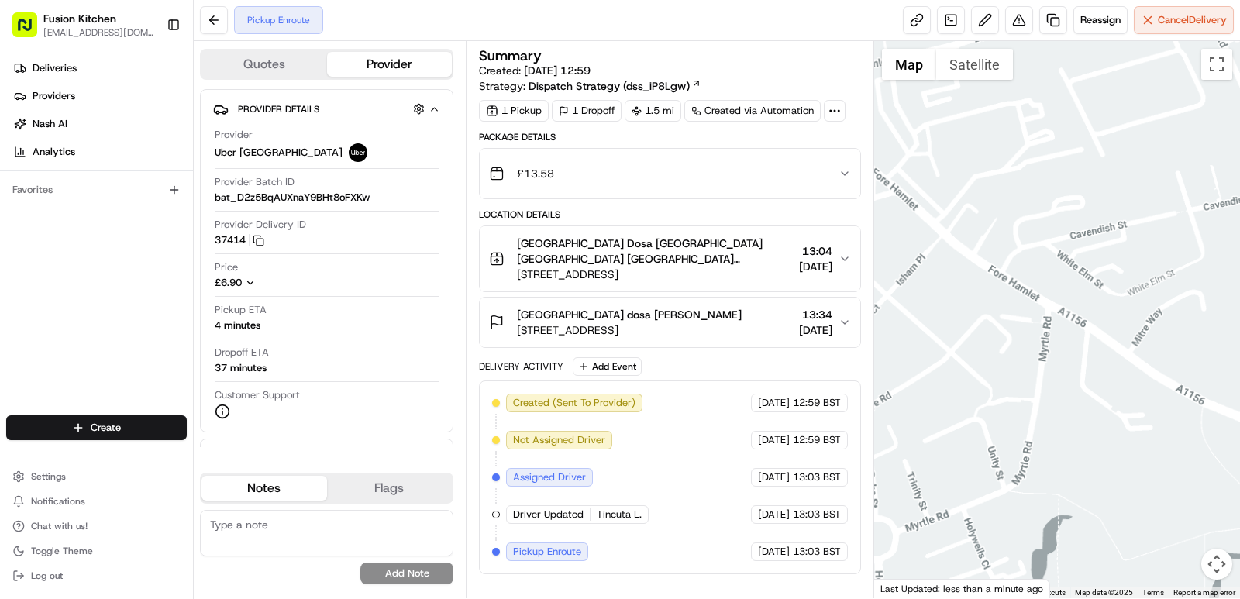
click at [1171, 312] on div at bounding box center [1057, 319] width 366 height 557
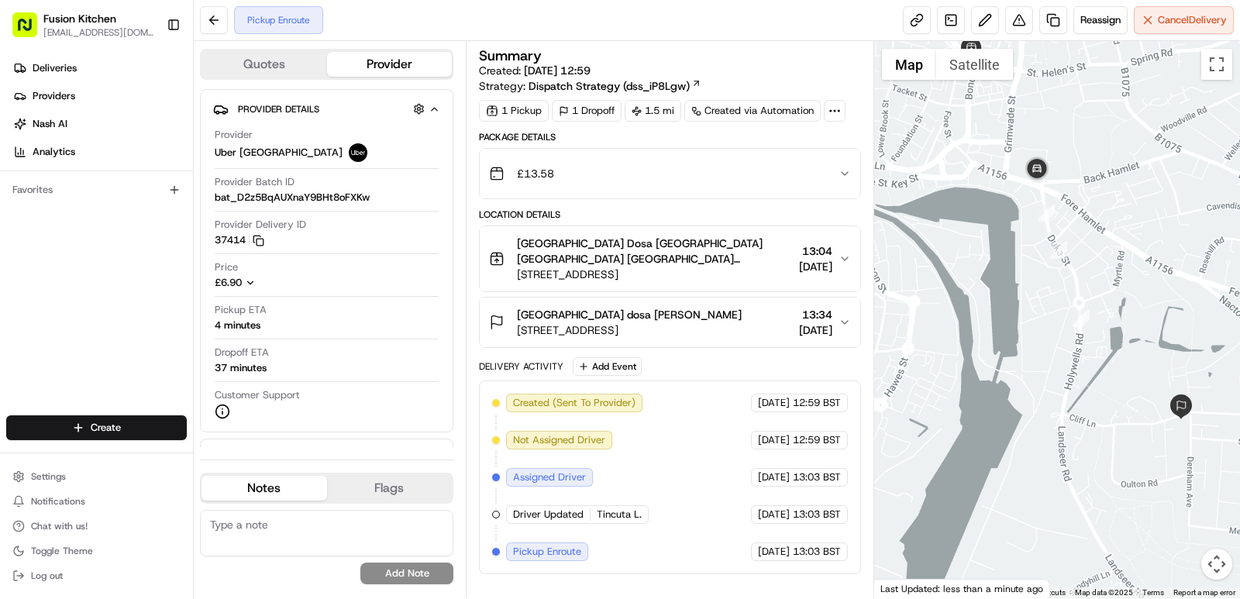
drag, startPoint x: 1158, startPoint y: 315, endPoint x: 1112, endPoint y: 252, distance: 77.6
click at [1112, 252] on div at bounding box center [1057, 319] width 366 height 557
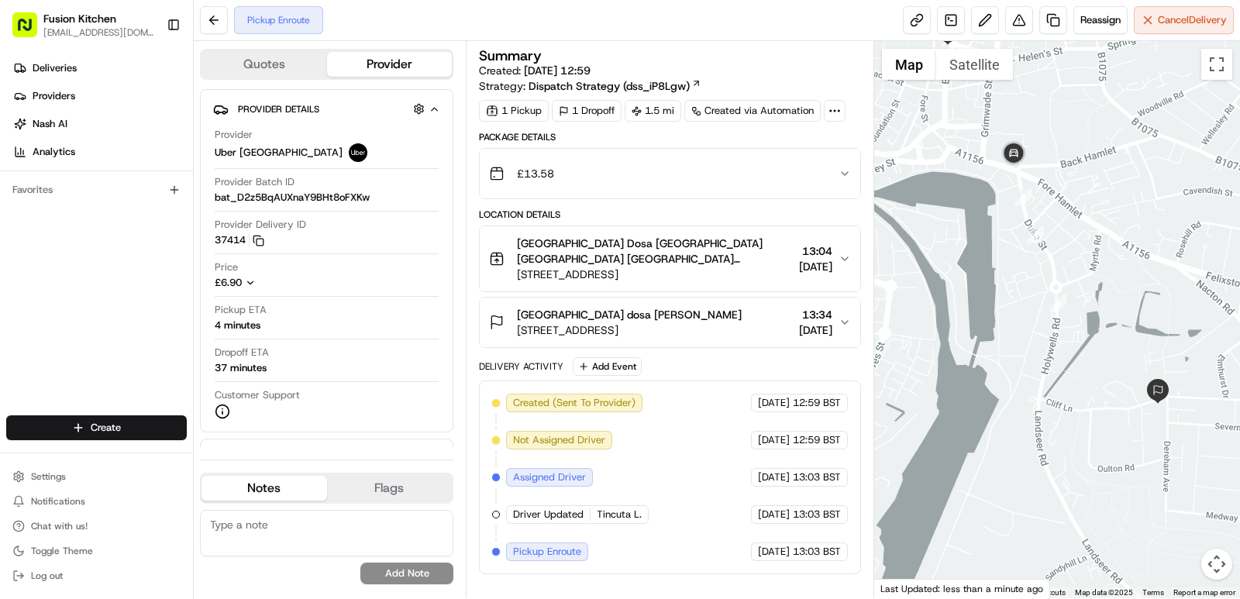
drag, startPoint x: 1100, startPoint y: 271, endPoint x: 1091, endPoint y: 267, distance: 10.1
click at [1091, 267] on div at bounding box center [1057, 319] width 366 height 557
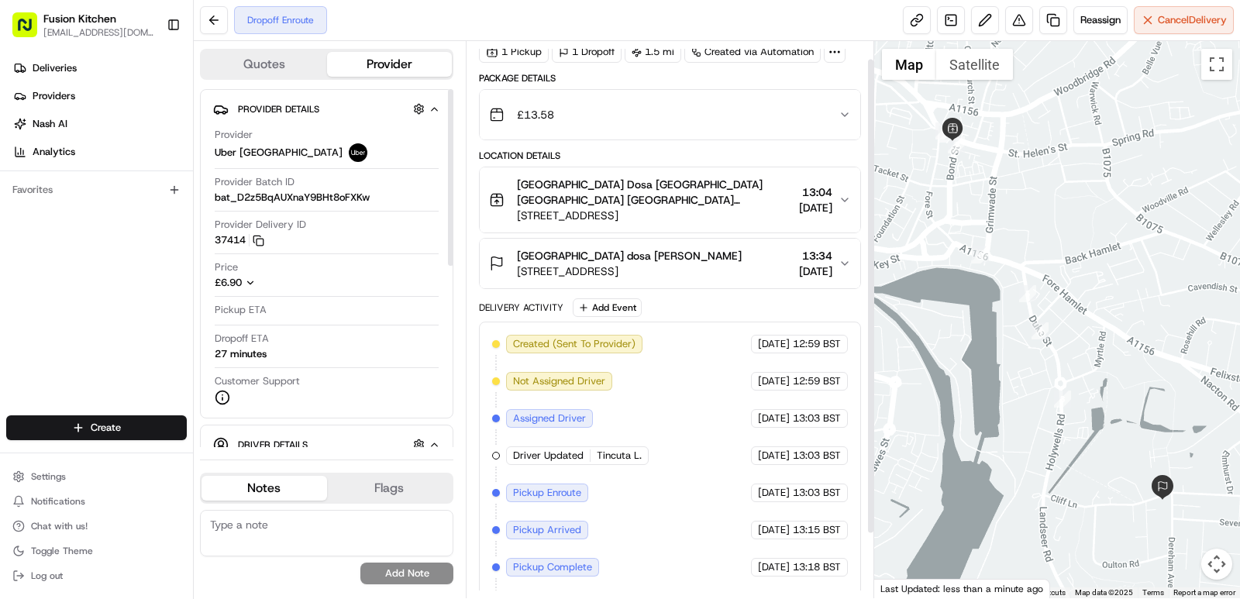
scroll to position [95, 0]
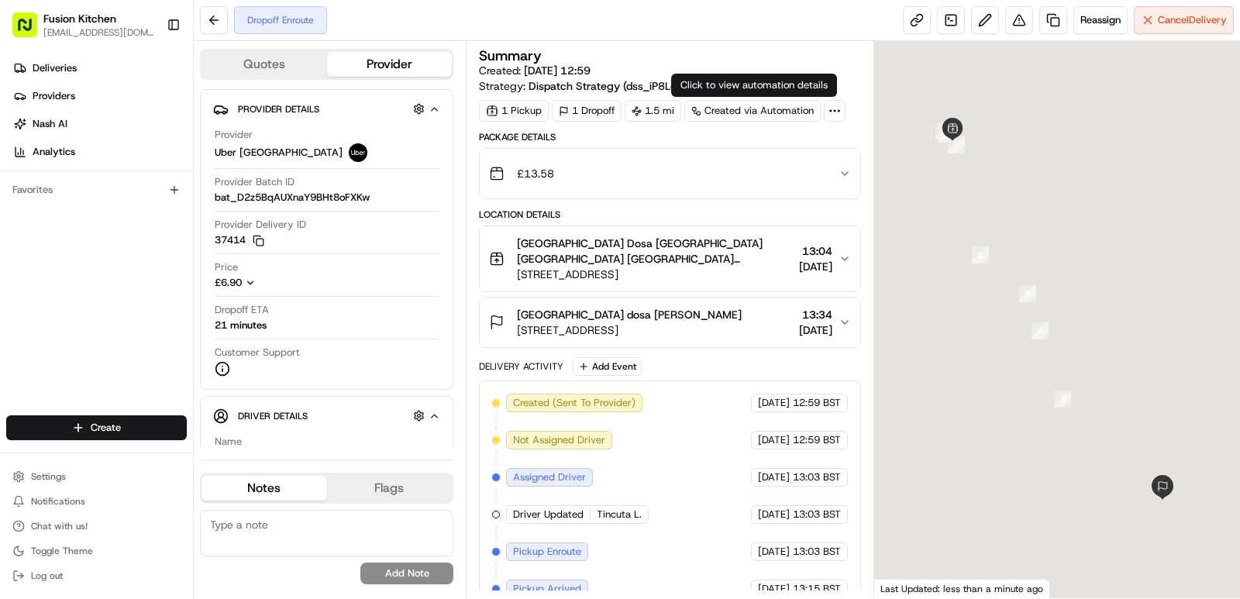
scroll to position [95, 0]
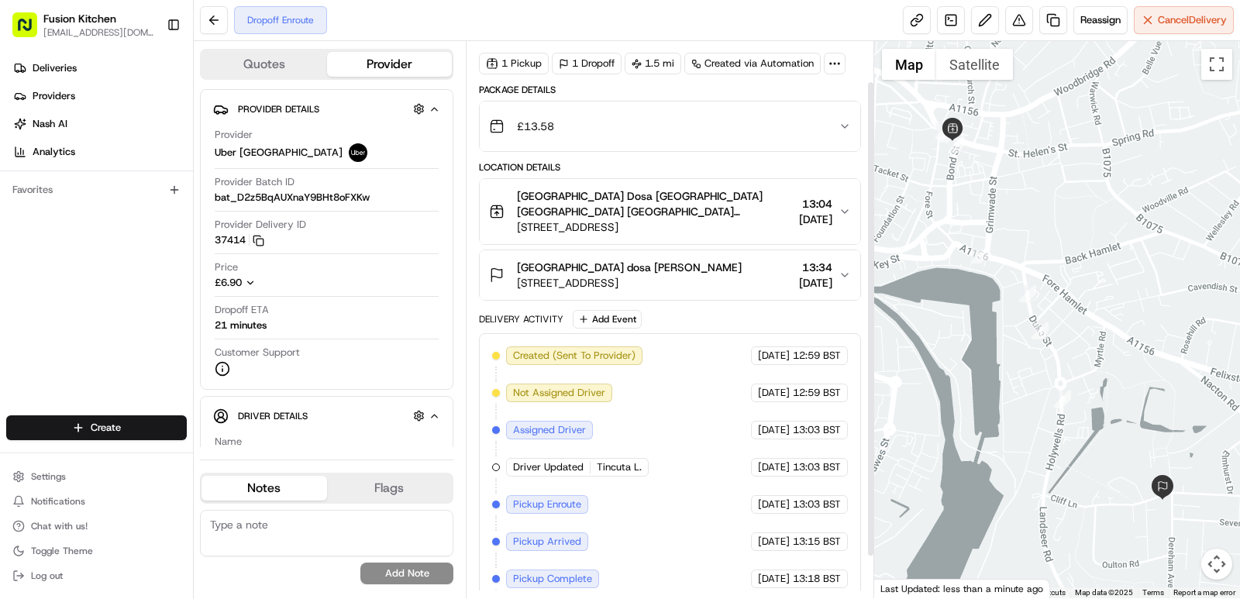
scroll to position [95, 0]
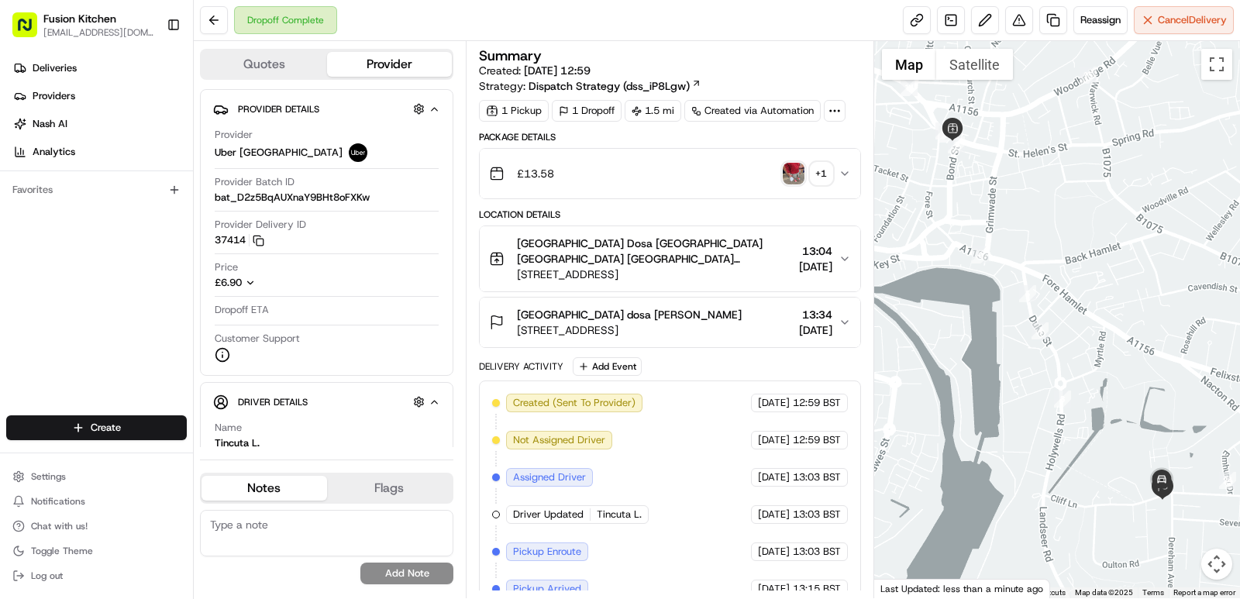
click at [796, 178] on img "button" at bounding box center [793, 174] width 22 height 22
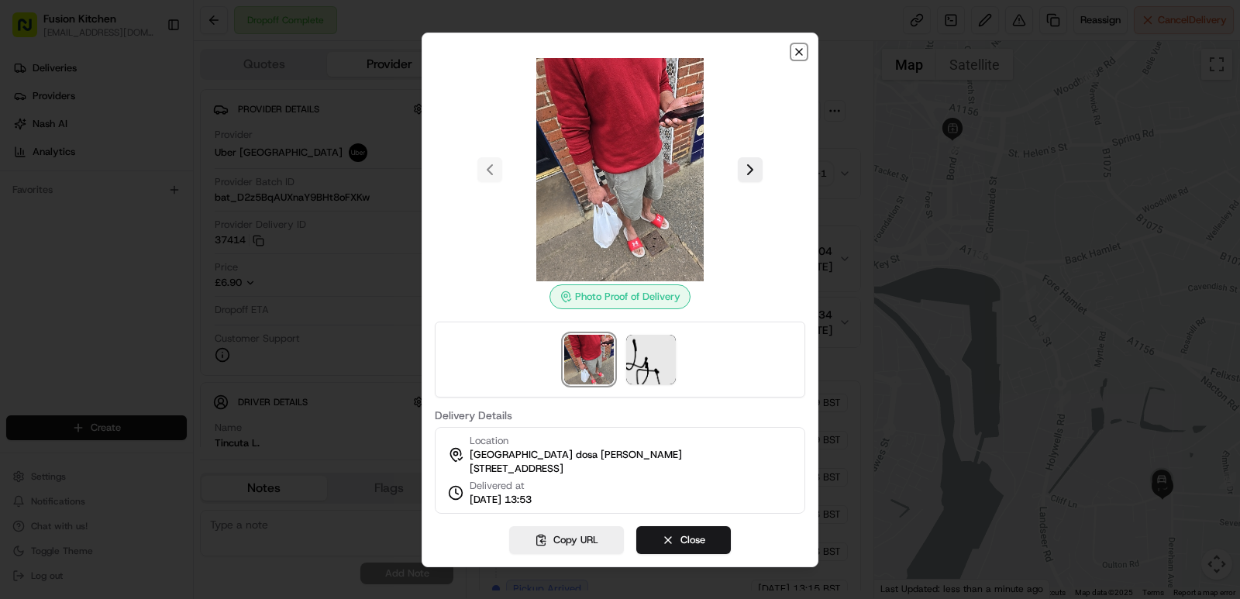
click at [799, 46] on icon "button" at bounding box center [799, 52] width 12 height 12
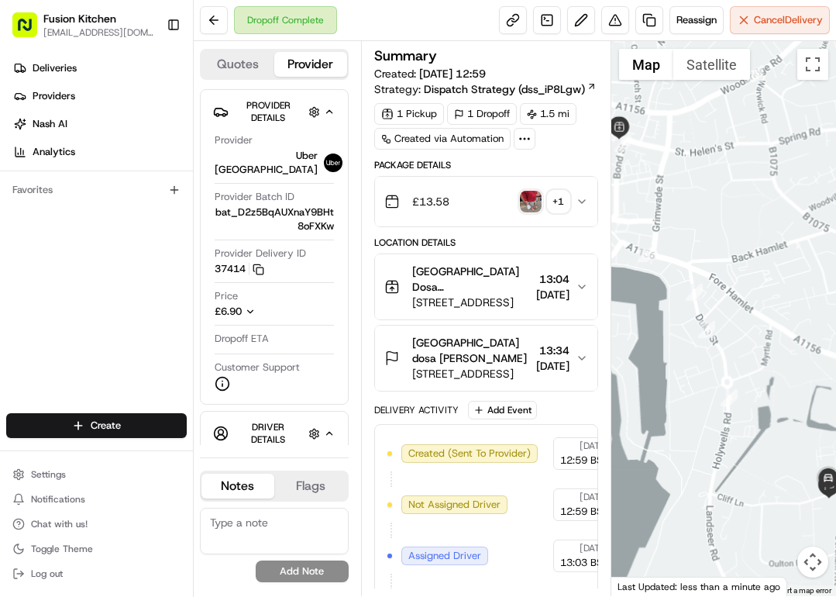
click at [528, 209] on img "button" at bounding box center [531, 202] width 22 height 22
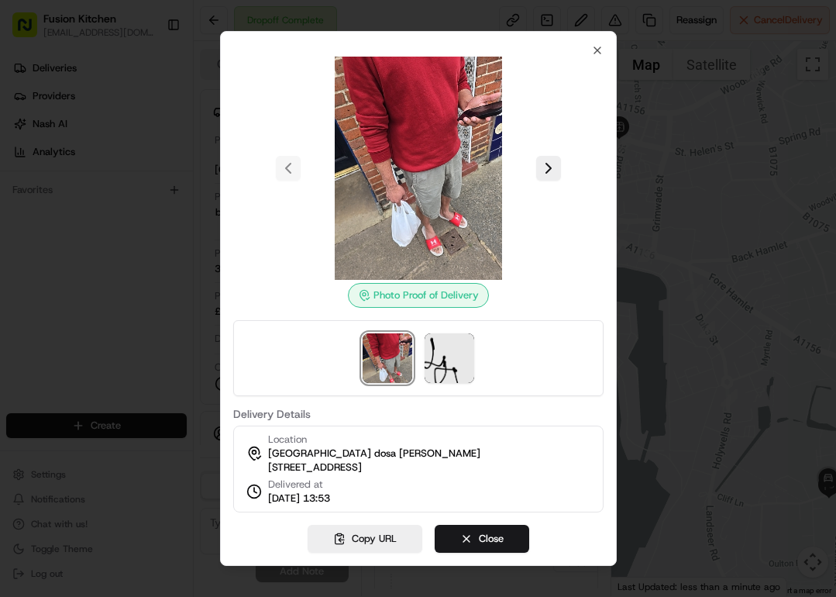
click at [418, 188] on img at bounding box center [418, 168] width 223 height 223
click at [440, 156] on img at bounding box center [418, 168] width 223 height 223
click at [602, 36] on div "Photo Proof of Delivery Delivery Details Location [GEOGRAPHIC_DATA] dosa Vishnu…" at bounding box center [418, 298] width 397 height 535
click at [597, 44] on icon "button" at bounding box center [597, 50] width 12 height 12
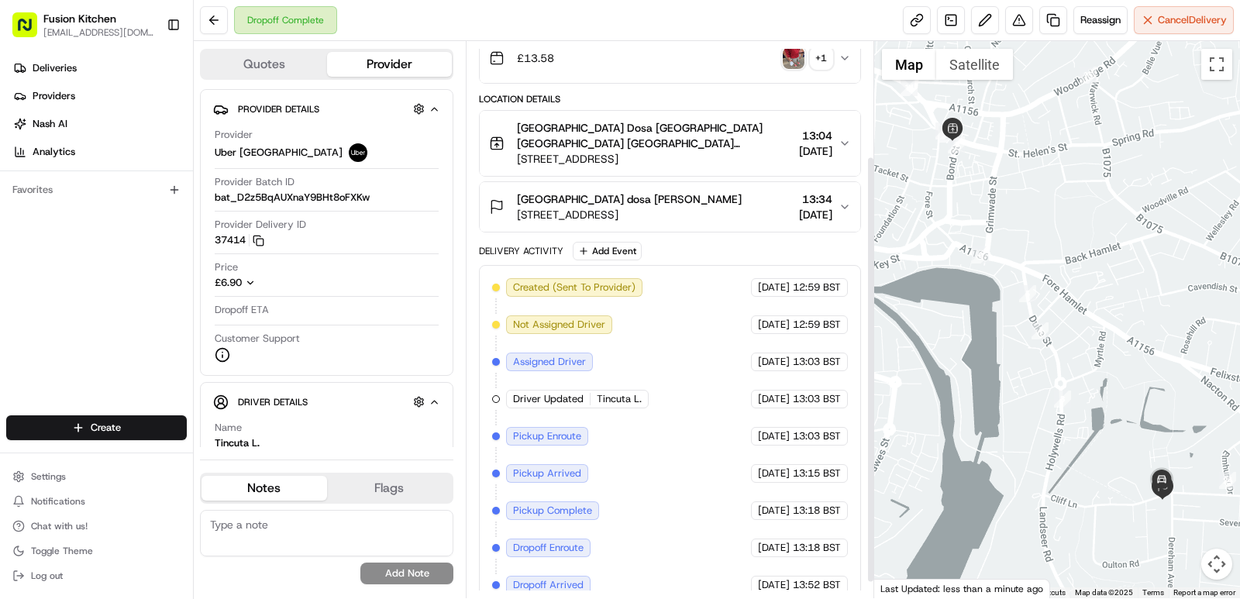
scroll to position [170, 0]
